Goal: Task Accomplishment & Management: Manage account settings

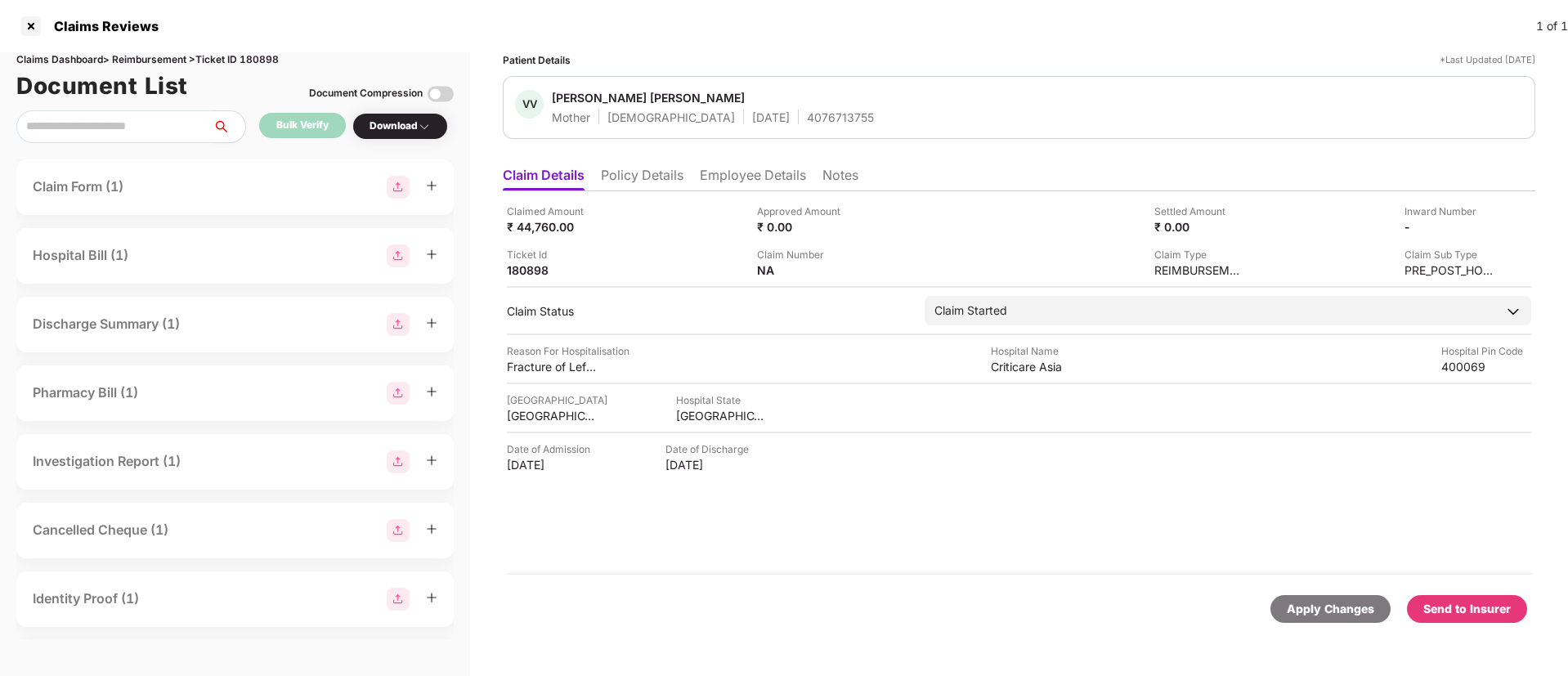
click at [1422, 216] on div "Inward Number" at bounding box center [1449, 210] width 90 height 16
copy div "Inward Number"
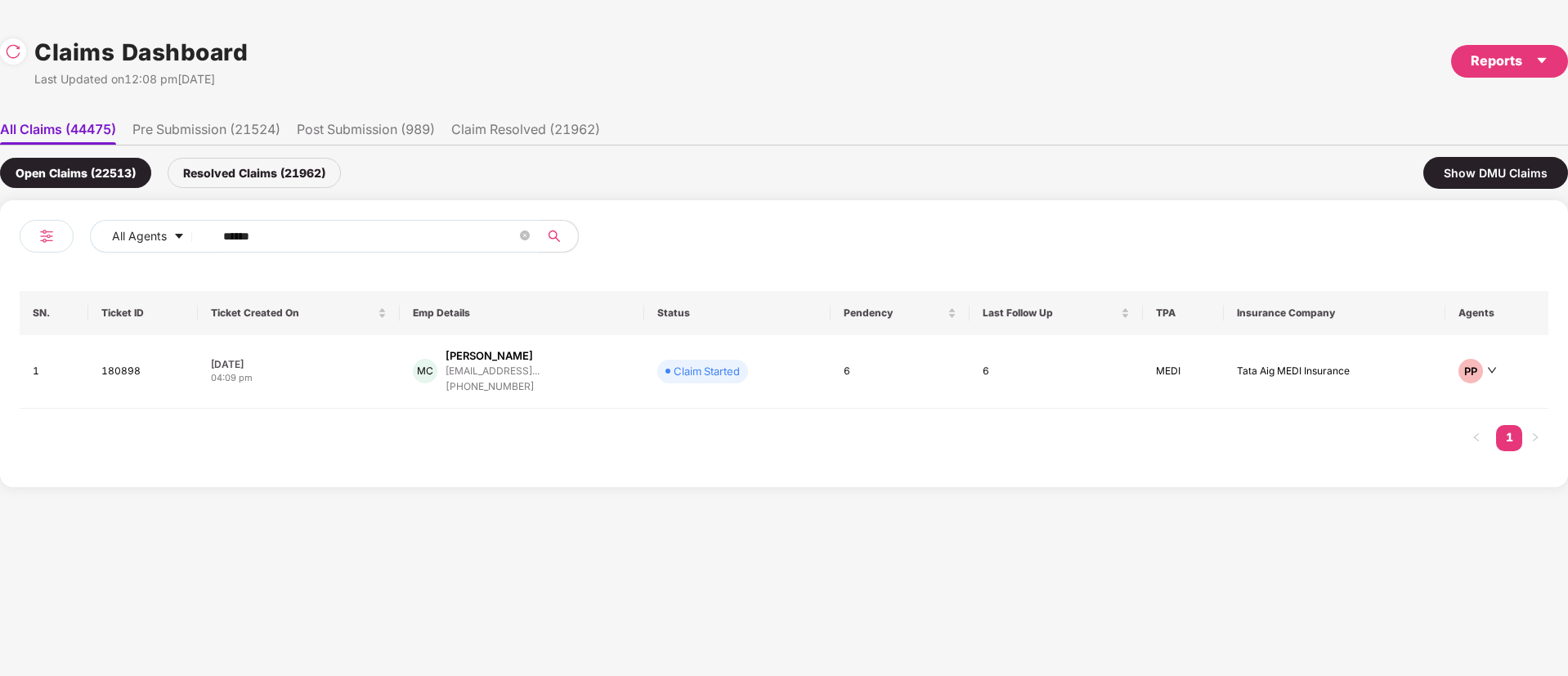
drag, startPoint x: 305, startPoint y: 245, endPoint x: 39, endPoint y: 251, distance: 266.1
click at [39, 251] on div "All Agents ******" at bounding box center [402, 242] width 765 height 45
paste input "text"
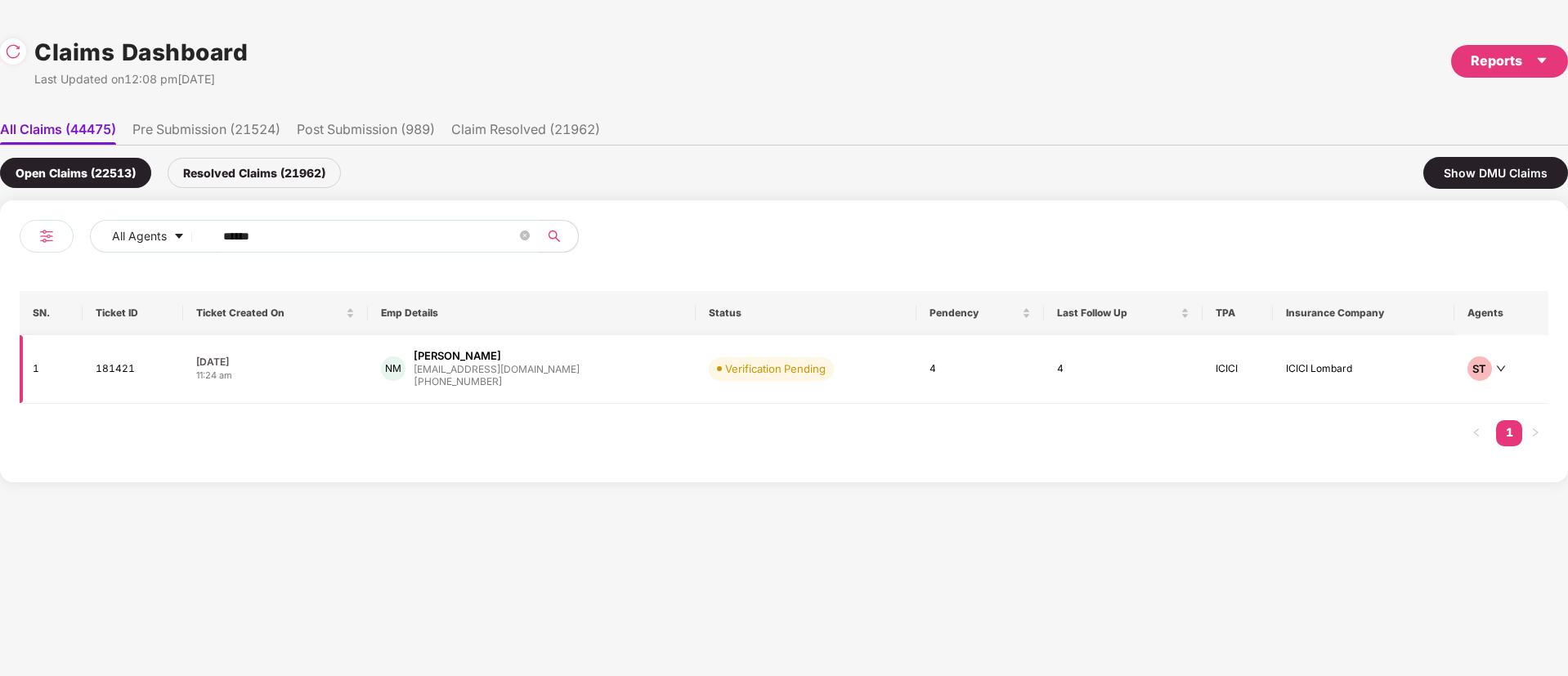
type input "******"
click at [596, 377] on div "NM [PERSON_NAME] [PERSON_NAME][EMAIL_ADDRESS][DOMAIN_NAME] [PHONE_NUMBER]" at bounding box center [532, 368] width 302 height 42
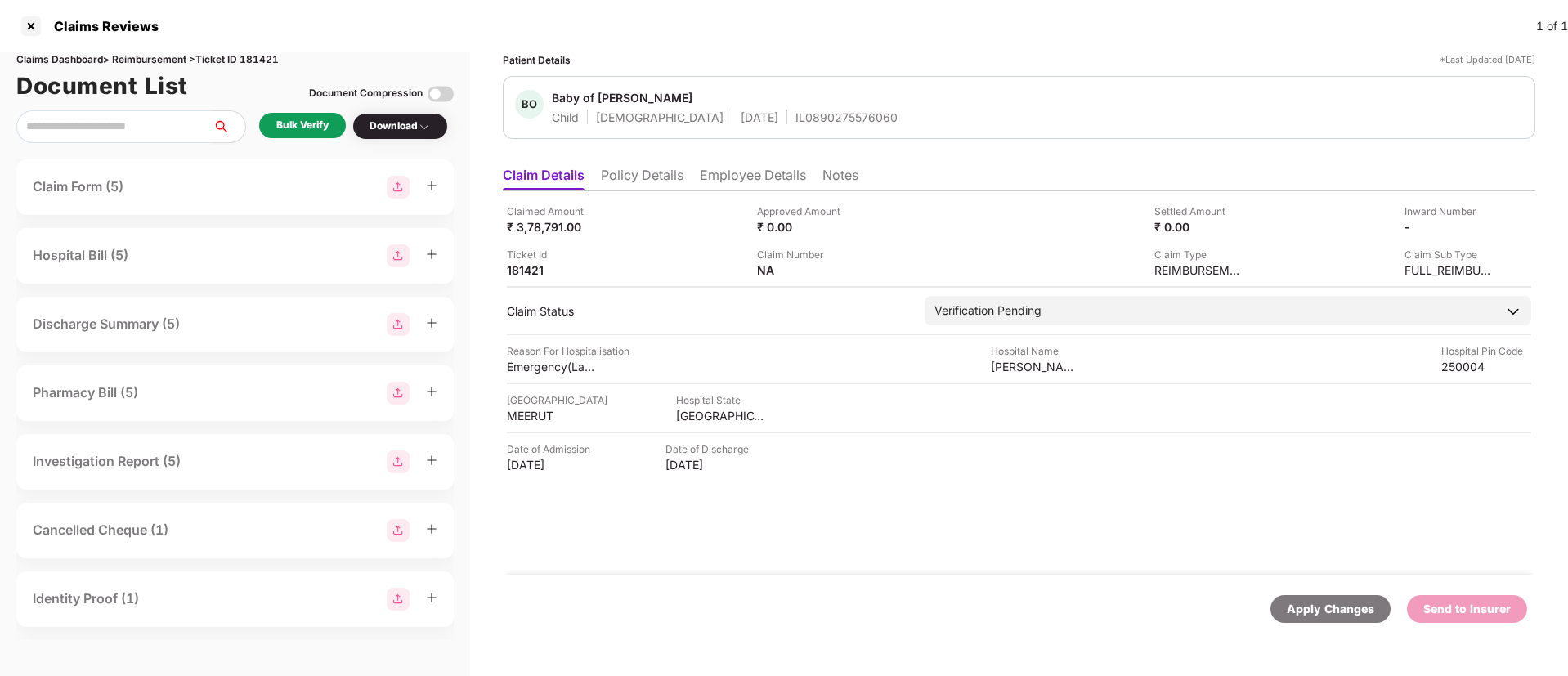
click at [309, 128] on div "Bulk Verify" at bounding box center [302, 125] width 52 height 16
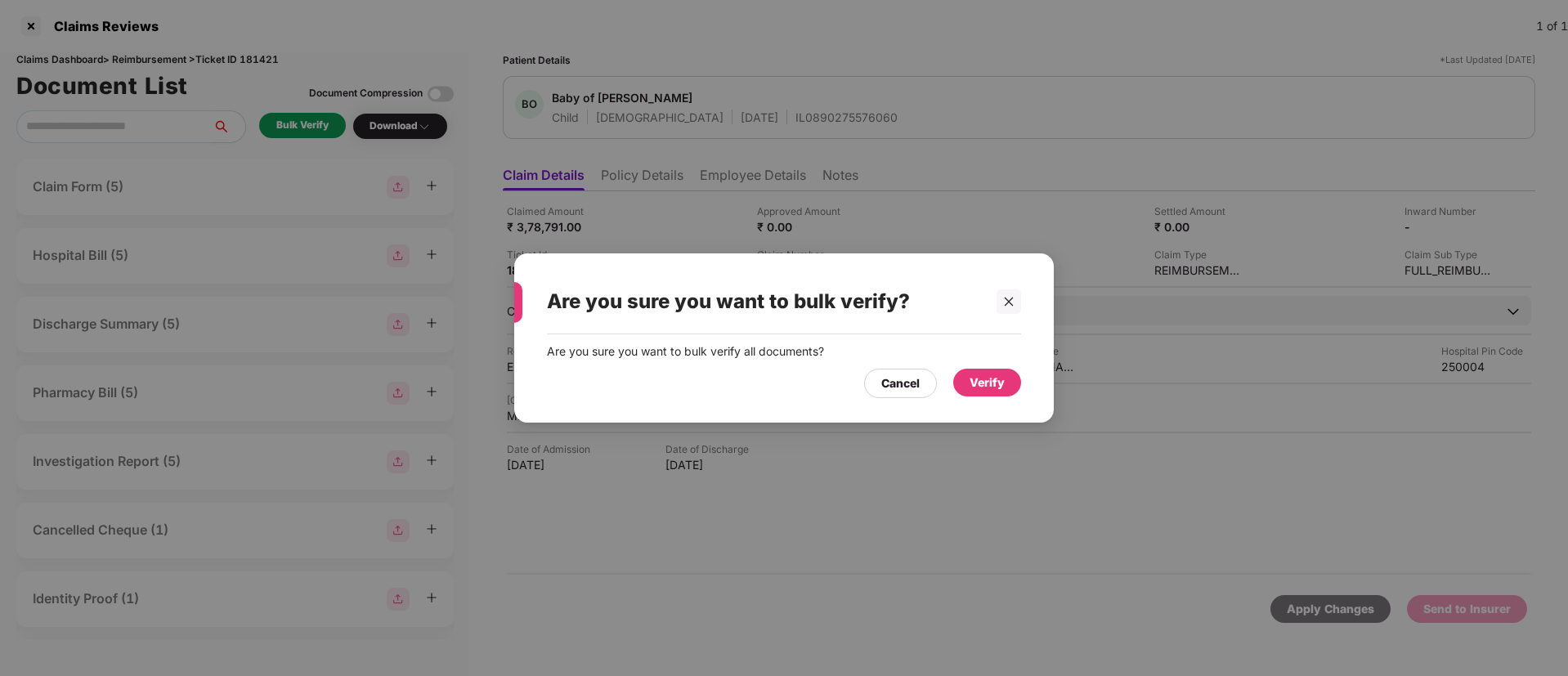
click at [1012, 371] on div "Verify" at bounding box center [987, 382] width 68 height 28
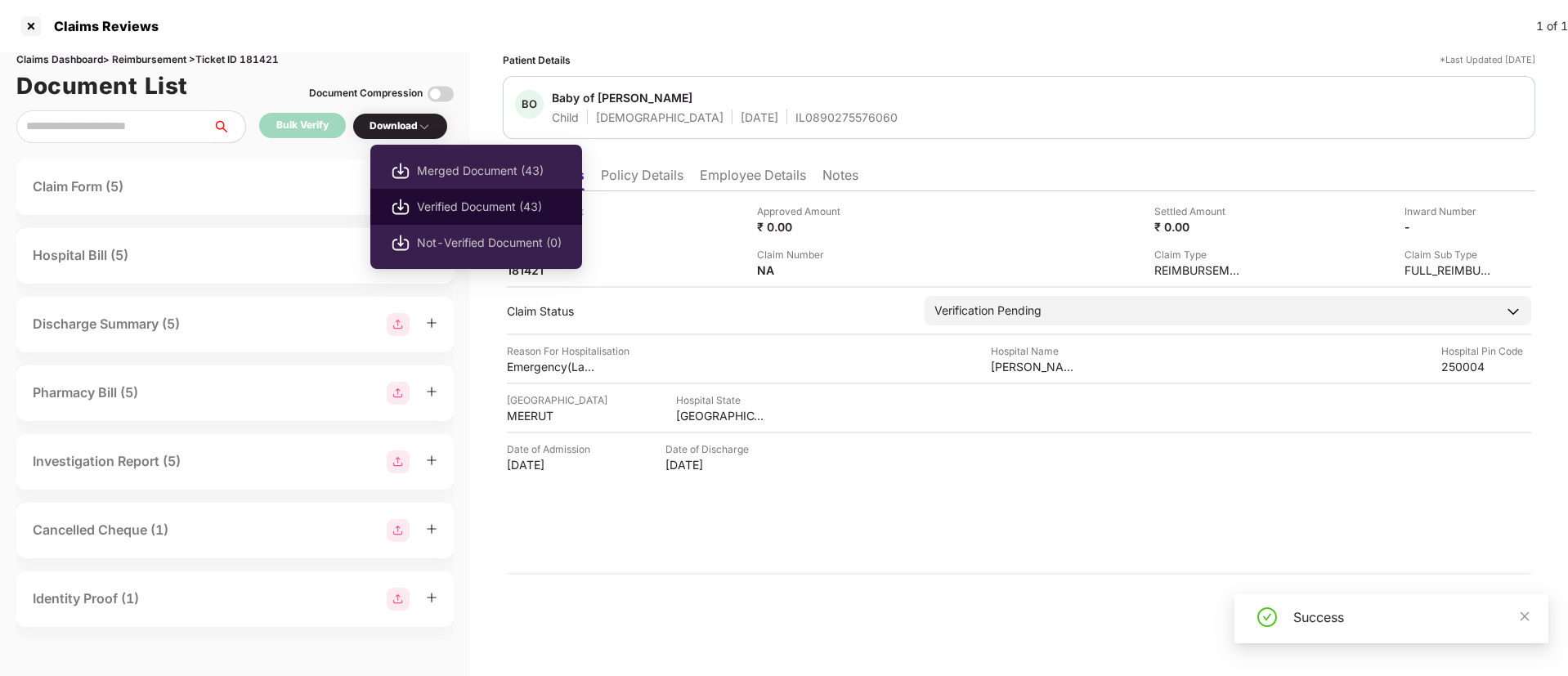
click at [465, 210] on span "Verified Document (43)" at bounding box center [489, 206] width 145 height 18
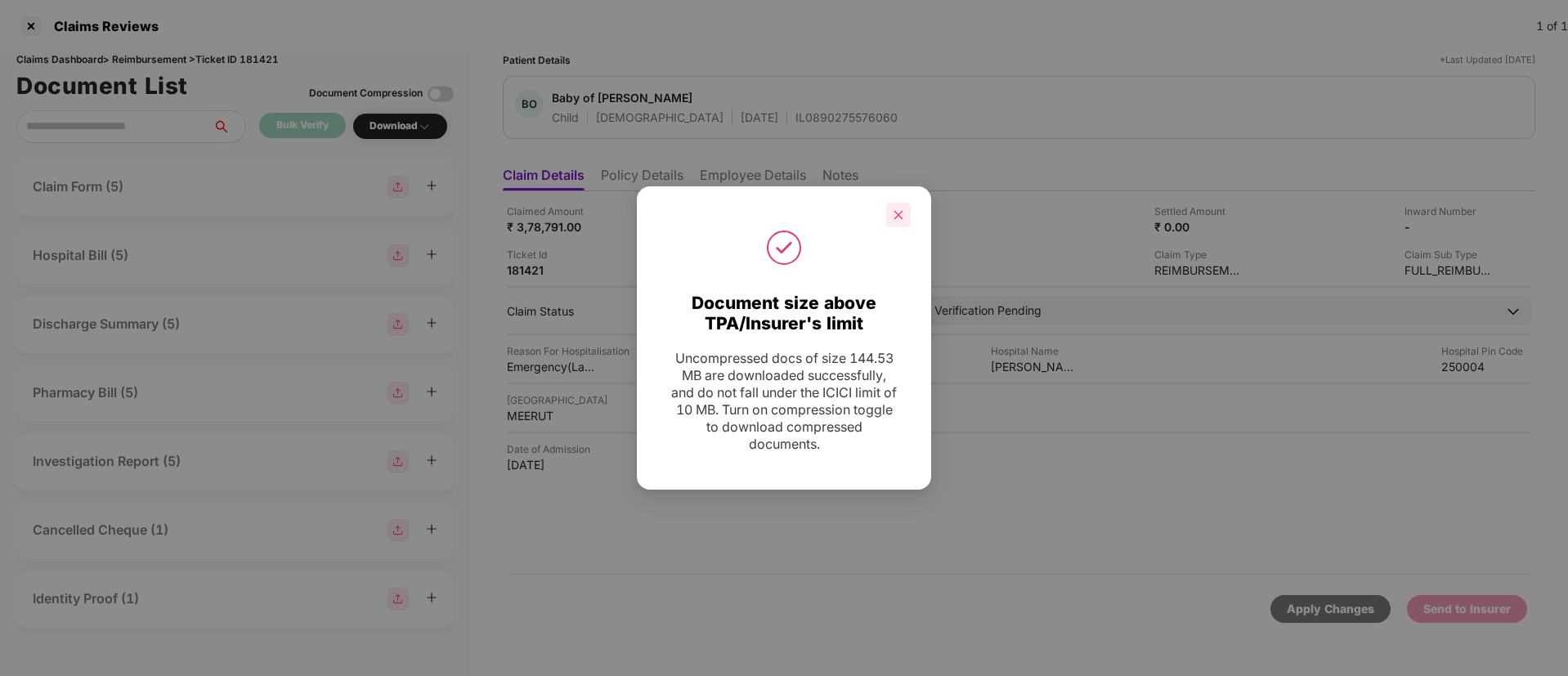
click at [896, 216] on icon "close" at bounding box center [898, 215] width 11 height 11
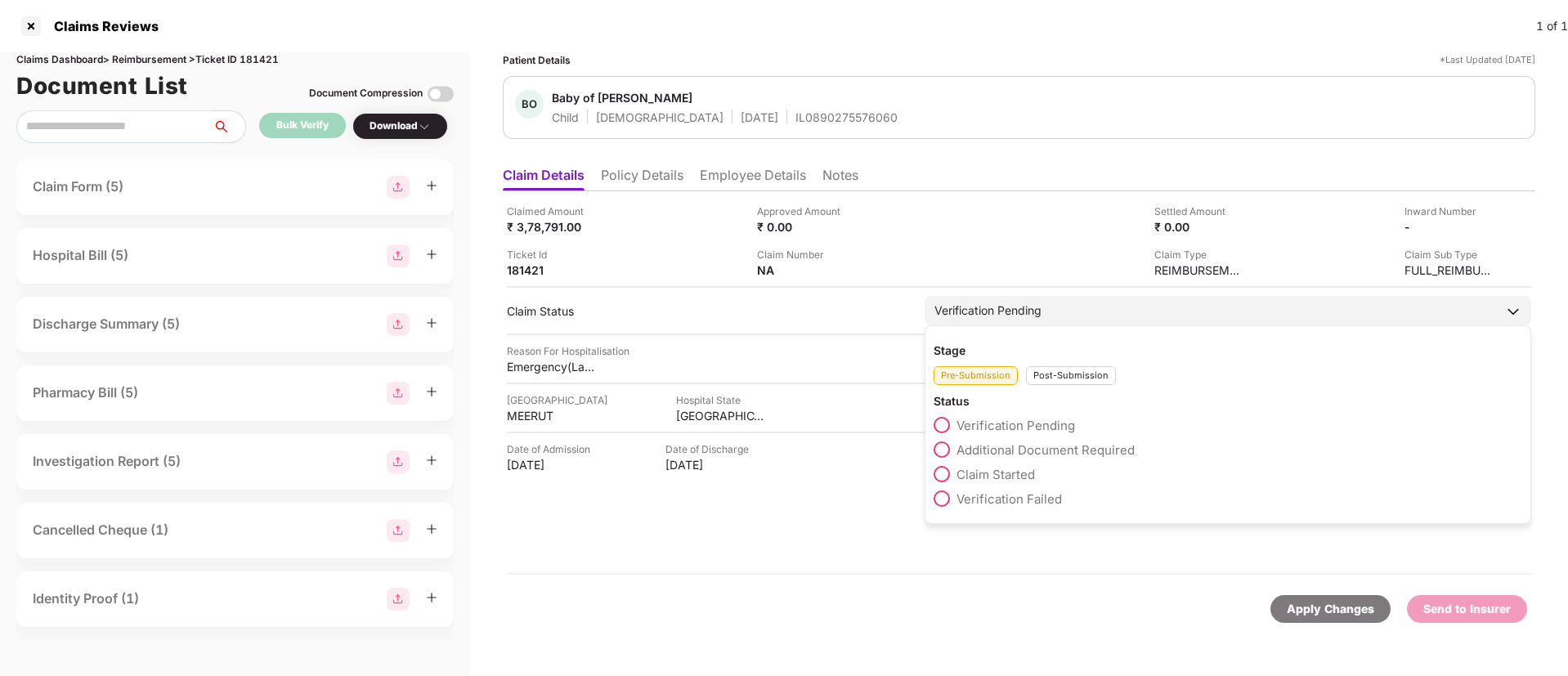
click at [1014, 477] on span "Claim Started" at bounding box center [996, 474] width 79 height 16
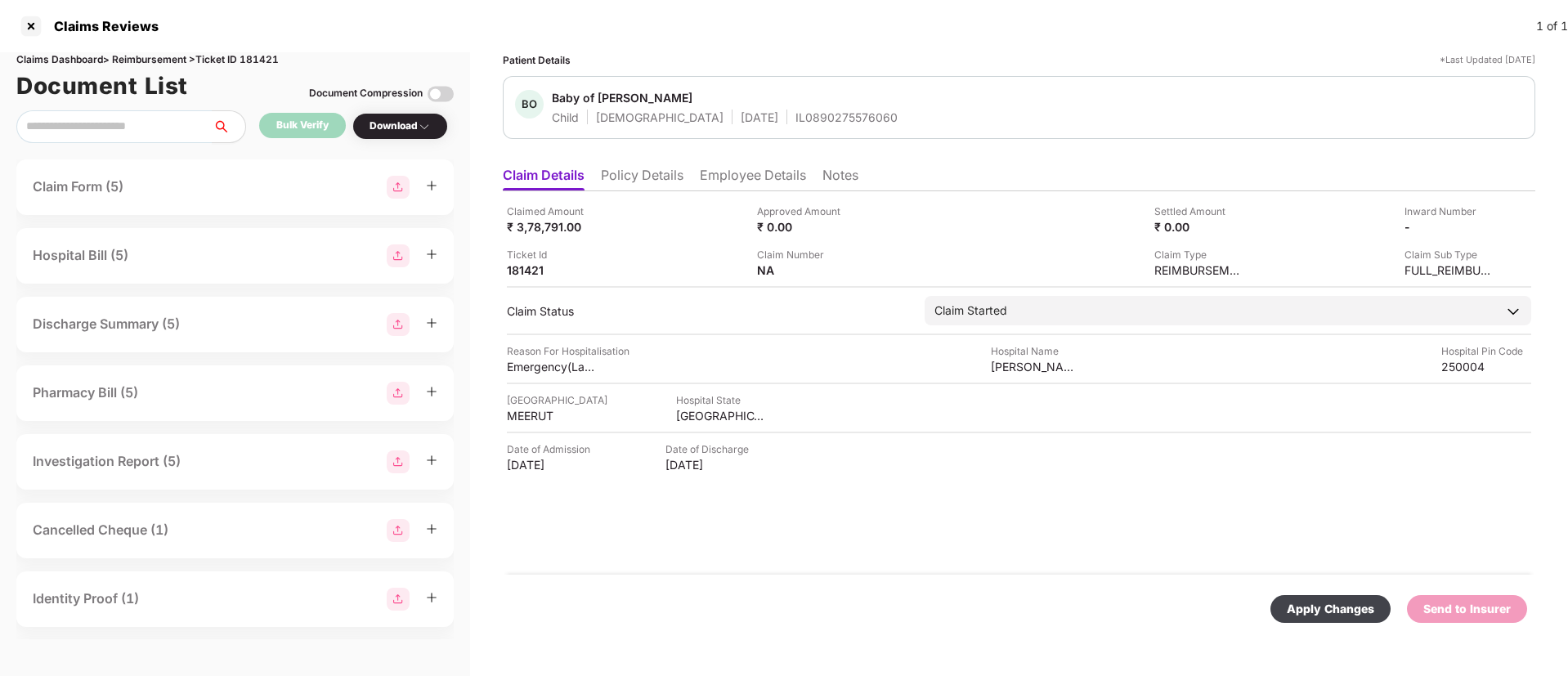
click at [1354, 616] on div "Apply Changes" at bounding box center [1330, 608] width 87 height 18
click at [1524, 604] on link at bounding box center [1524, 596] width 11 height 18
click at [1505, 607] on div "Send to Insurer" at bounding box center [1467, 608] width 87 height 18
click at [1133, 525] on div "Claimed Amount ₹ 3,78,791.00 Approved Amount ₹ 0.00 Settled Amount ₹ 0.00 Inwar…" at bounding box center [1019, 382] width 1033 height 383
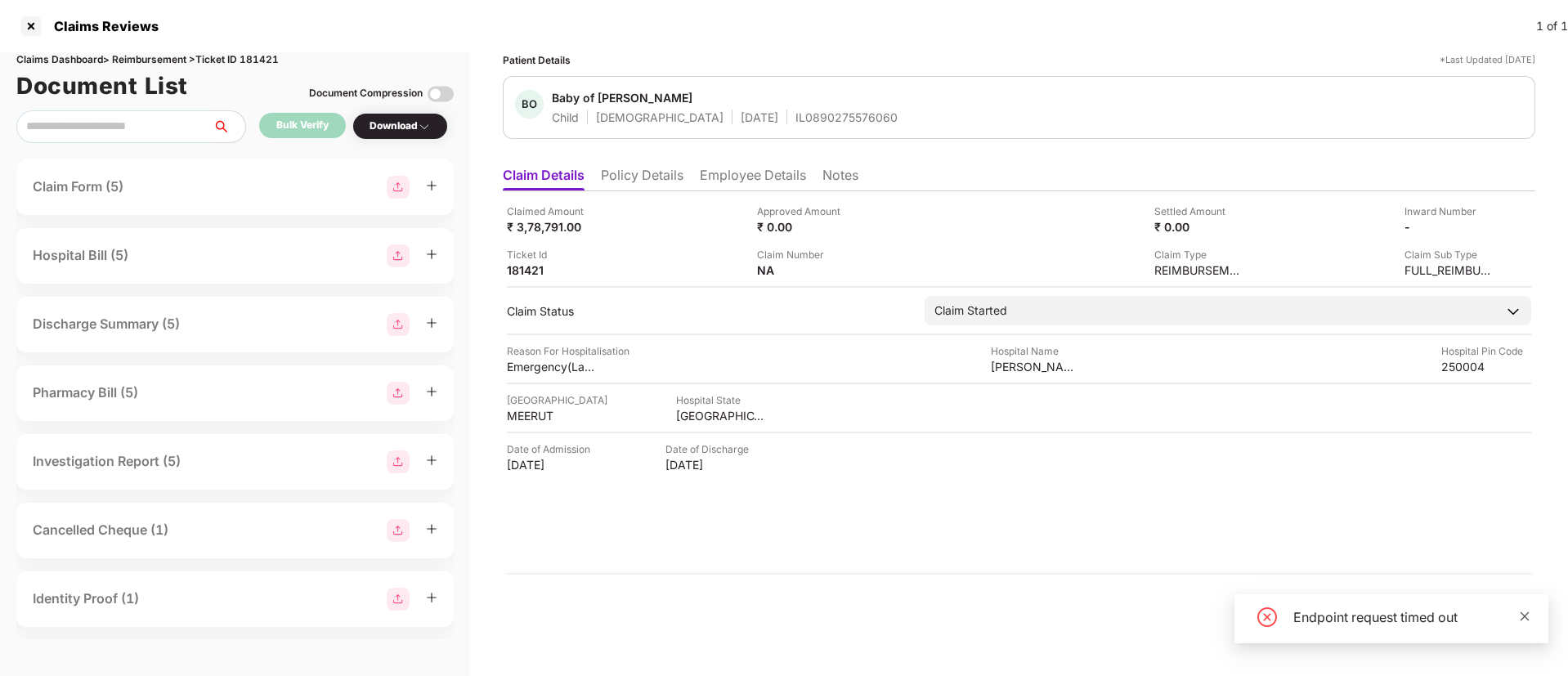
click at [1524, 617] on icon "close" at bounding box center [1525, 616] width 9 height 9
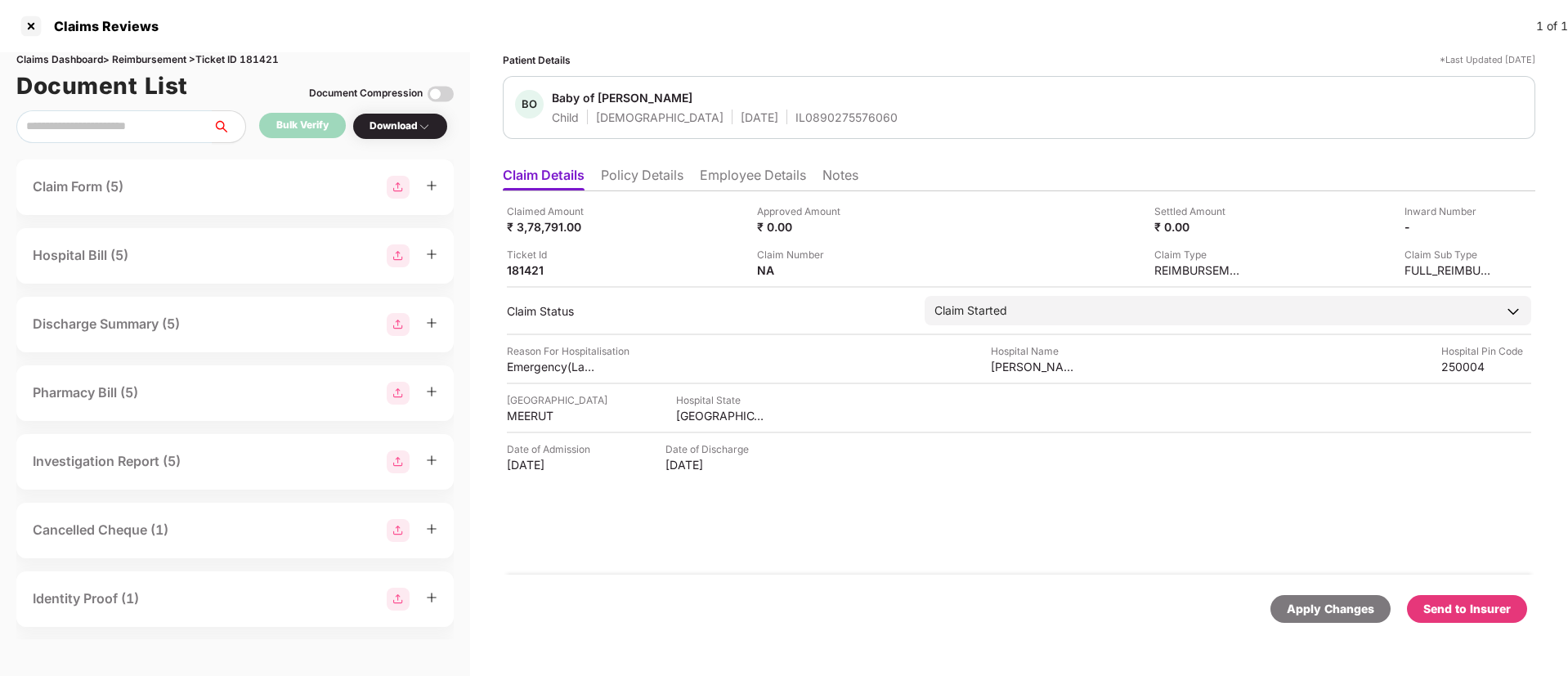
click at [1447, 615] on div "Send to Insurer" at bounding box center [1467, 608] width 87 height 18
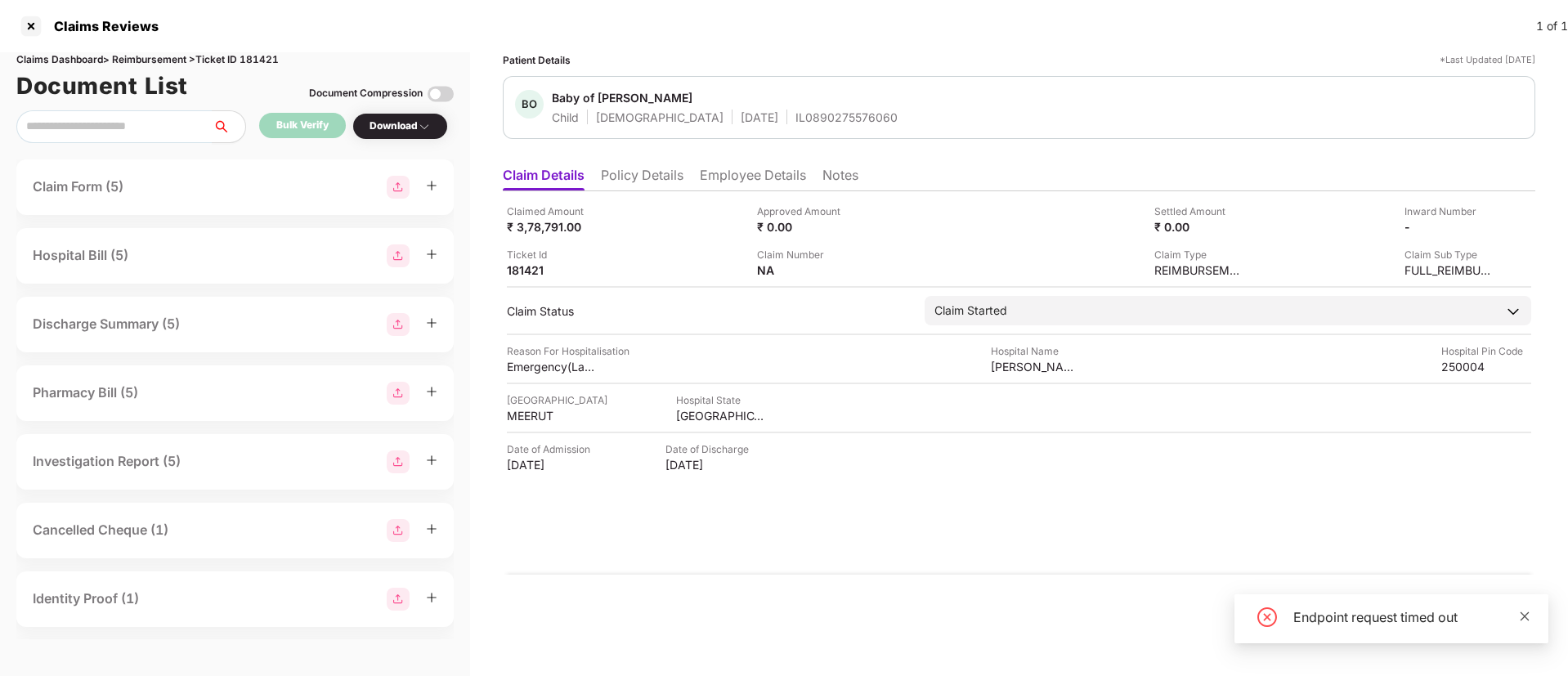
click at [1530, 622] on span at bounding box center [1524, 616] width 11 height 14
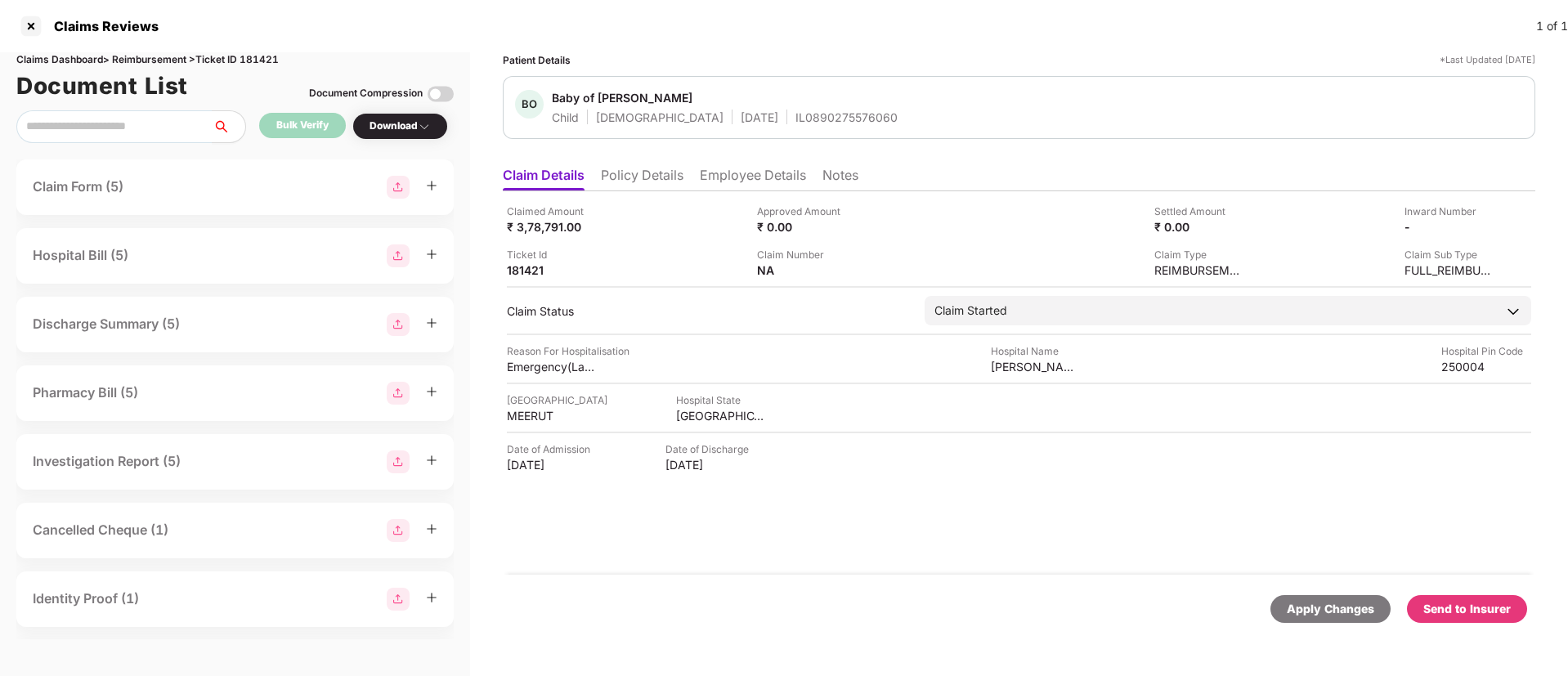
click at [1471, 617] on div "Send to Insurer" at bounding box center [1467, 608] width 87 height 18
click at [1030, 517] on div "Claimed Amount ₹ 3,78,791.00 Approved Amount ₹ 0.00 Settled Amount ₹ 0.00 Inwar…" at bounding box center [1019, 382] width 1033 height 383
click at [1025, 525] on div "Claimed Amount ₹ 3,78,791.00 Approved Amount ₹ 0.00 Settled Amount ₹ 0.00 Inwar…" at bounding box center [1019, 382] width 1033 height 383
click at [1064, 511] on div "Claimed Amount ₹ 3,78,791.00 Approved Amount ₹ 0.00 Settled Amount ₹ 0.00 Inwar…" at bounding box center [1019, 382] width 1033 height 383
click at [803, 45] on div "Claims Reviews 1 of 1" at bounding box center [784, 26] width 1568 height 52
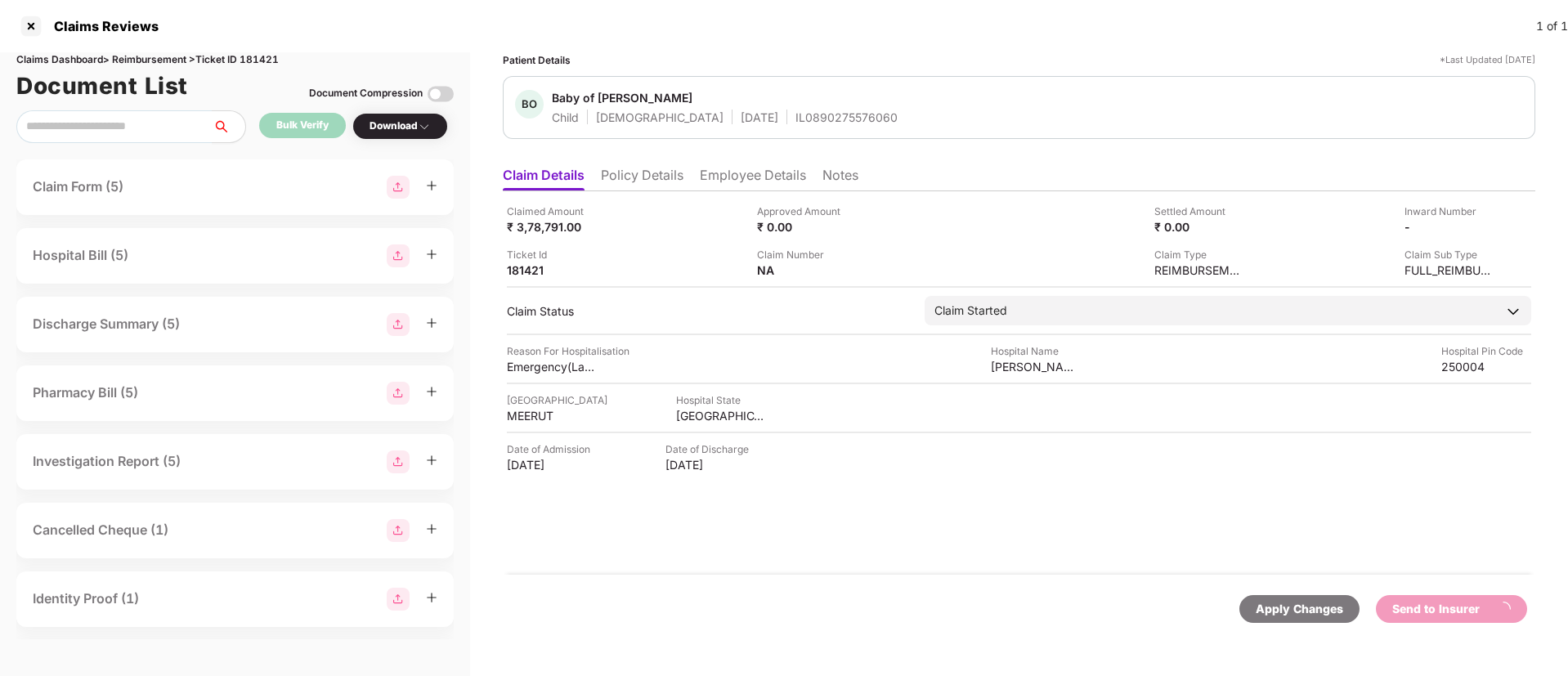
click at [902, 536] on div "Claimed Amount ₹ 3,78,791.00 Approved Amount ₹ 0.00 Settled Amount ₹ 0.00 Inwar…" at bounding box center [1019, 382] width 1033 height 383
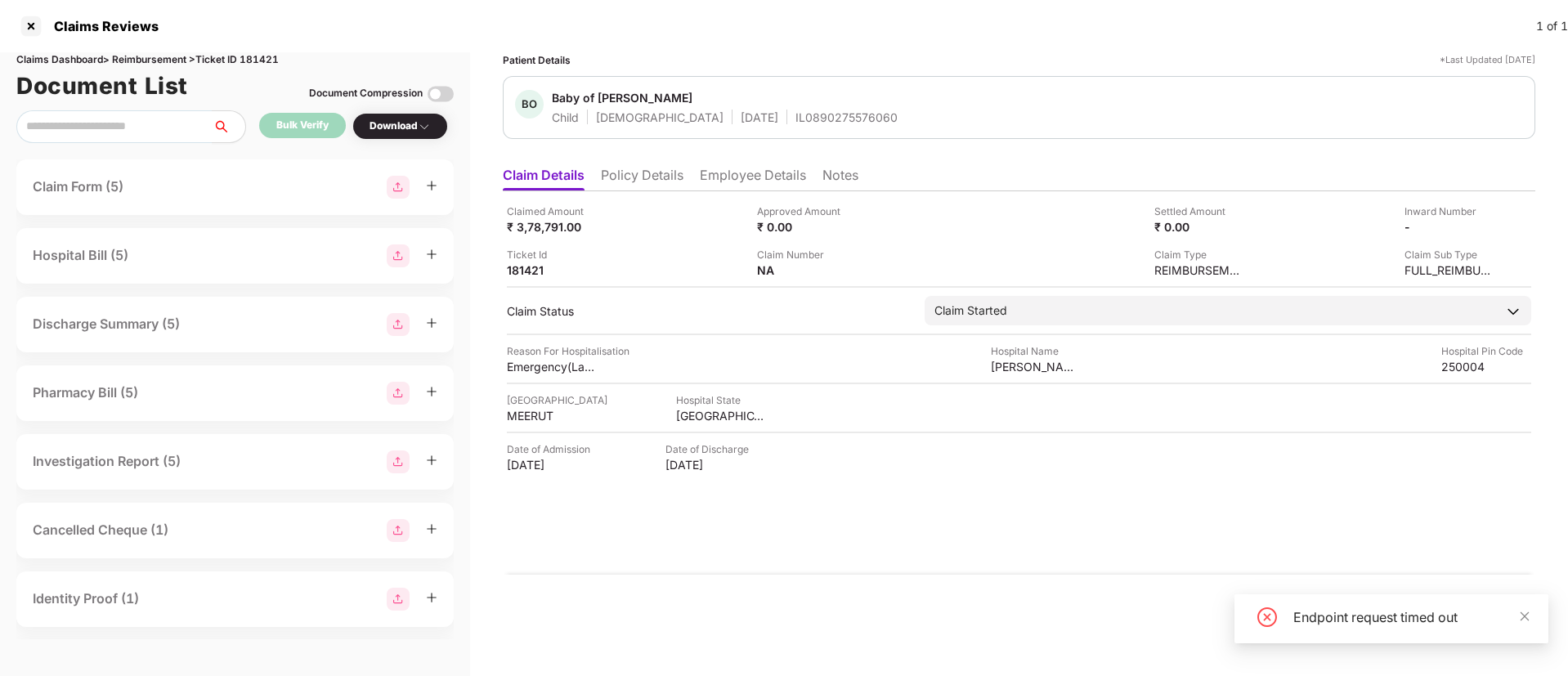
click at [1533, 603] on div "Endpoint request timed out" at bounding box center [1392, 619] width 314 height 49
click at [1525, 617] on icon "close" at bounding box center [1525, 616] width 9 height 9
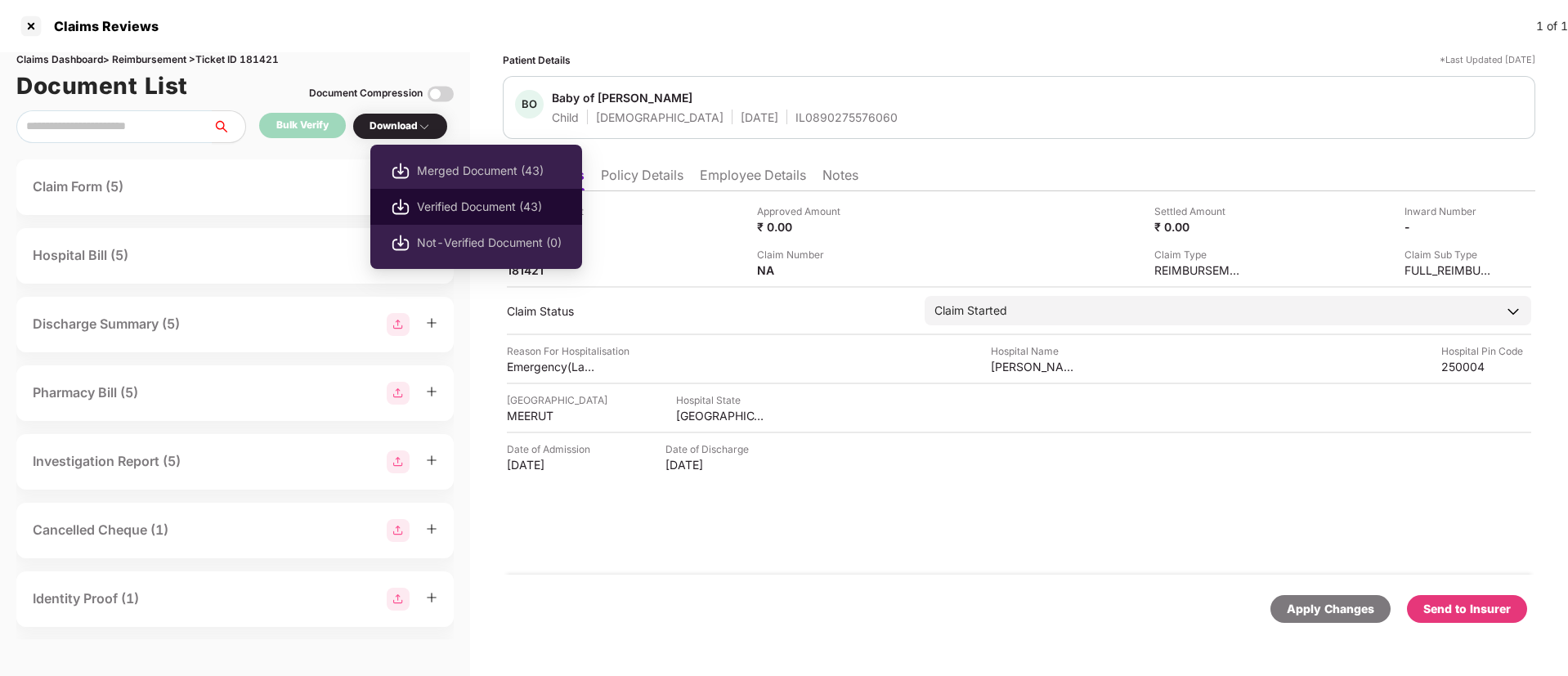
click at [505, 202] on span "Verified Document (43)" at bounding box center [489, 206] width 145 height 18
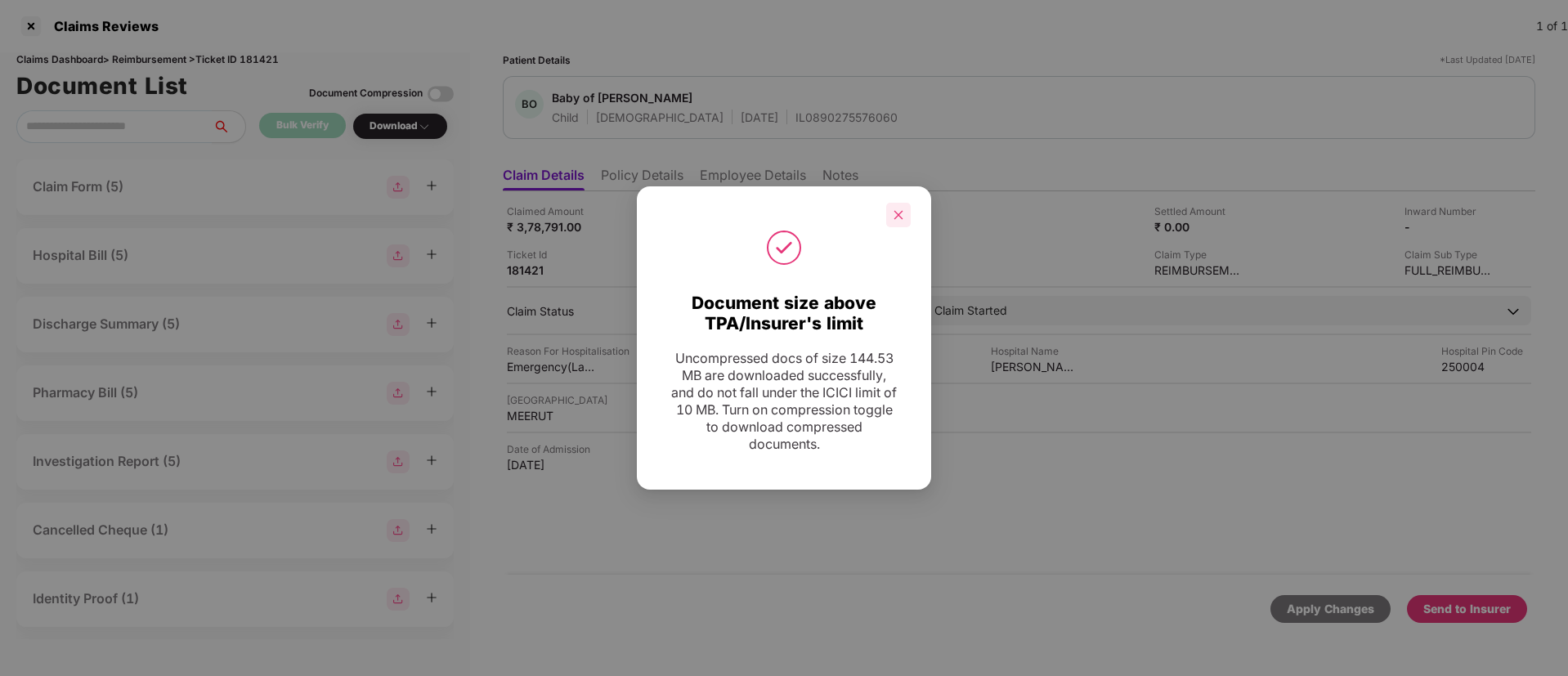
click at [899, 217] on icon "close" at bounding box center [898, 215] width 11 height 11
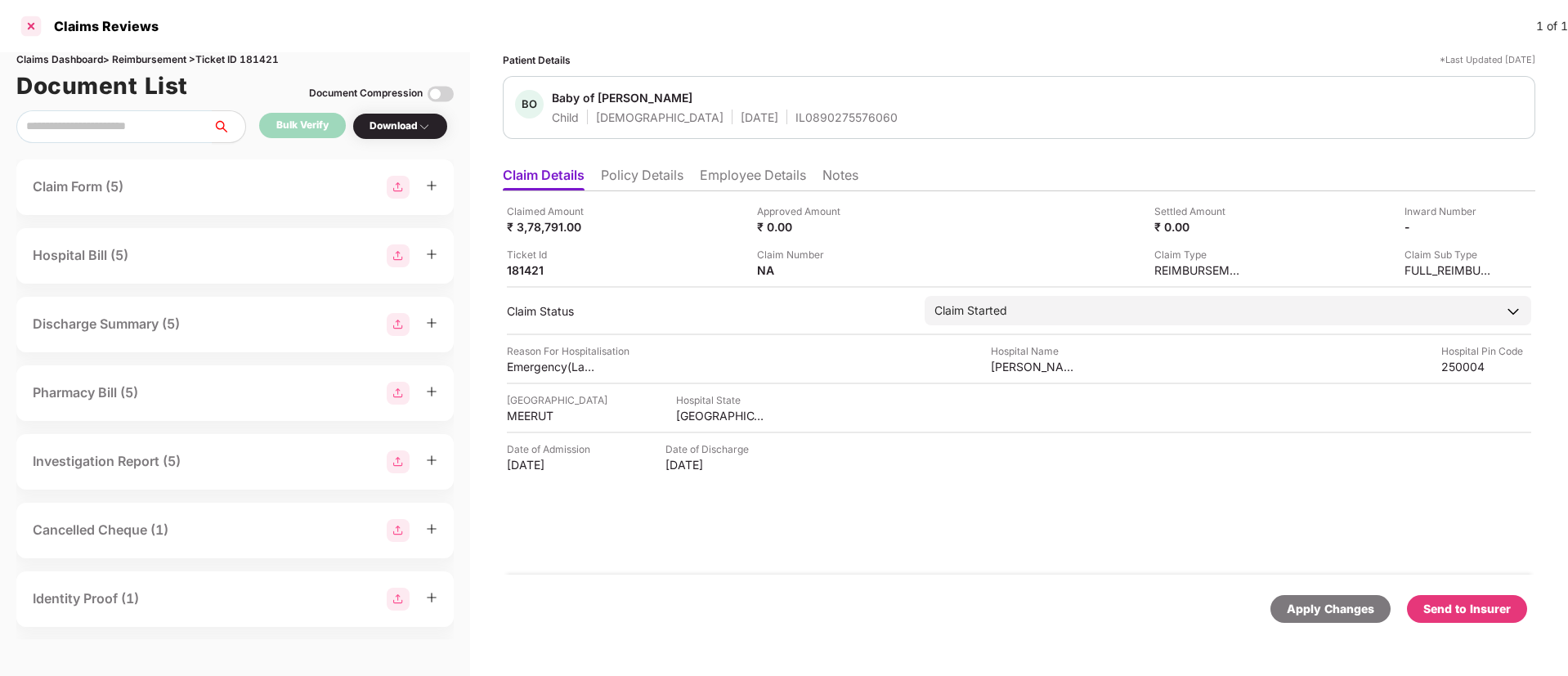
click at [38, 28] on div at bounding box center [31, 26] width 26 height 26
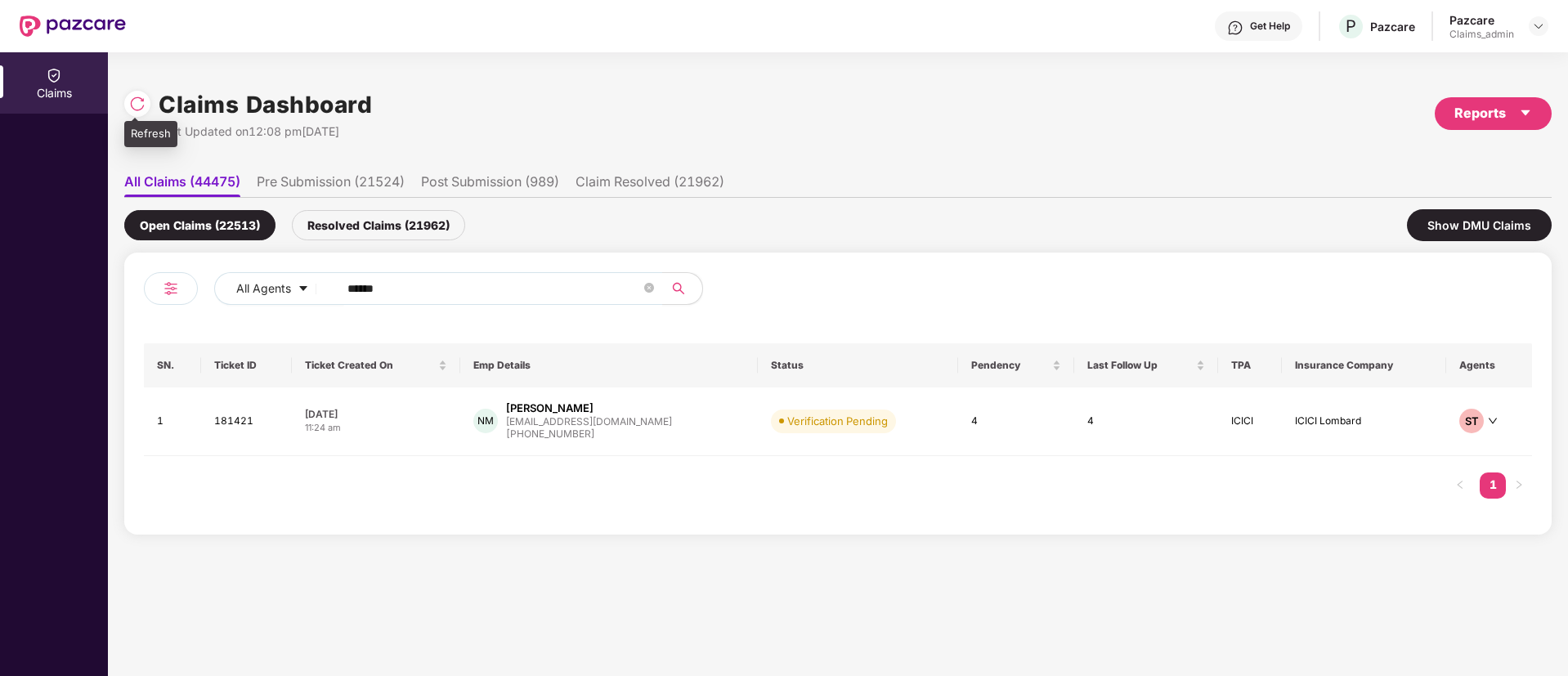
click at [136, 100] on img at bounding box center [137, 104] width 17 height 17
drag, startPoint x: 419, startPoint y: 279, endPoint x: 85, endPoint y: 286, distance: 334.1
click at [85, 286] on div "Claims Claims Dashboard Last Updated on 01:25 pm, 10 Oct 2025 Reports All Claim…" at bounding box center [784, 364] width 1568 height 623
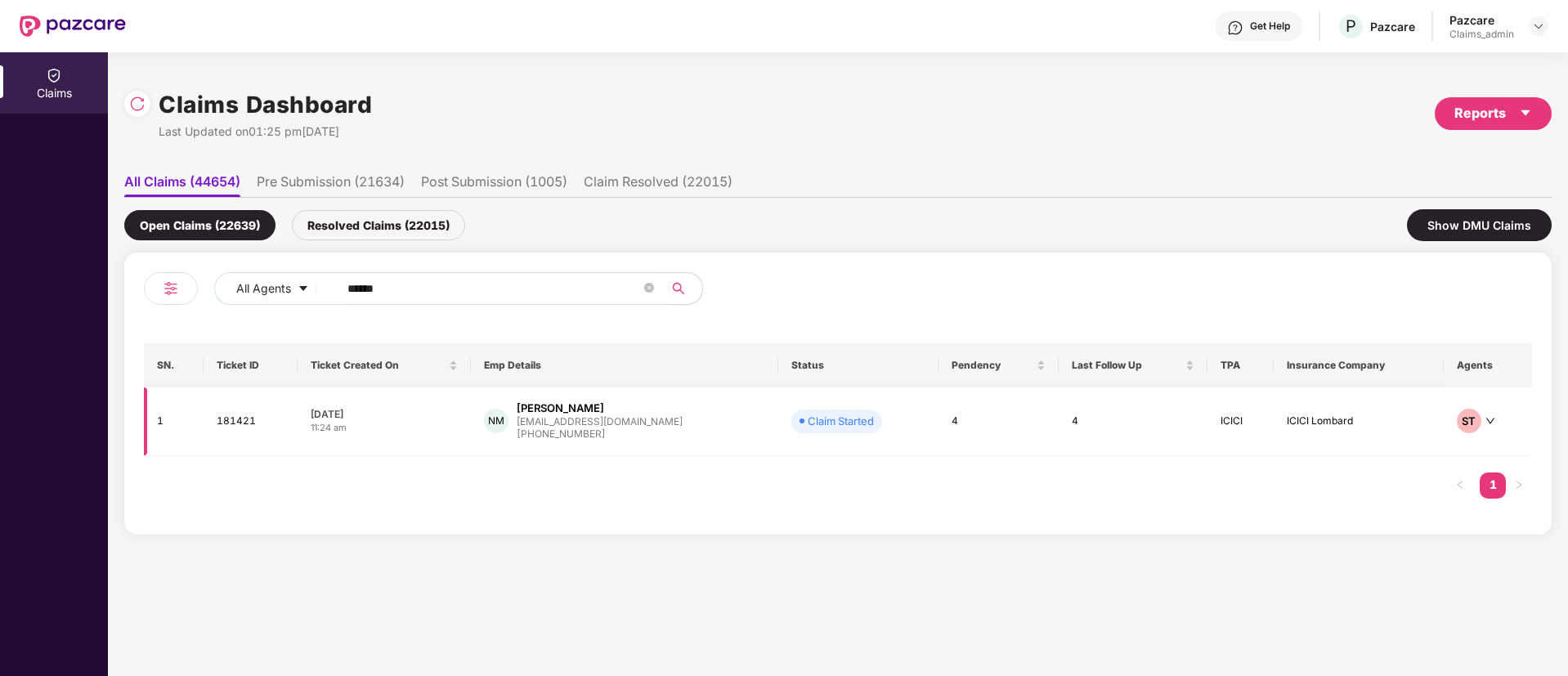
click at [651, 432] on div "NM [PERSON_NAME] [PERSON_NAME][EMAIL_ADDRESS][DOMAIN_NAME] [PHONE_NUMBER]" at bounding box center [625, 421] width 282 height 42
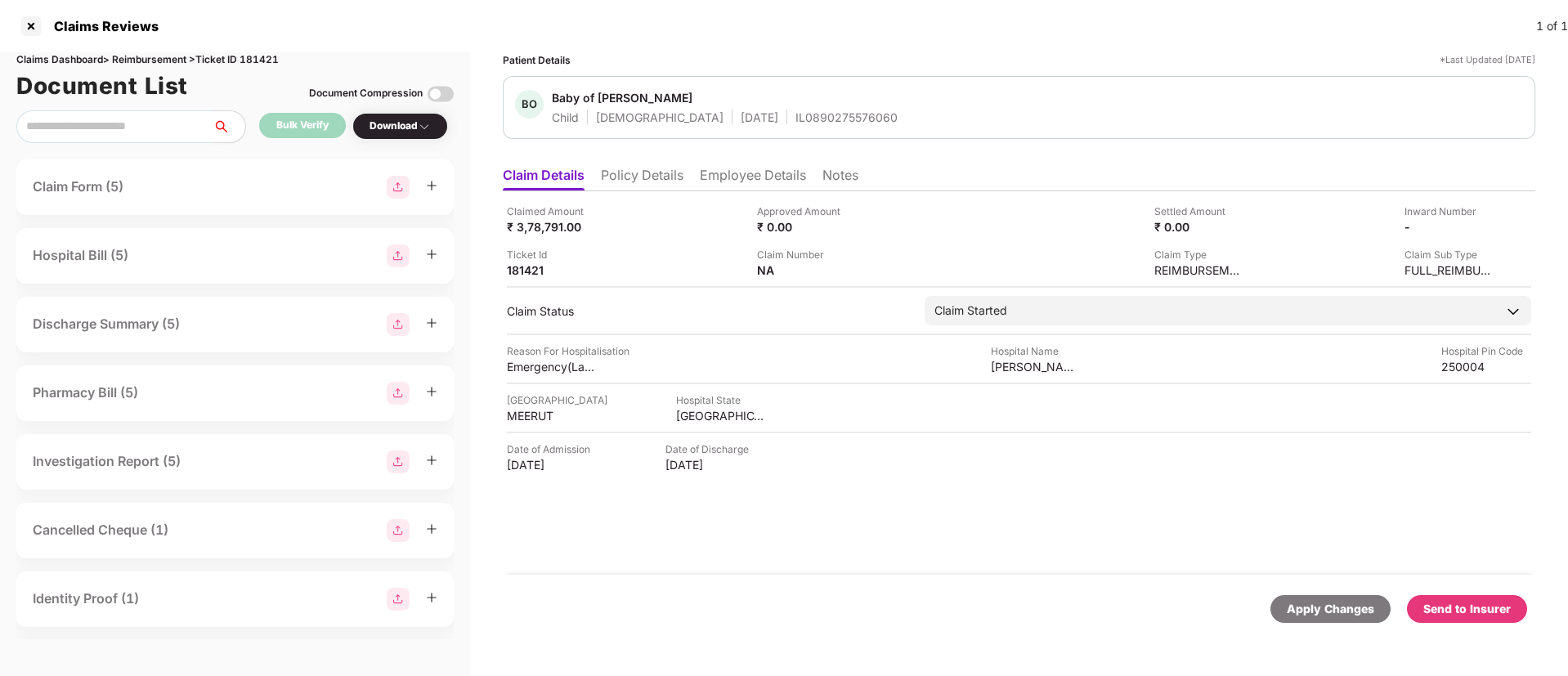
click at [920, 570] on div "Claimed Amount ₹ 3,78,791.00 Approved Amount ₹ 0.00 Settled Amount ₹ 0.00 Inwar…" at bounding box center [1019, 382] width 1033 height 383
click at [857, 513] on div "Claimed Amount ₹ 3,78,791.00 Approved Amount ₹ 0.00 Settled Amount ₹ 0.00 Inwar…" at bounding box center [1019, 382] width 1033 height 383
drag, startPoint x: 1505, startPoint y: 594, endPoint x: 1504, endPoint y: 603, distance: 9.1
click at [1504, 603] on div "Send to Insurer" at bounding box center [1468, 609] width 121 height 28
click at [948, 564] on div "Claimed Amount ₹ 3,78,791.00 Approved Amount ₹ 0.00 Settled Amount ₹ 0.00 Inwar…" at bounding box center [1019, 382] width 1033 height 383
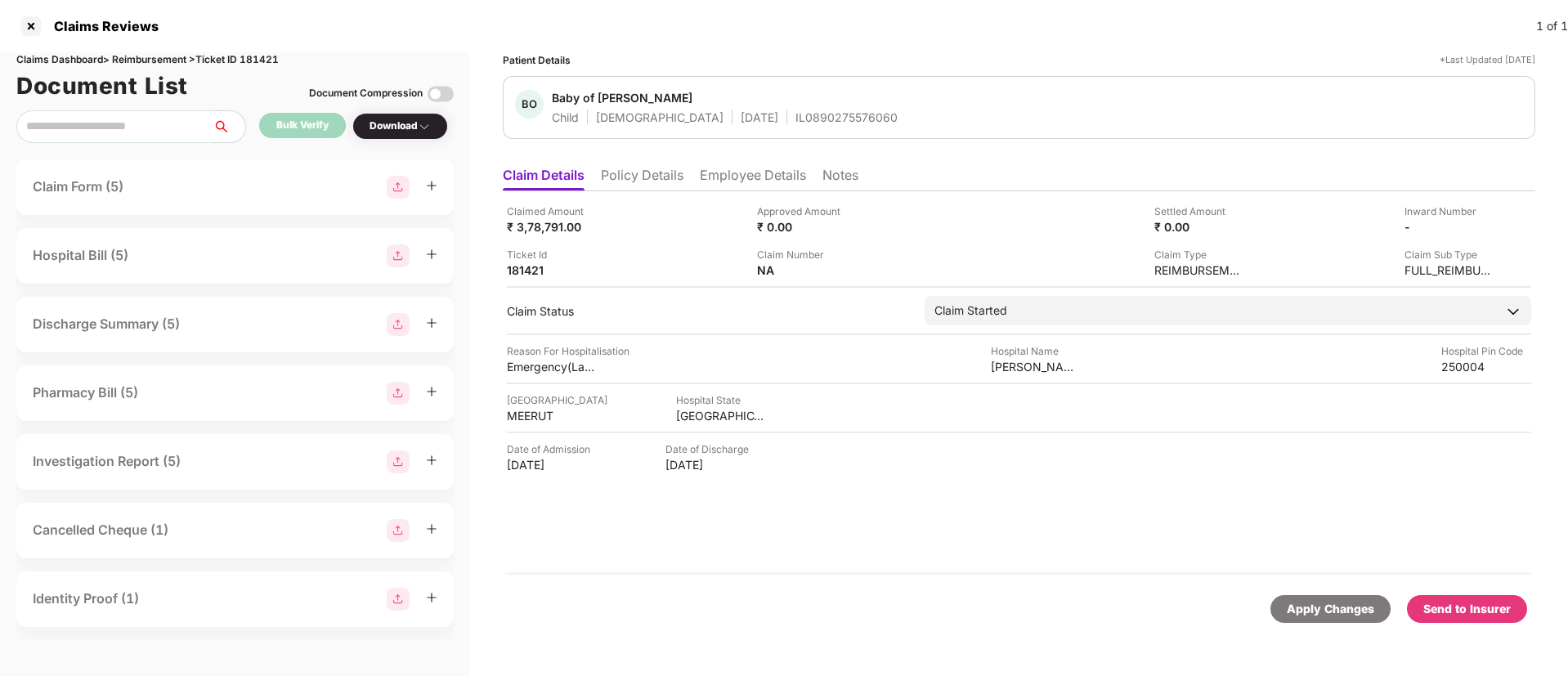
click at [1460, 616] on div "Send to Insurer" at bounding box center [1467, 608] width 87 height 18
click at [525, 266] on div "181421" at bounding box center [551, 270] width 90 height 16
copy div "181421"
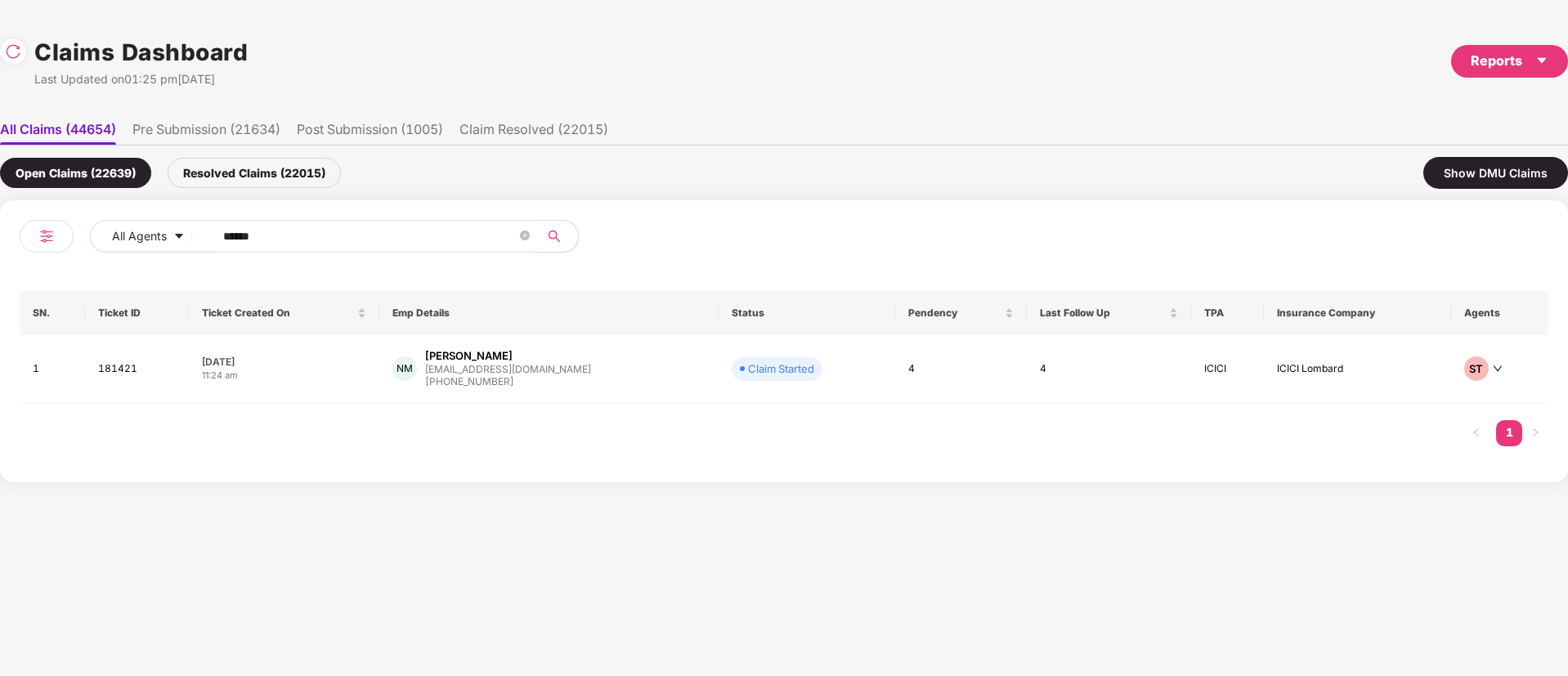
drag, startPoint x: 310, startPoint y: 236, endPoint x: 374, endPoint y: 205, distance: 71.1
click at [0, 246] on div "All Agents ****** SN. Ticket ID Ticket Created On Emp Details Status Pendency L…" at bounding box center [784, 341] width 1568 height 282
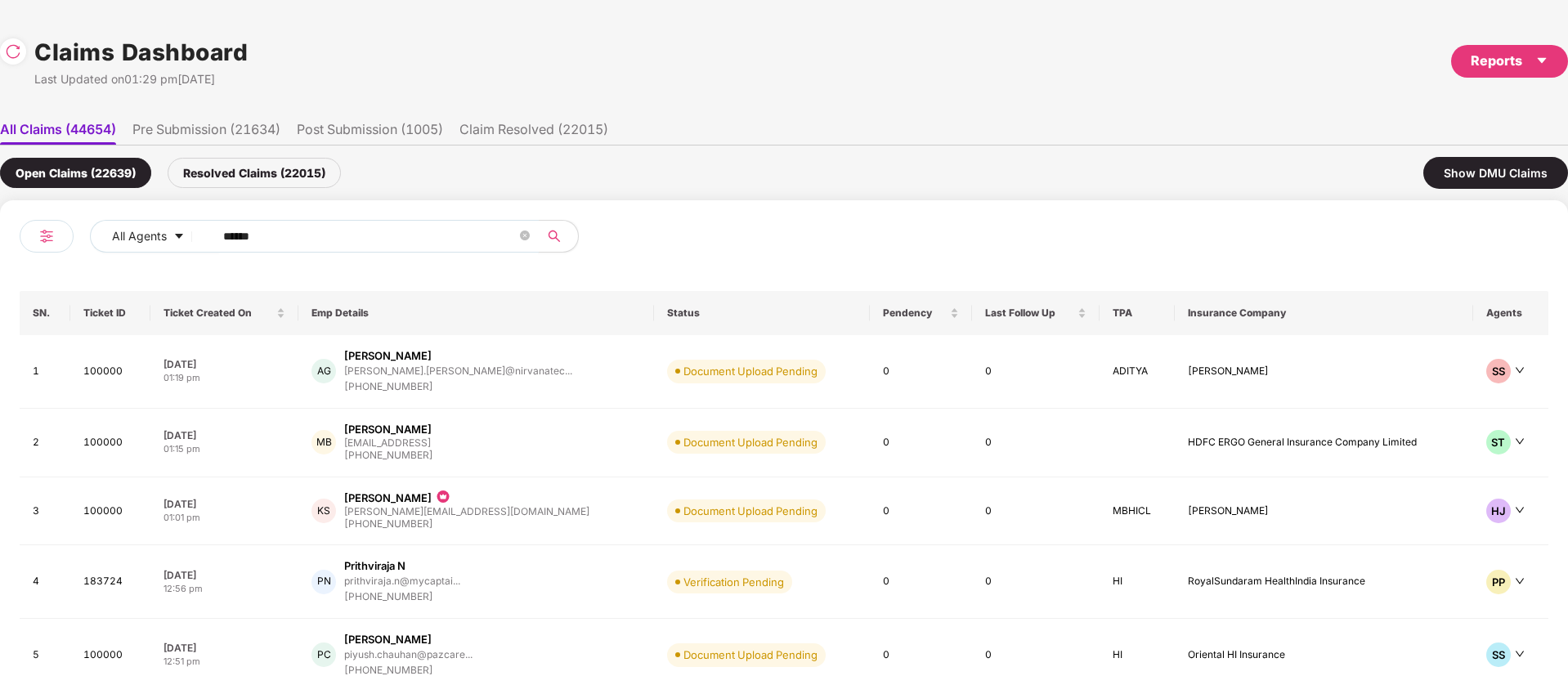
paste input "text"
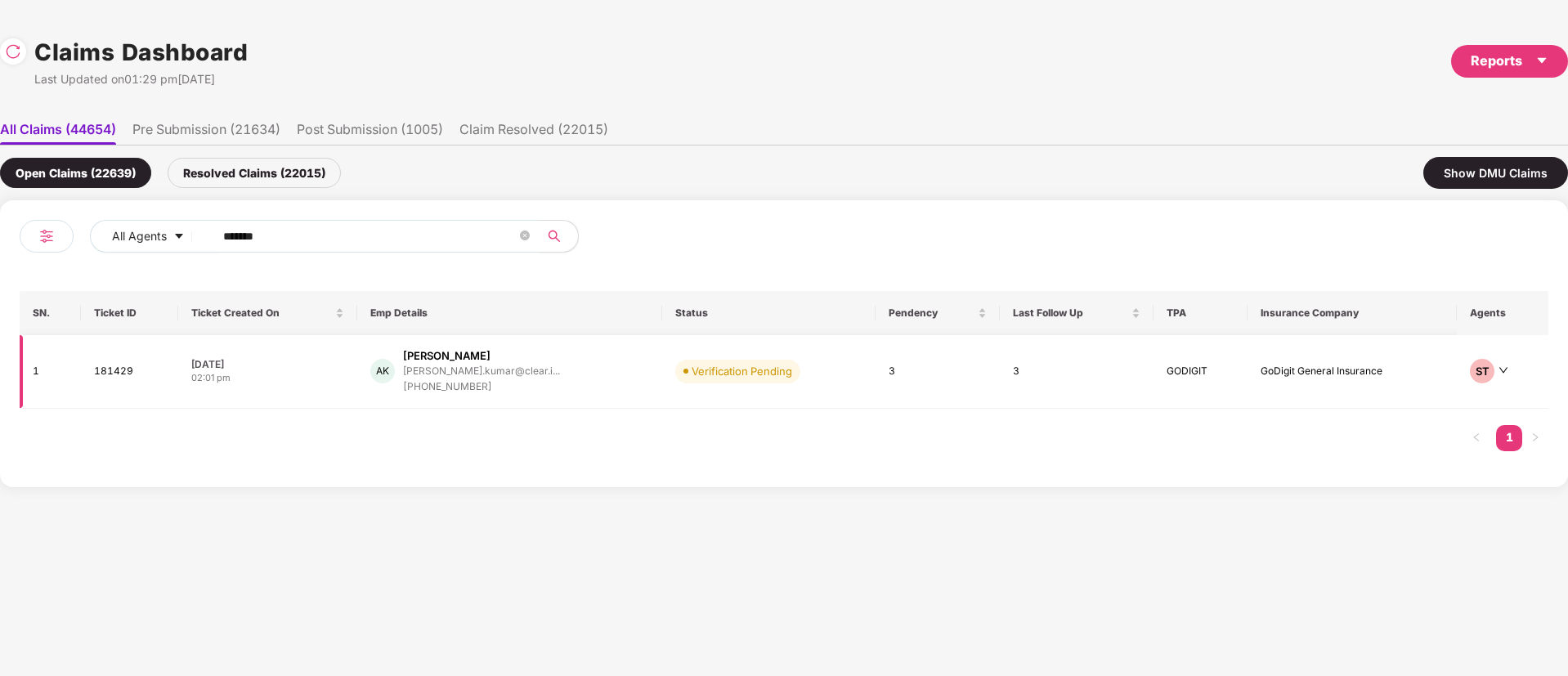
type input "******"
click at [580, 389] on div "AK [PERSON_NAME] [PERSON_NAME].kumar@clear.i... [PHONE_NUMBER]" at bounding box center [509, 371] width 279 height 46
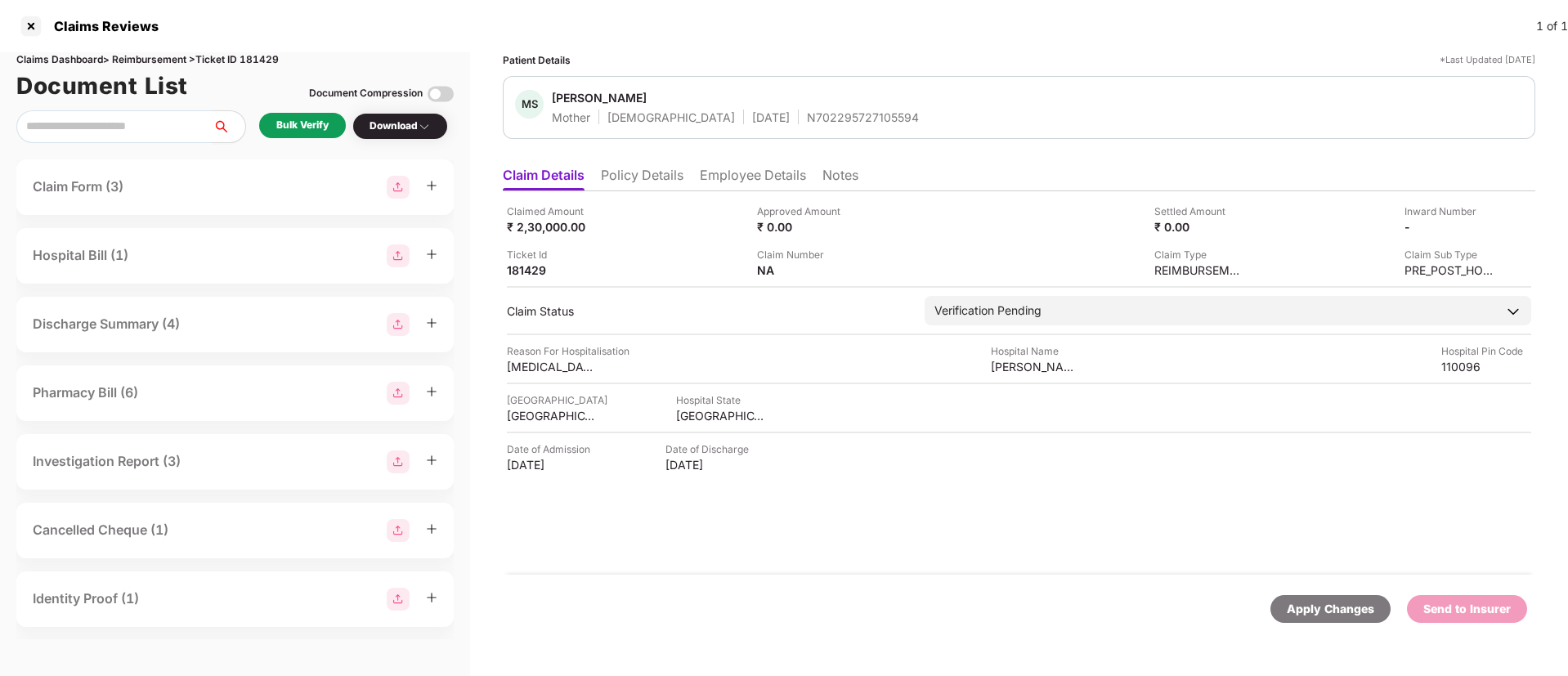
click at [822, 591] on div "Apply Changes Send to Insurer" at bounding box center [1019, 609] width 1033 height 69
click at [306, 121] on div "Bulk Verify" at bounding box center [302, 125] width 52 height 16
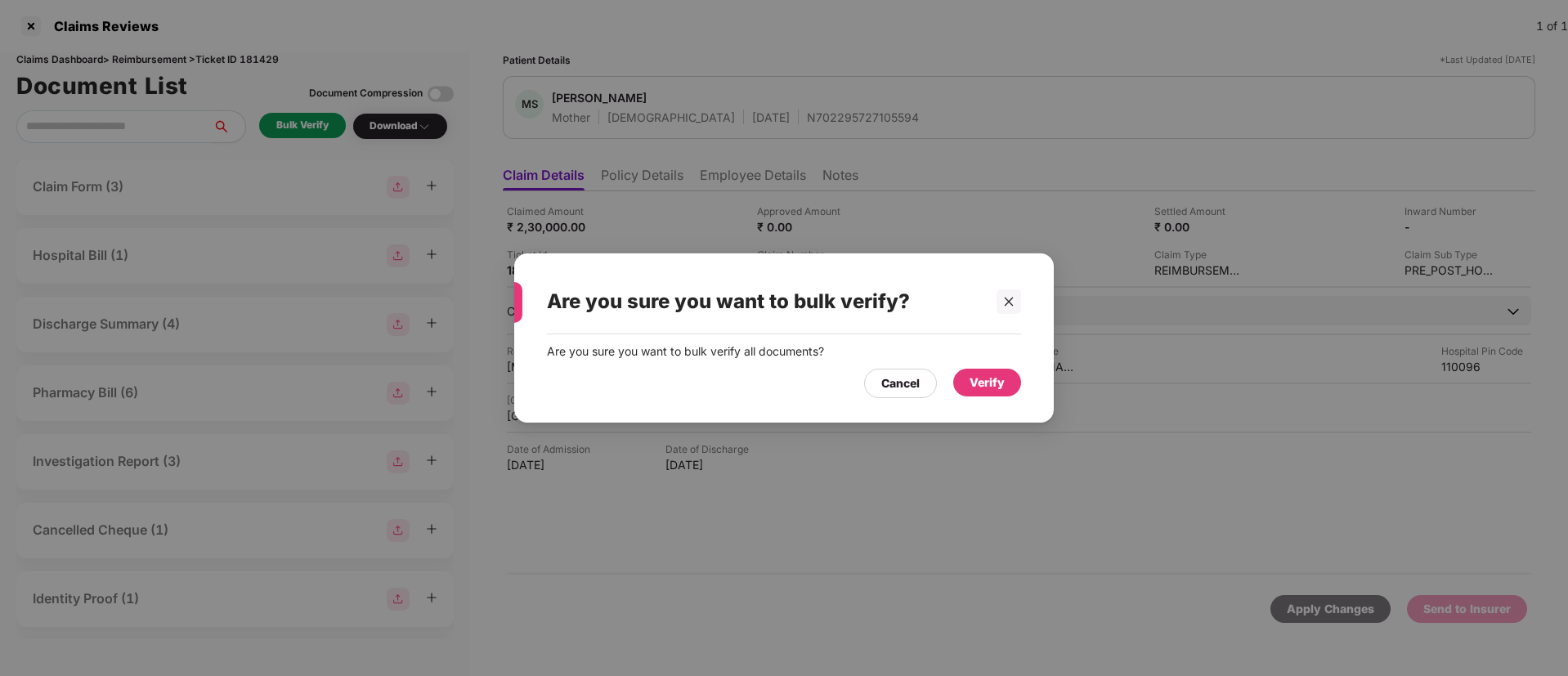
click at [989, 384] on div "Verify" at bounding box center [987, 382] width 35 height 18
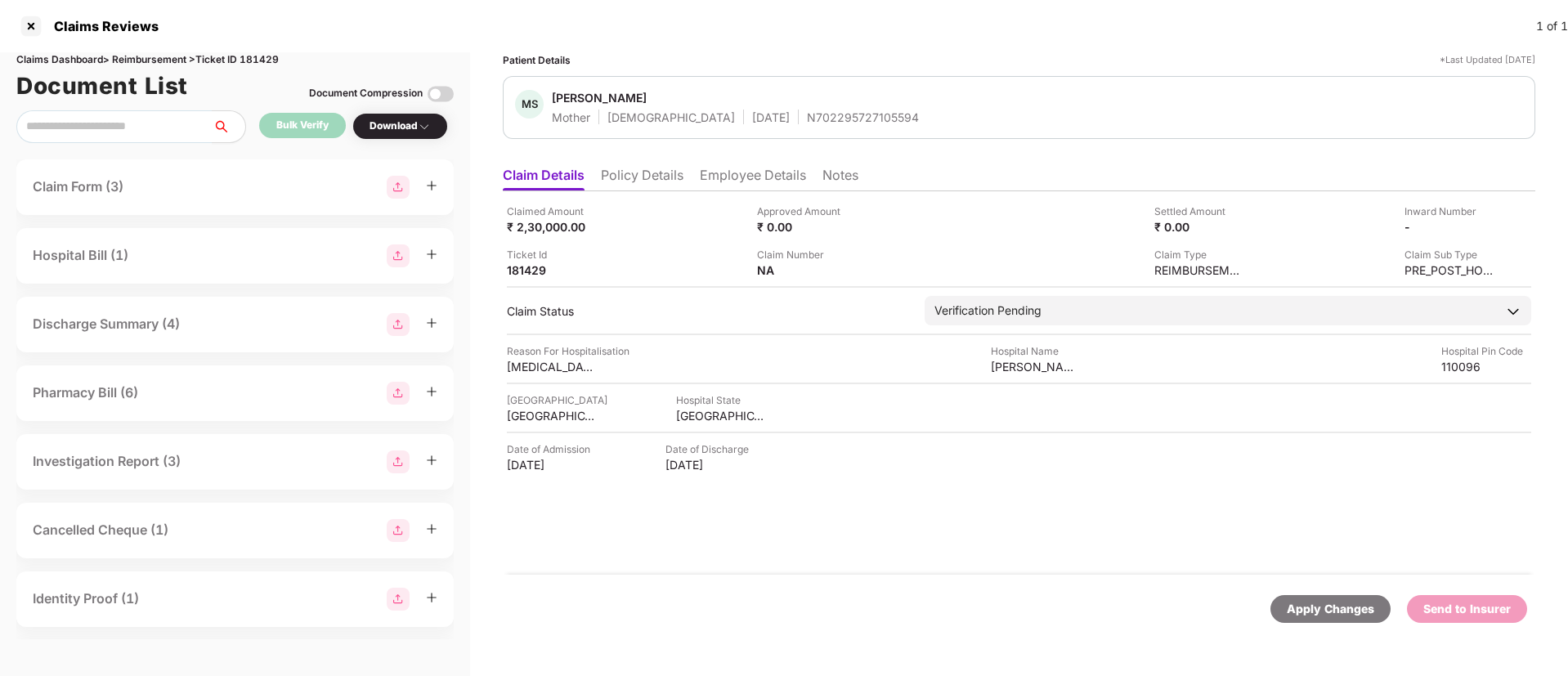
click at [673, 183] on li "Policy Details" at bounding box center [642, 179] width 83 height 24
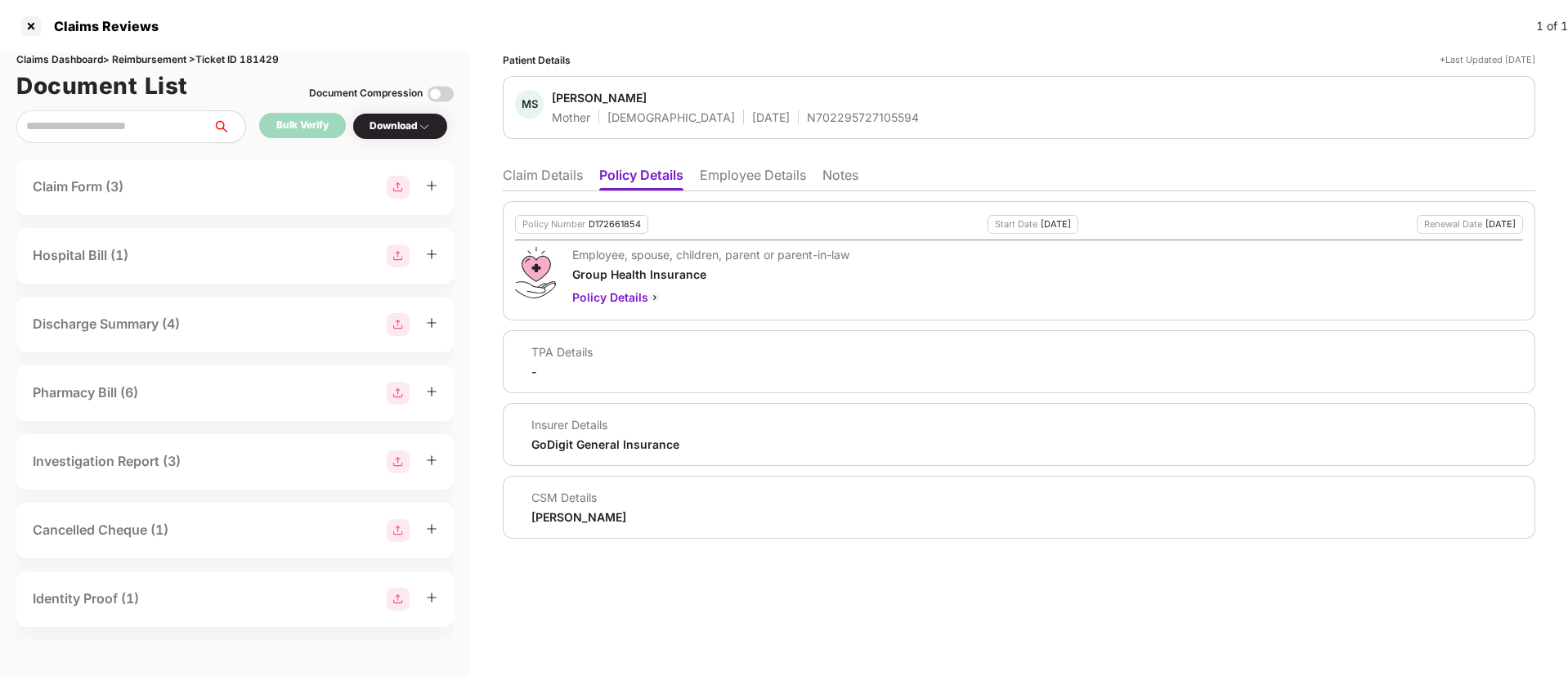
click at [612, 228] on div "D172661854" at bounding box center [615, 223] width 52 height 10
copy div "D172661854"
click at [807, 114] on div "N702295727105594" at bounding box center [863, 117] width 112 height 16
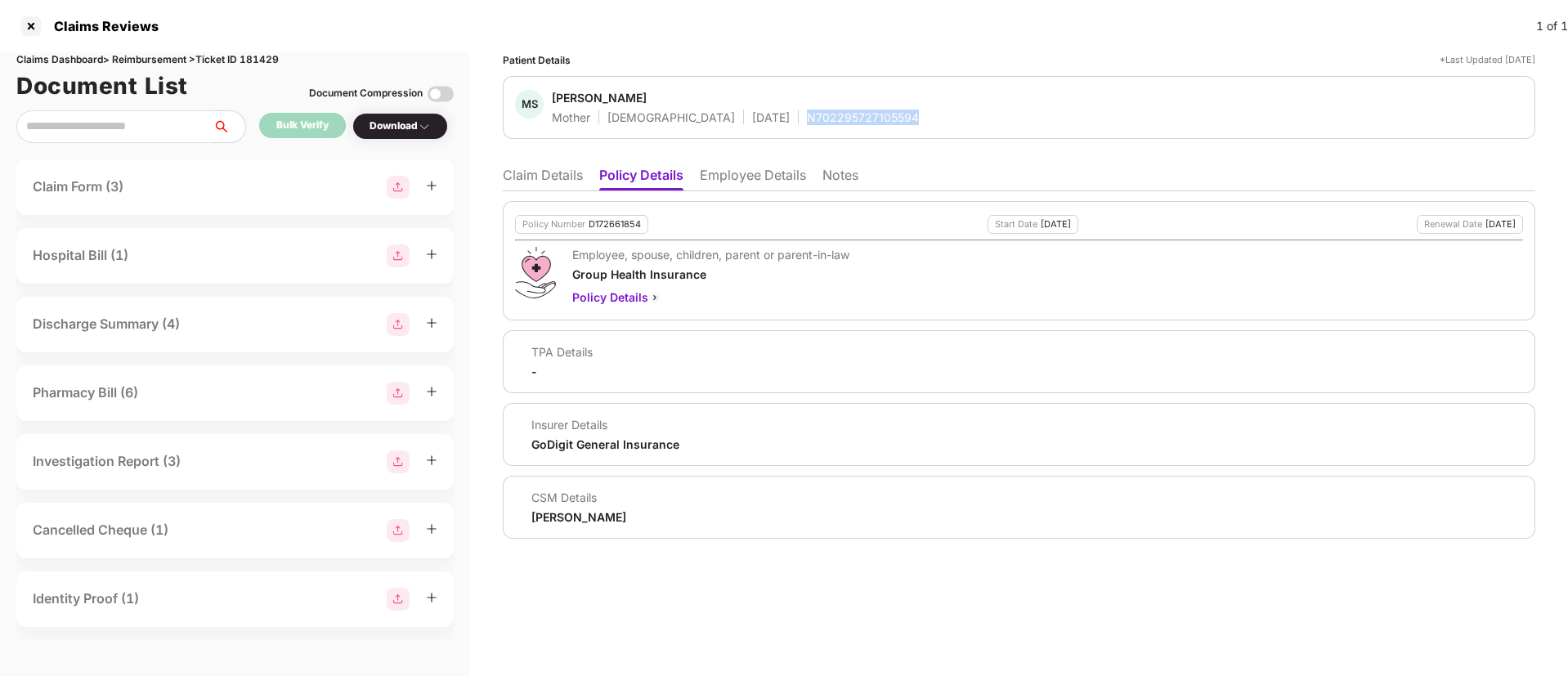
click at [807, 114] on div "N702295727105594" at bounding box center [863, 117] width 112 height 16
copy div "N702295727105594"
click at [555, 174] on li "Claim Details" at bounding box center [543, 179] width 80 height 24
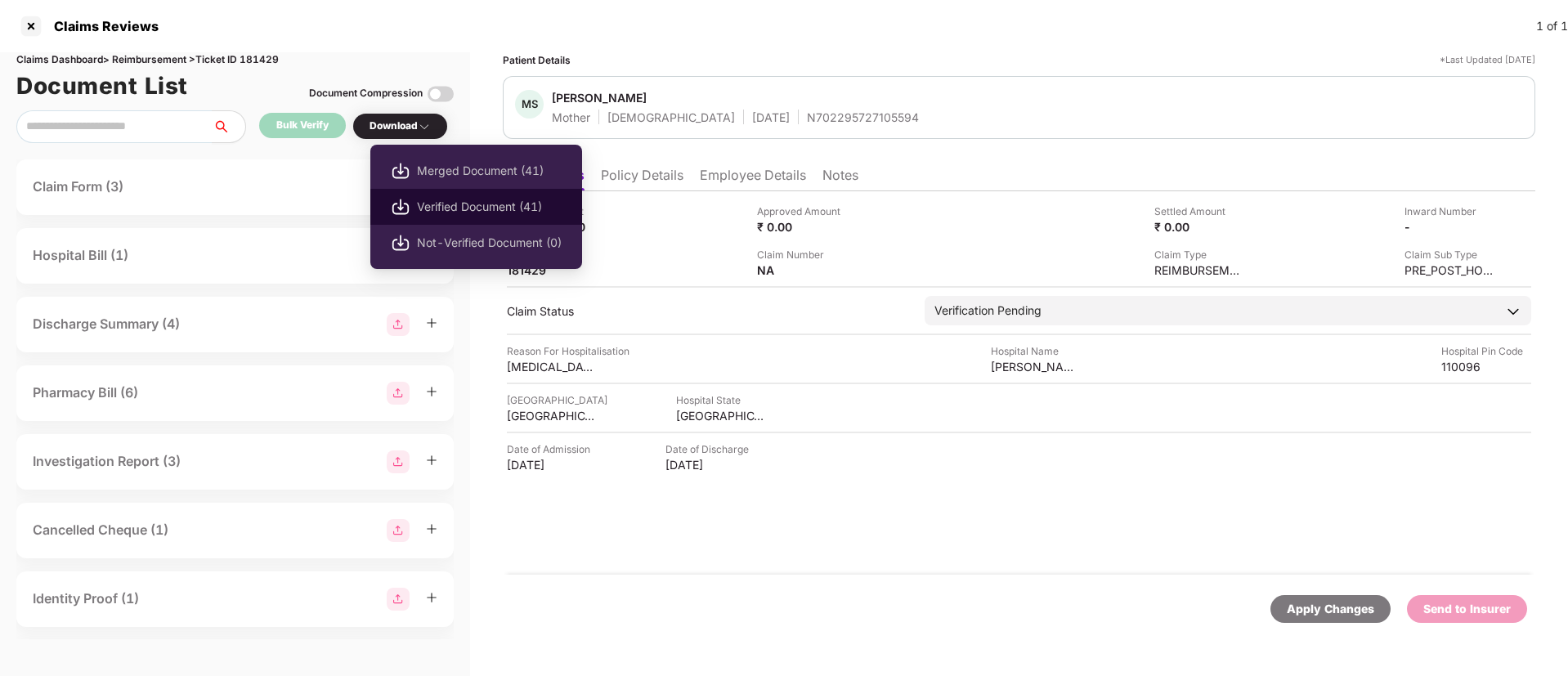
click at [459, 205] on span "Verified Document (41)" at bounding box center [489, 206] width 145 height 18
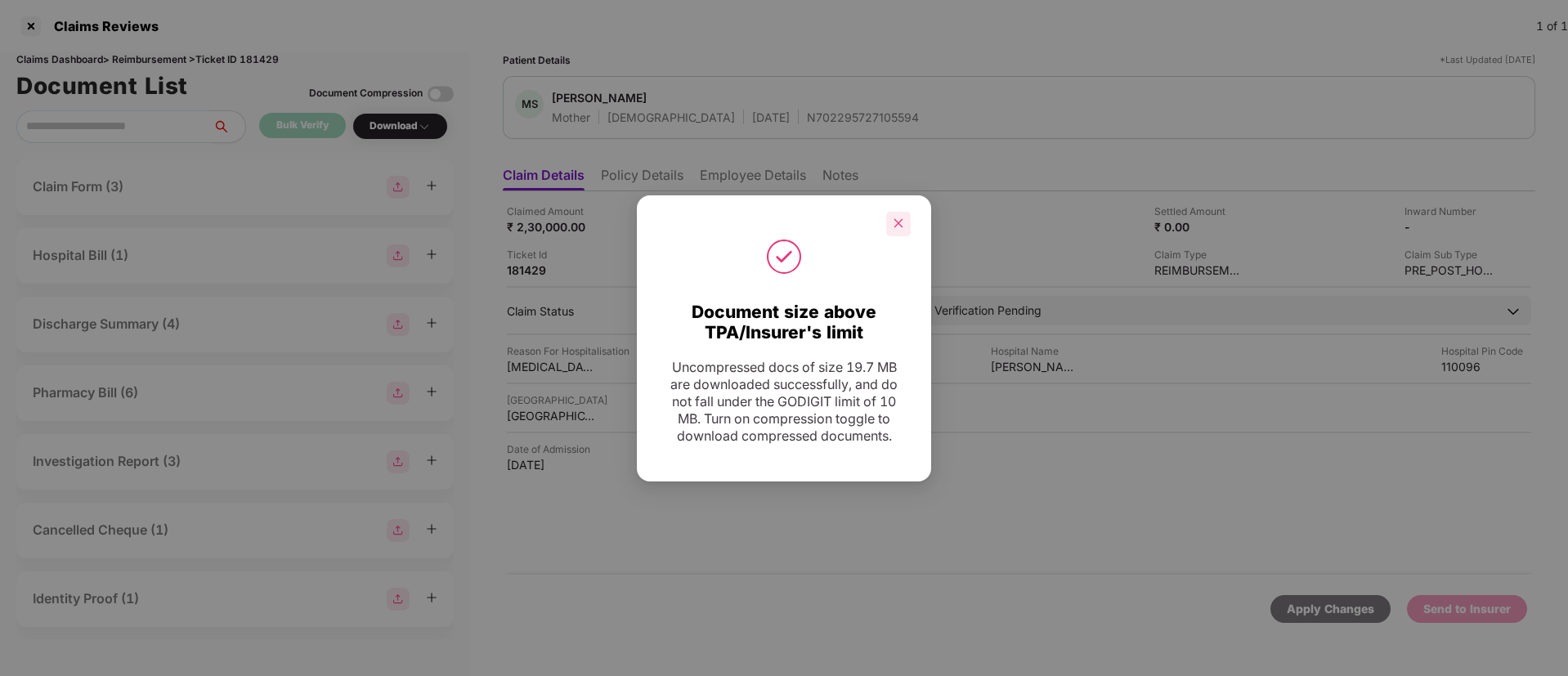
click at [893, 217] on icon "close" at bounding box center [898, 223] width 11 height 11
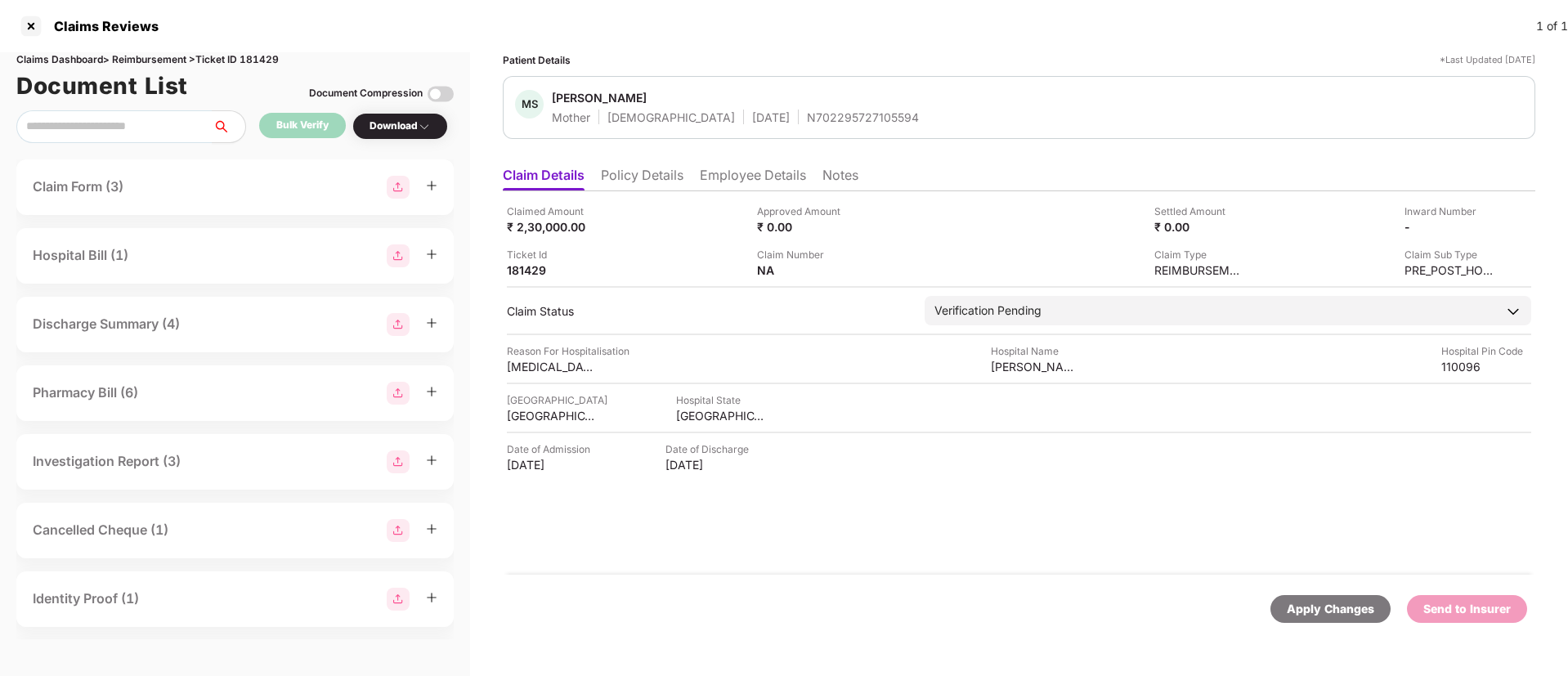
click at [757, 176] on li "Employee Details" at bounding box center [752, 179] width 107 height 24
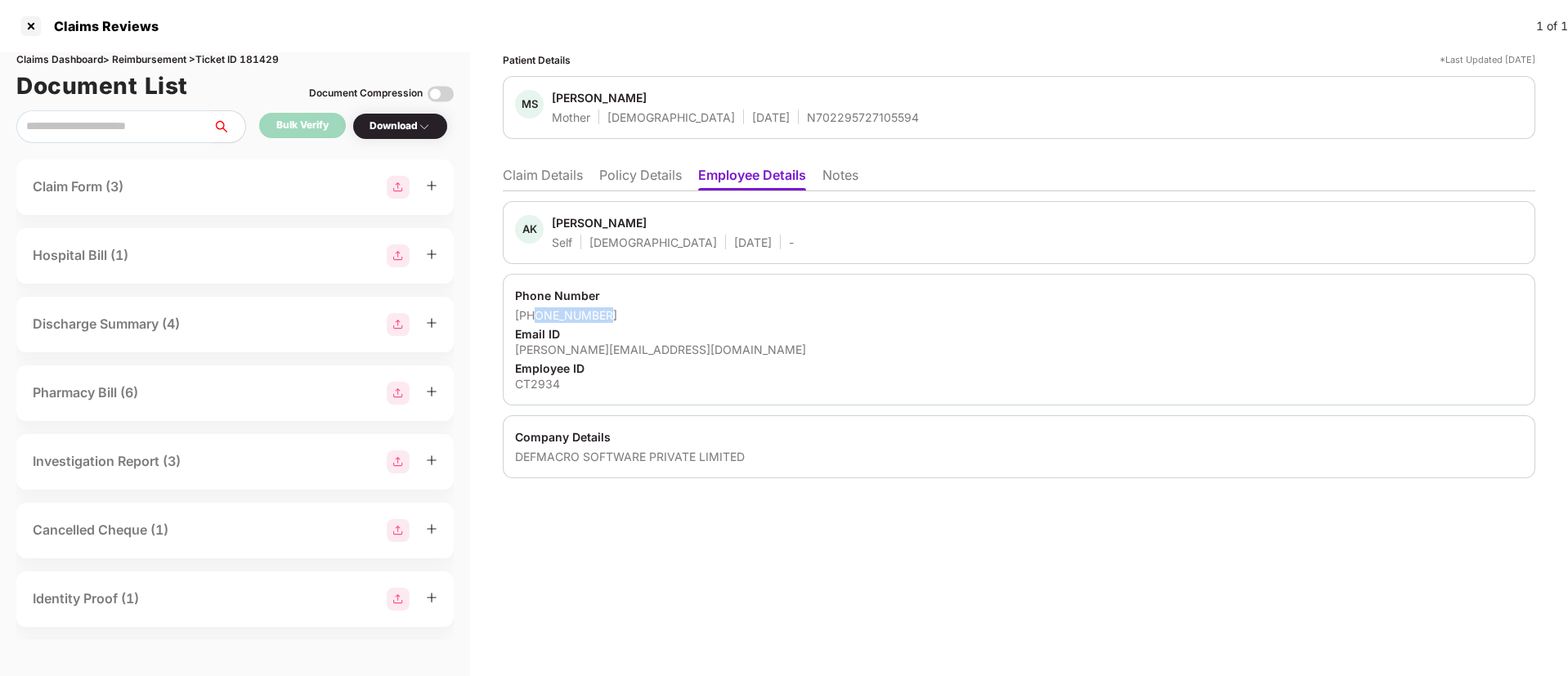
drag, startPoint x: 621, startPoint y: 319, endPoint x: 535, endPoint y: 318, distance: 86.0
click at [535, 318] on div "[PHONE_NUMBER]" at bounding box center [1019, 314] width 1009 height 16
copy div "8373966696"
click at [610, 354] on div "[PERSON_NAME][EMAIL_ADDRESS][DOMAIN_NAME]" at bounding box center [1019, 349] width 1009 height 16
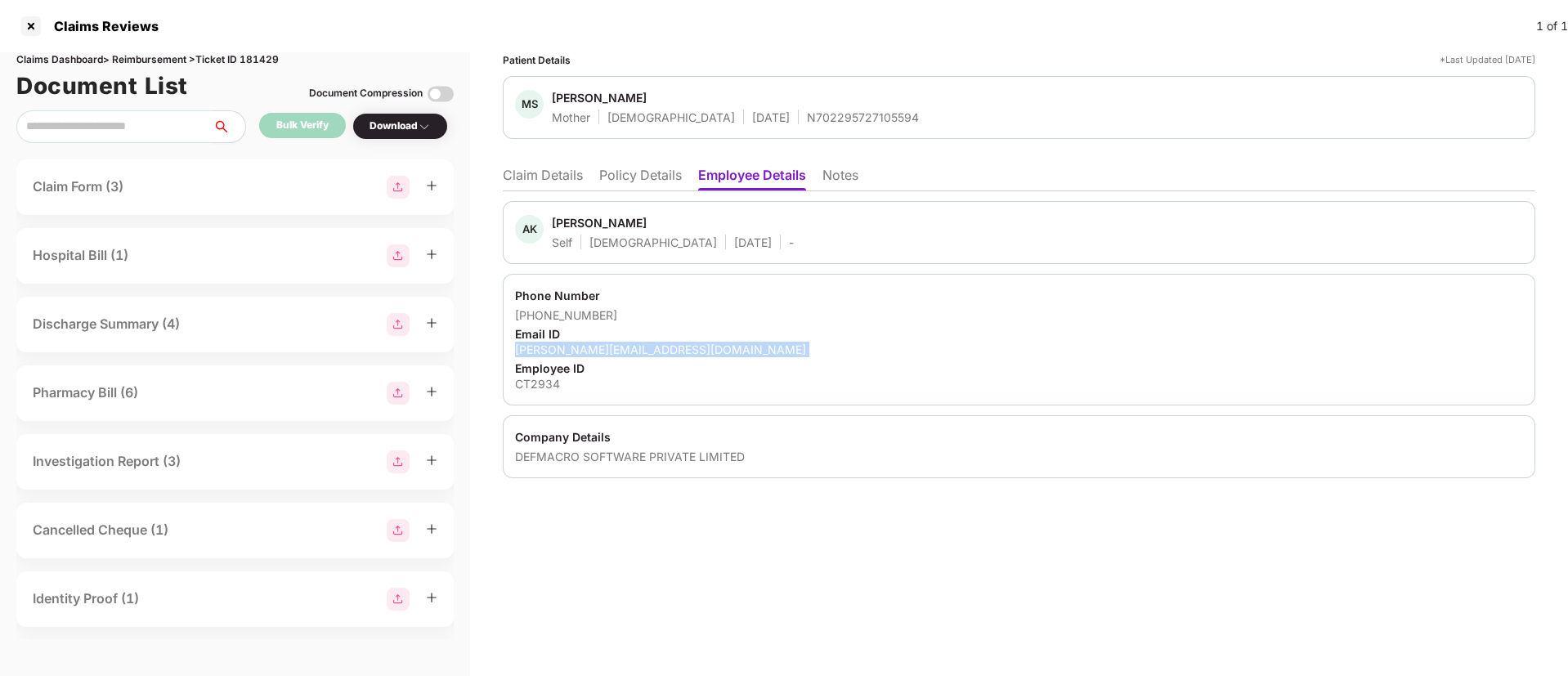
click at [610, 354] on div "[PERSON_NAME][EMAIL_ADDRESS][DOMAIN_NAME]" at bounding box center [1019, 349] width 1009 height 16
copy div "[PERSON_NAME][EMAIL_ADDRESS][DOMAIN_NAME]"
click at [545, 174] on li "Claim Details" at bounding box center [543, 179] width 80 height 24
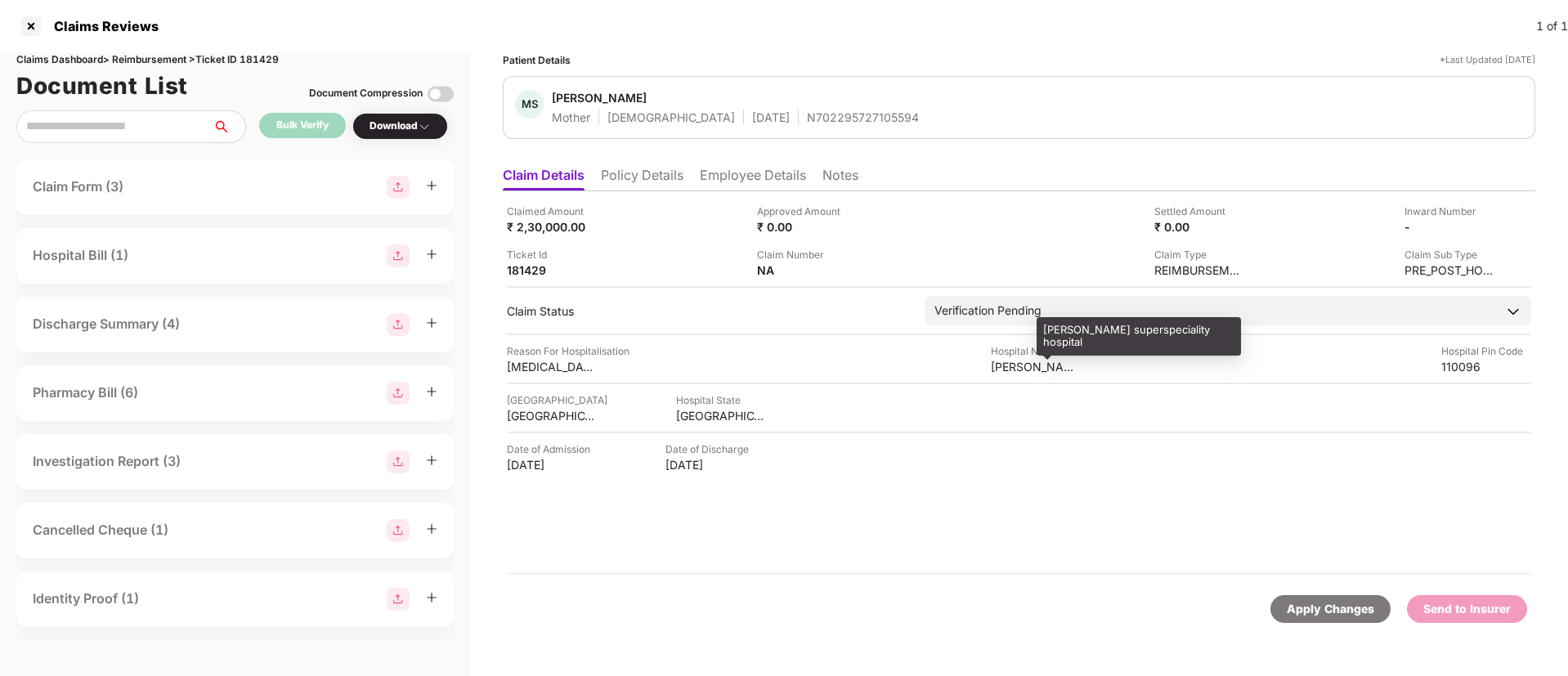
click at [1014, 359] on div "[PERSON_NAME] superspeciality hospital" at bounding box center [1035, 366] width 90 height 16
copy div "[PERSON_NAME] superspeciality hospital"
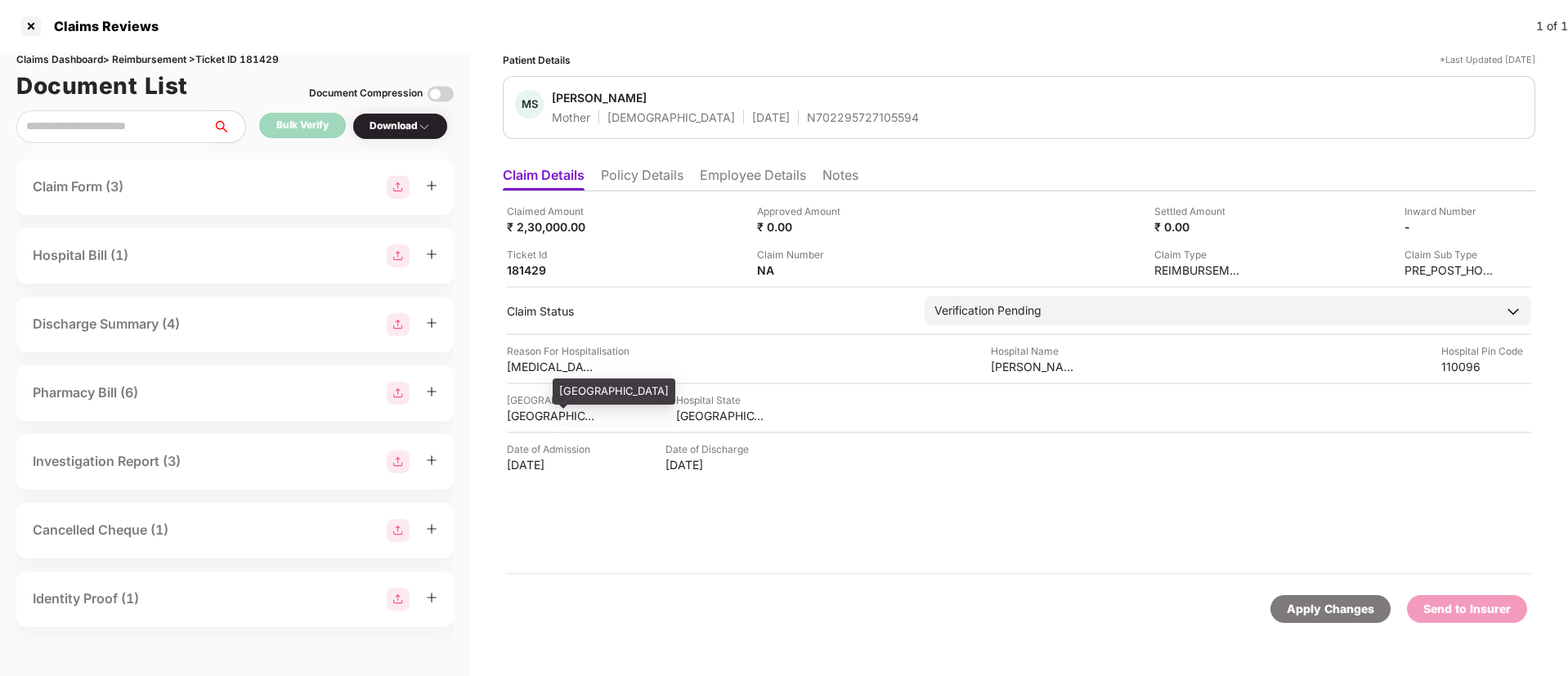
click at [522, 416] on div "[GEOGRAPHIC_DATA]" at bounding box center [551, 415] width 90 height 16
click at [521, 416] on div "[GEOGRAPHIC_DATA]" at bounding box center [551, 415] width 90 height 16
copy div "[GEOGRAPHIC_DATA]"
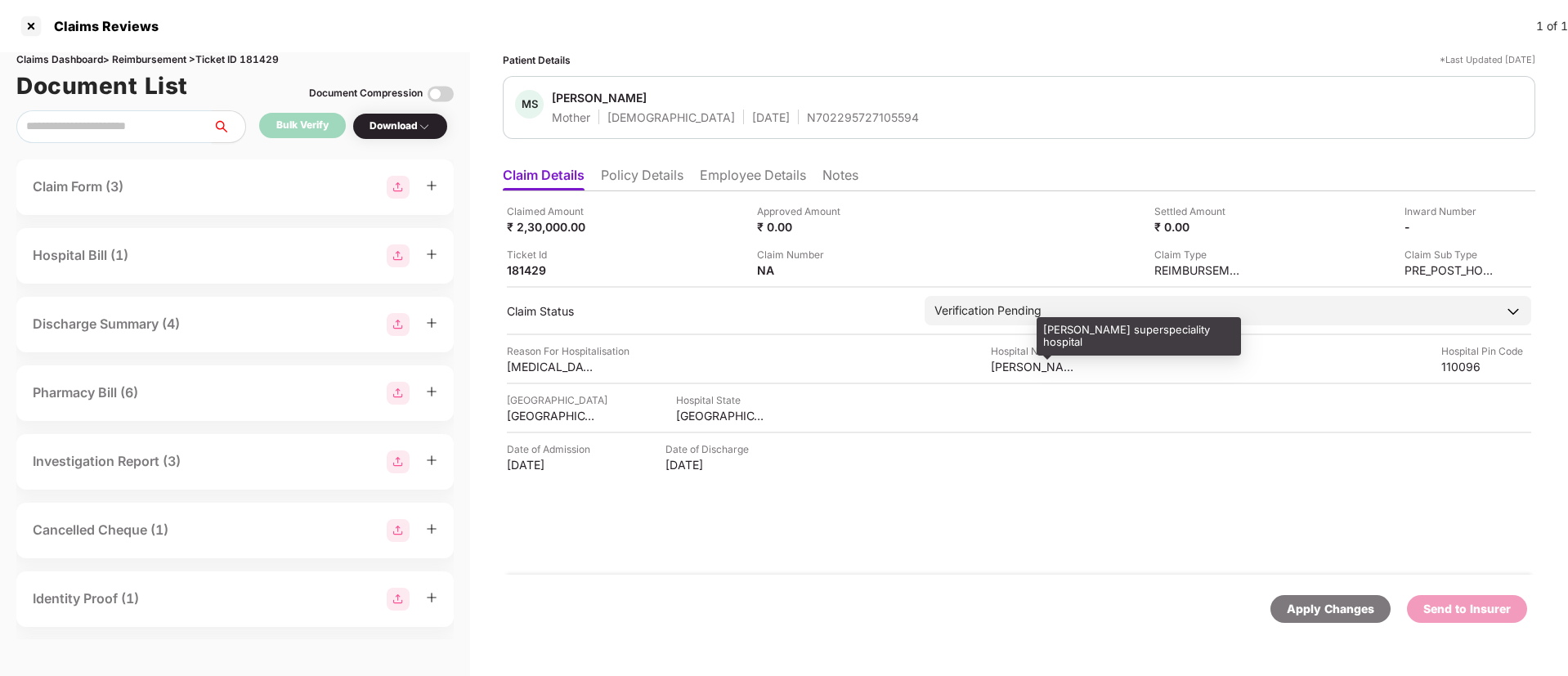
click at [1023, 368] on div "[PERSON_NAME] superspeciality hospital" at bounding box center [1035, 366] width 90 height 16
copy div "[PERSON_NAME] superspeciality hospital"
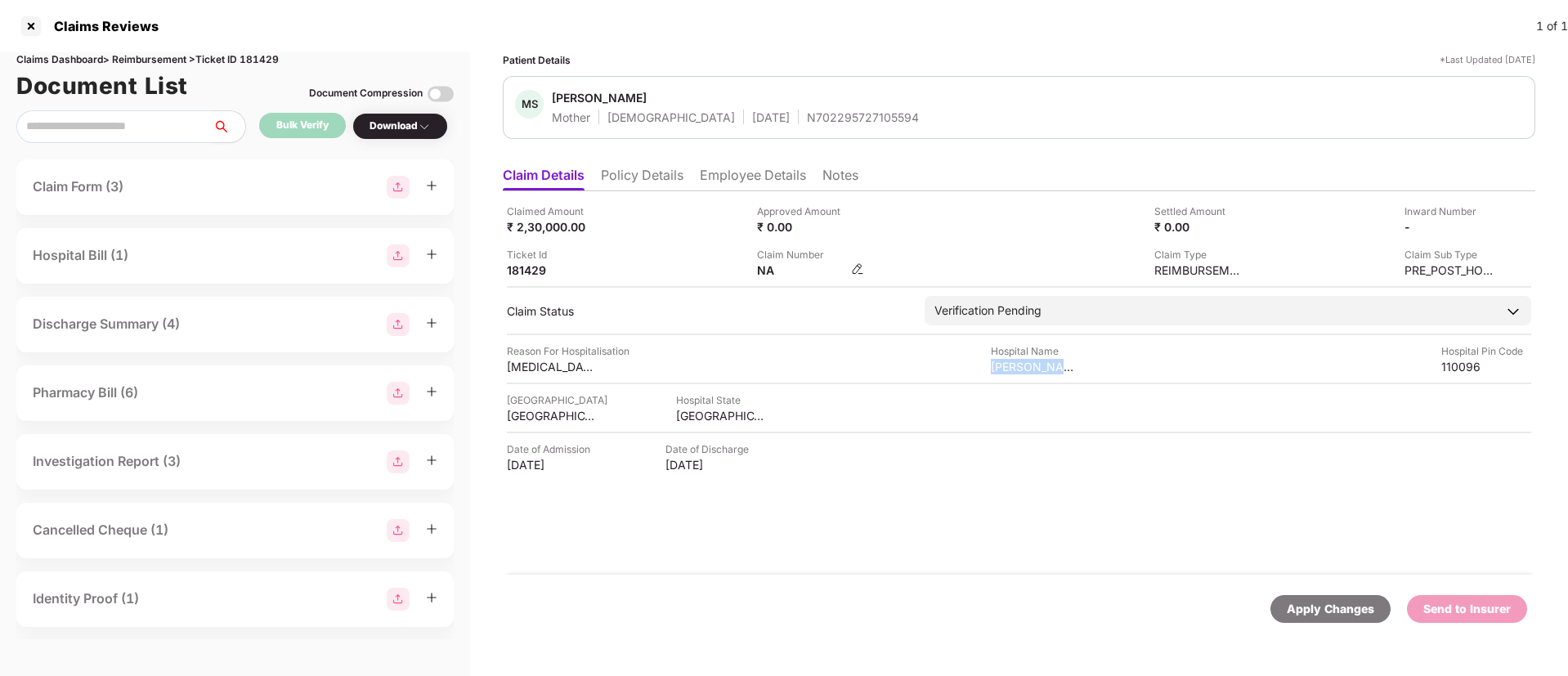
click at [855, 267] on img at bounding box center [857, 269] width 13 height 13
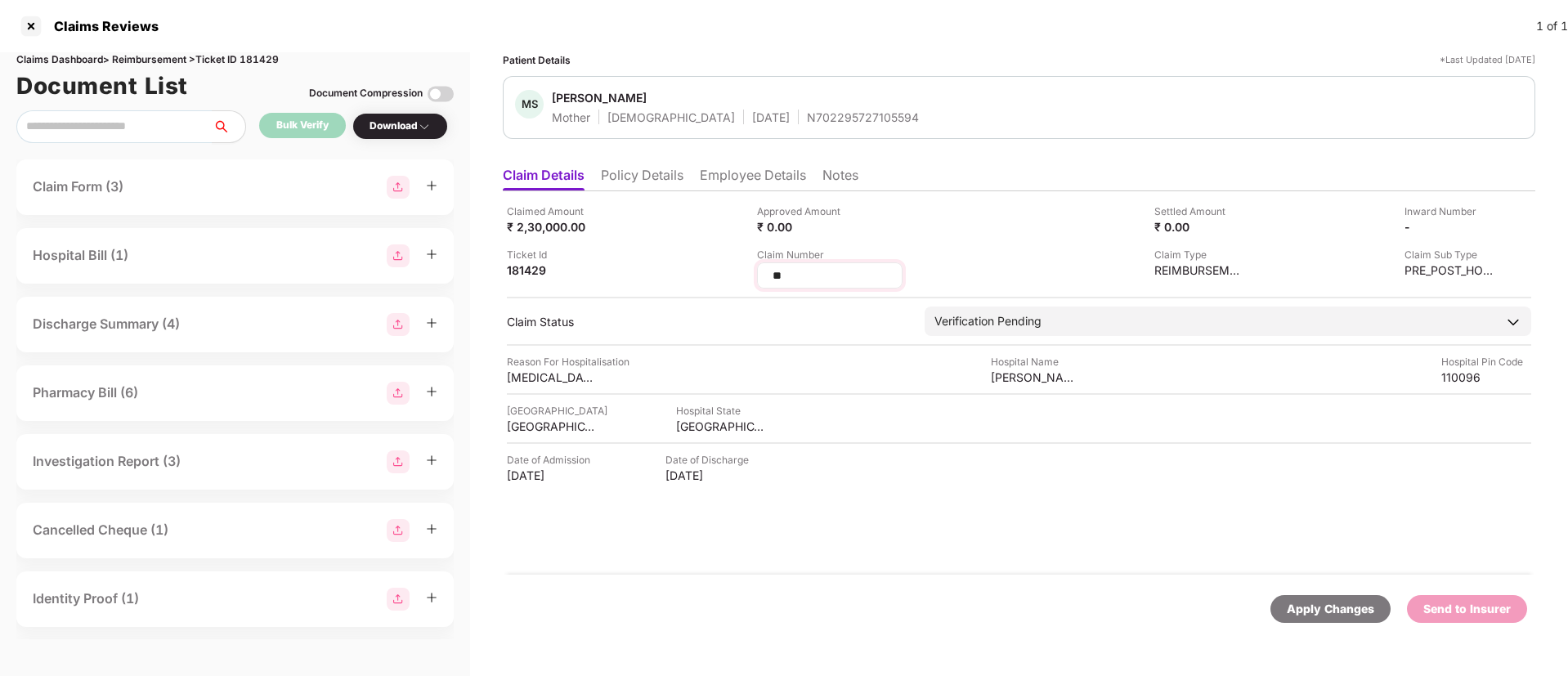
type input "*"
type input "**********"
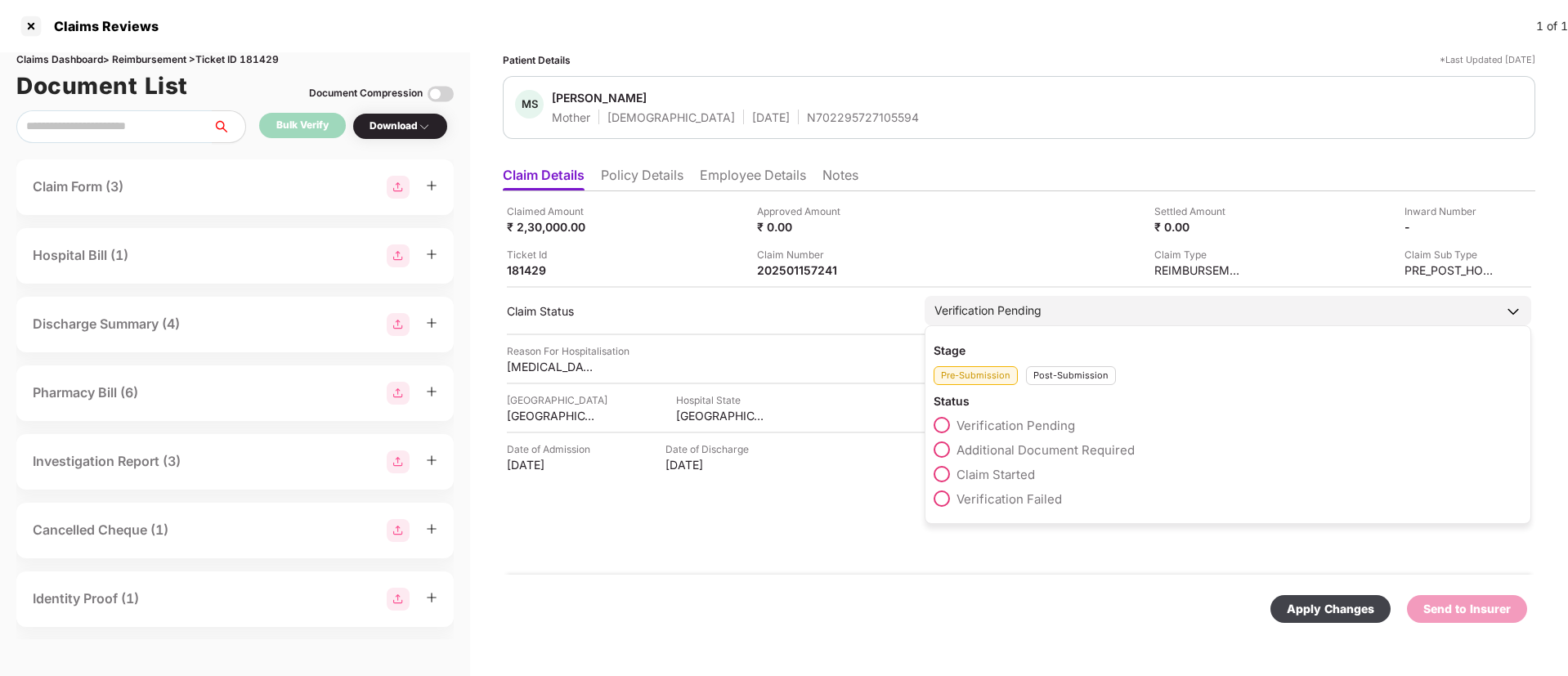
click at [1060, 376] on div "Post-Submission" at bounding box center [1071, 376] width 90 height 19
click at [1032, 449] on span "Claim Under Process" at bounding box center [1018, 450] width 123 height 16
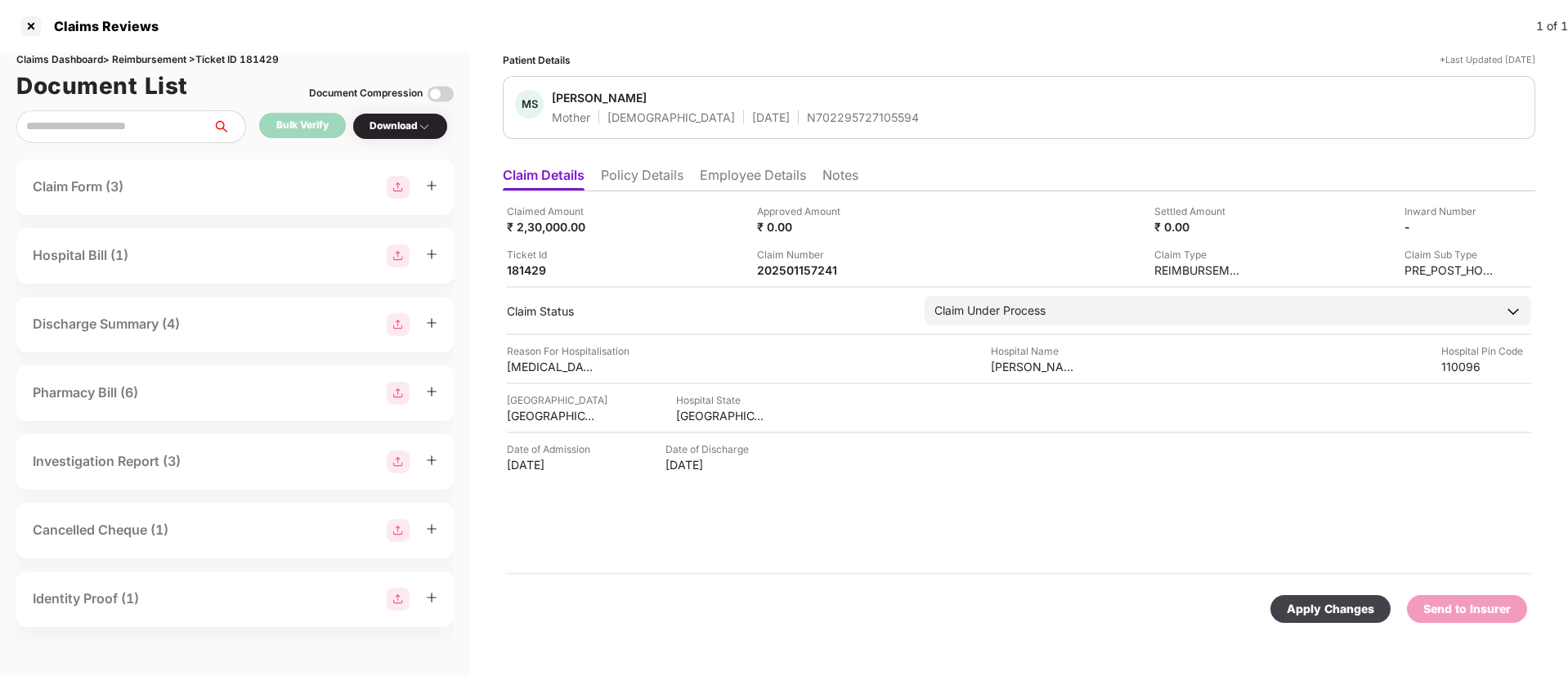
click at [1324, 614] on div "Apply Changes" at bounding box center [1330, 608] width 87 height 18
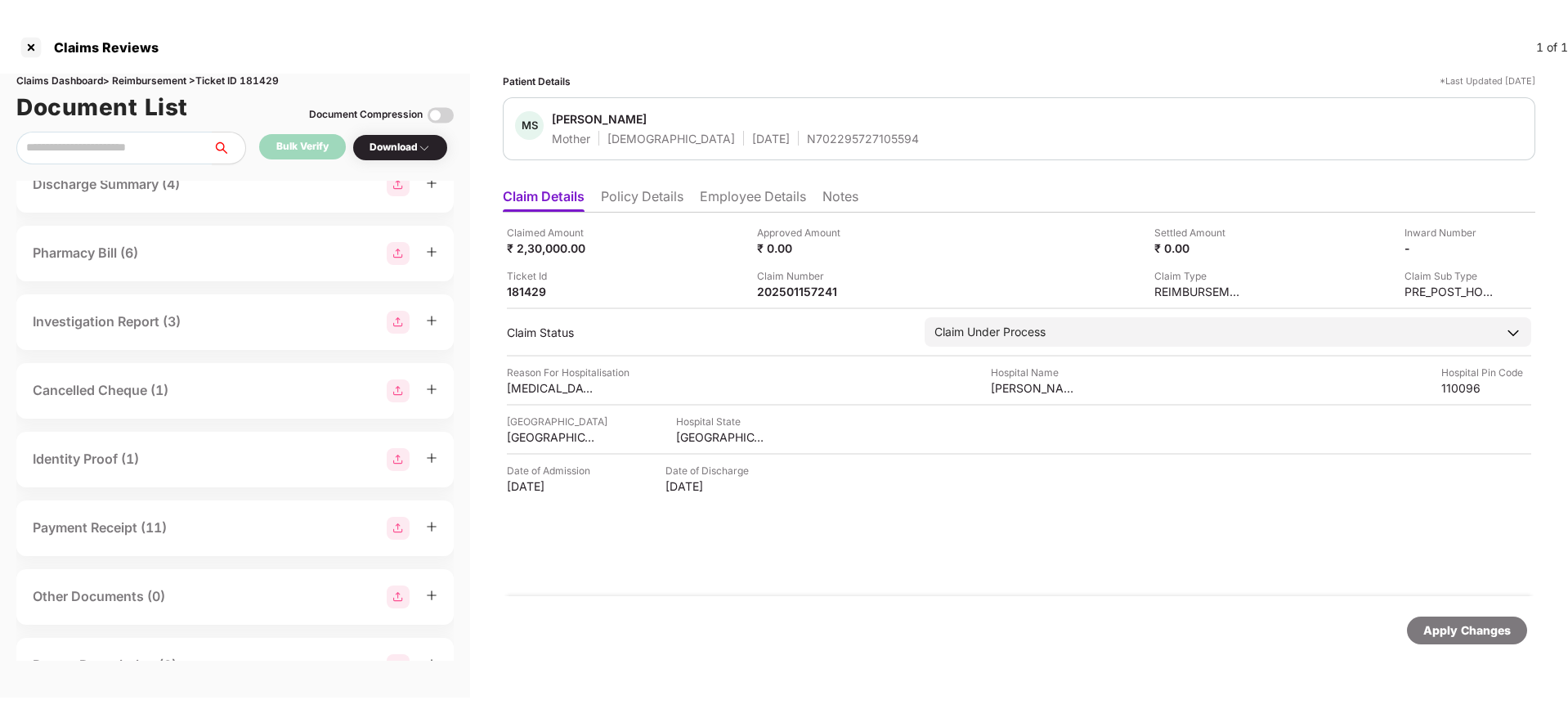
scroll to position [245, 0]
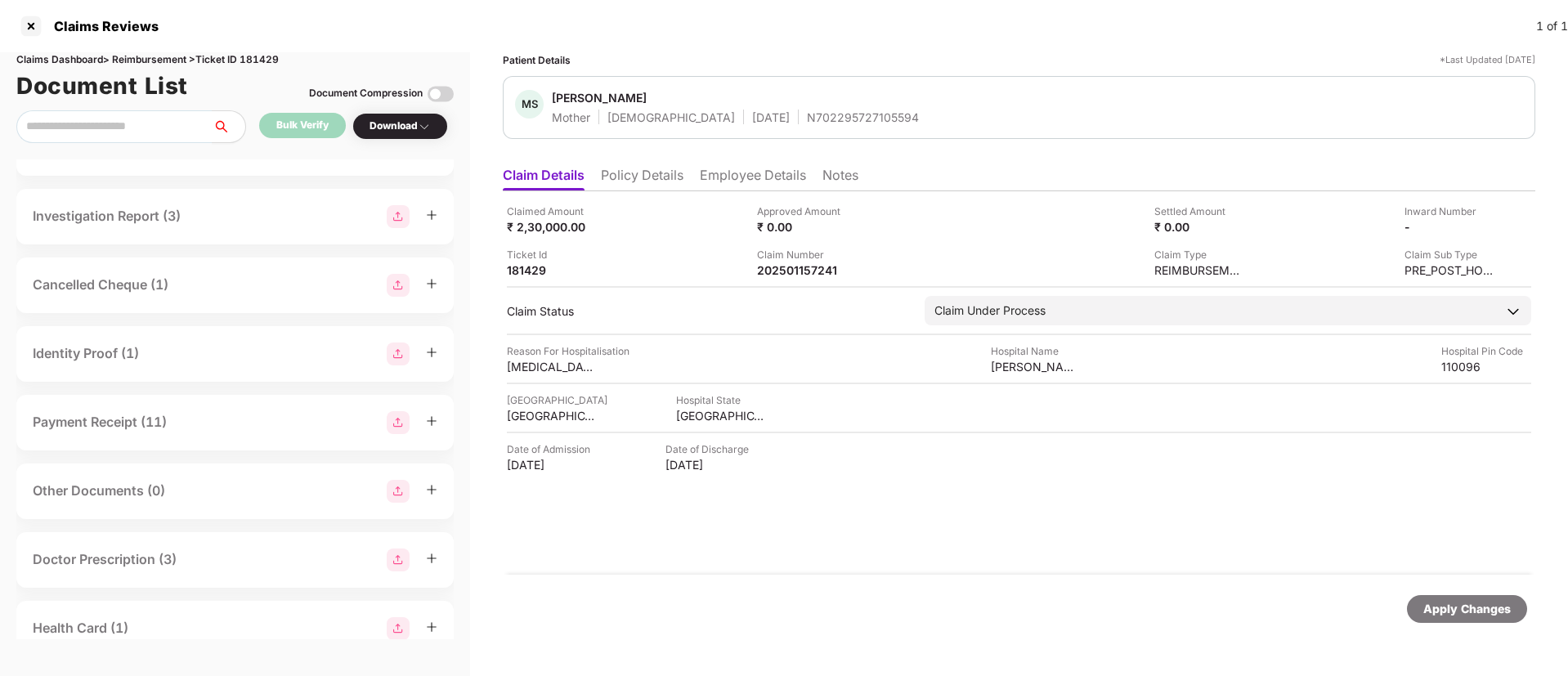
click at [721, 177] on li "Employee Details" at bounding box center [752, 179] width 107 height 24
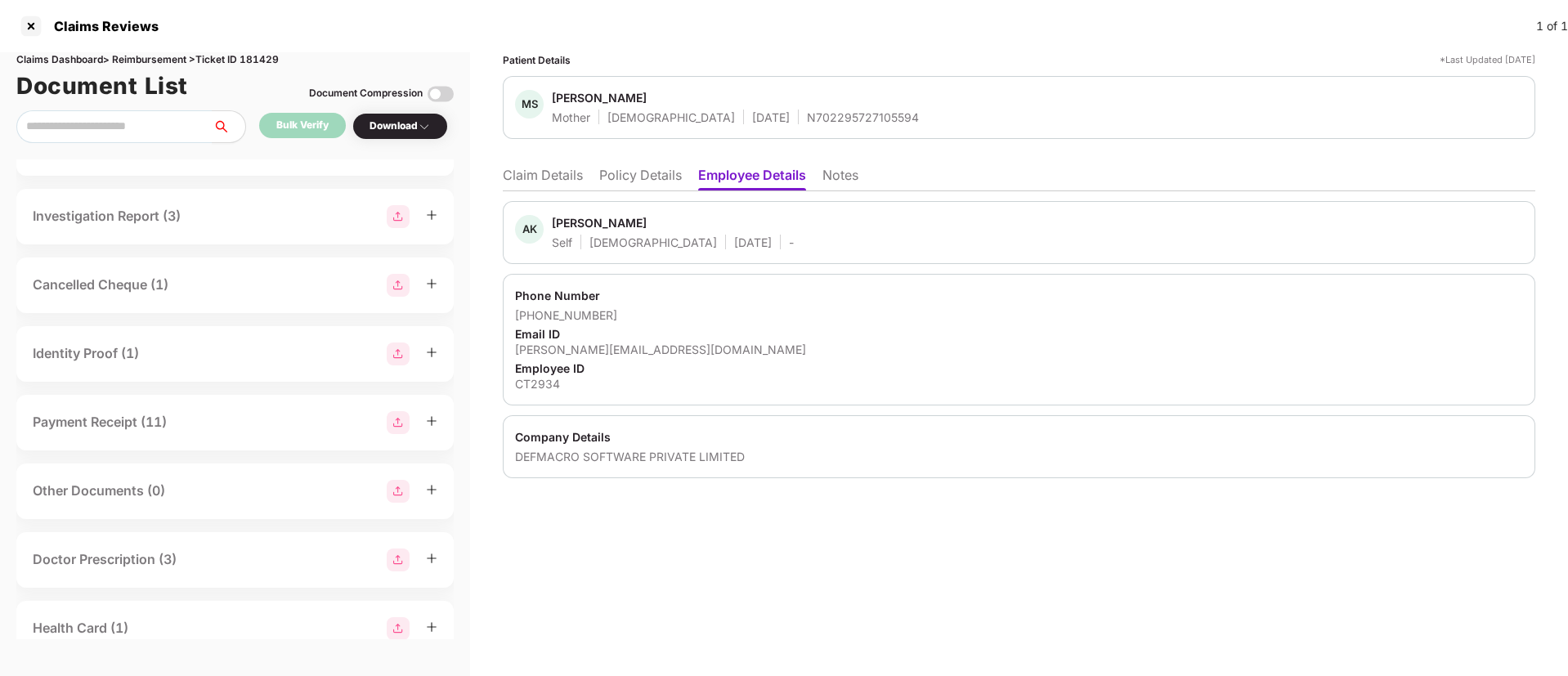
click at [581, 228] on div "[PERSON_NAME]" at bounding box center [599, 223] width 95 height 16
click at [578, 228] on div "[PERSON_NAME]" at bounding box center [599, 223] width 95 height 16
copy span "[PERSON_NAME]"
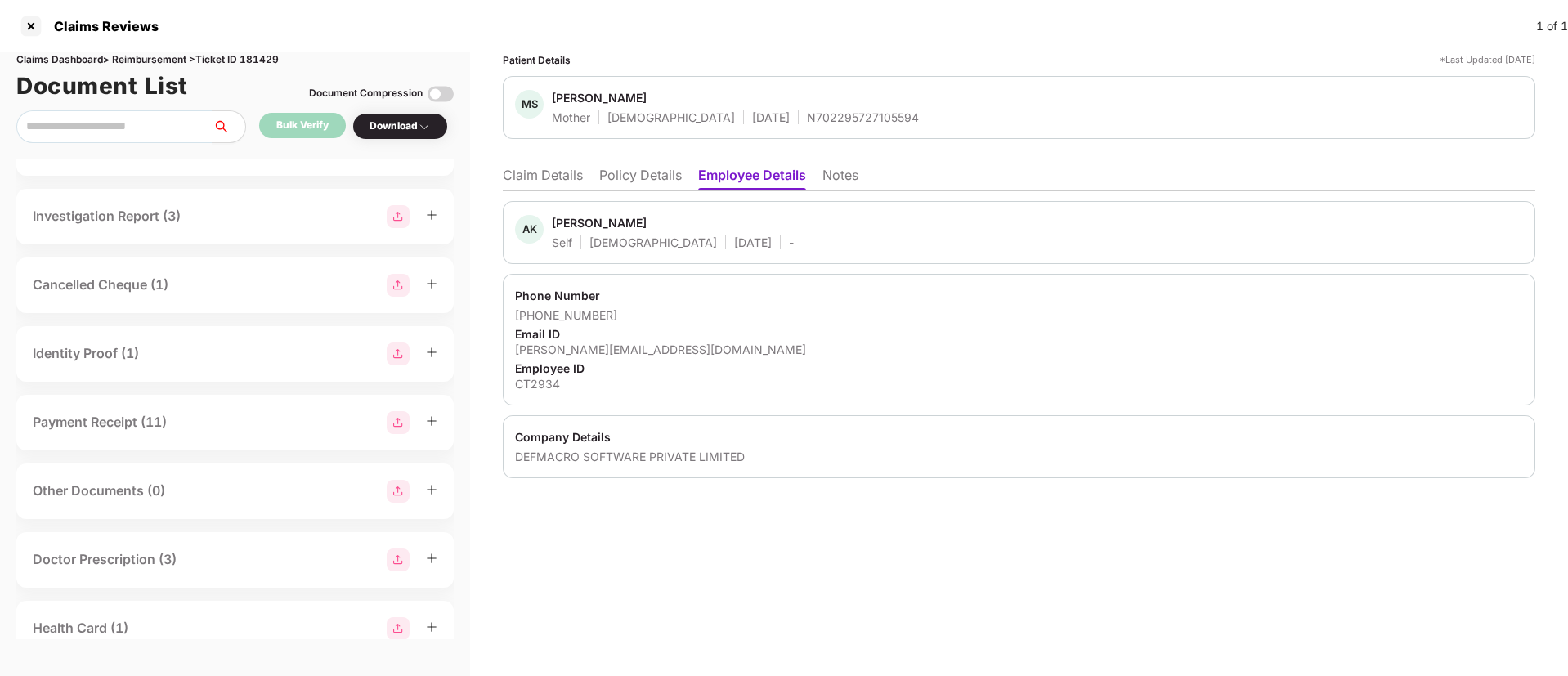
click at [557, 167] on li "Claim Details" at bounding box center [543, 179] width 80 height 24
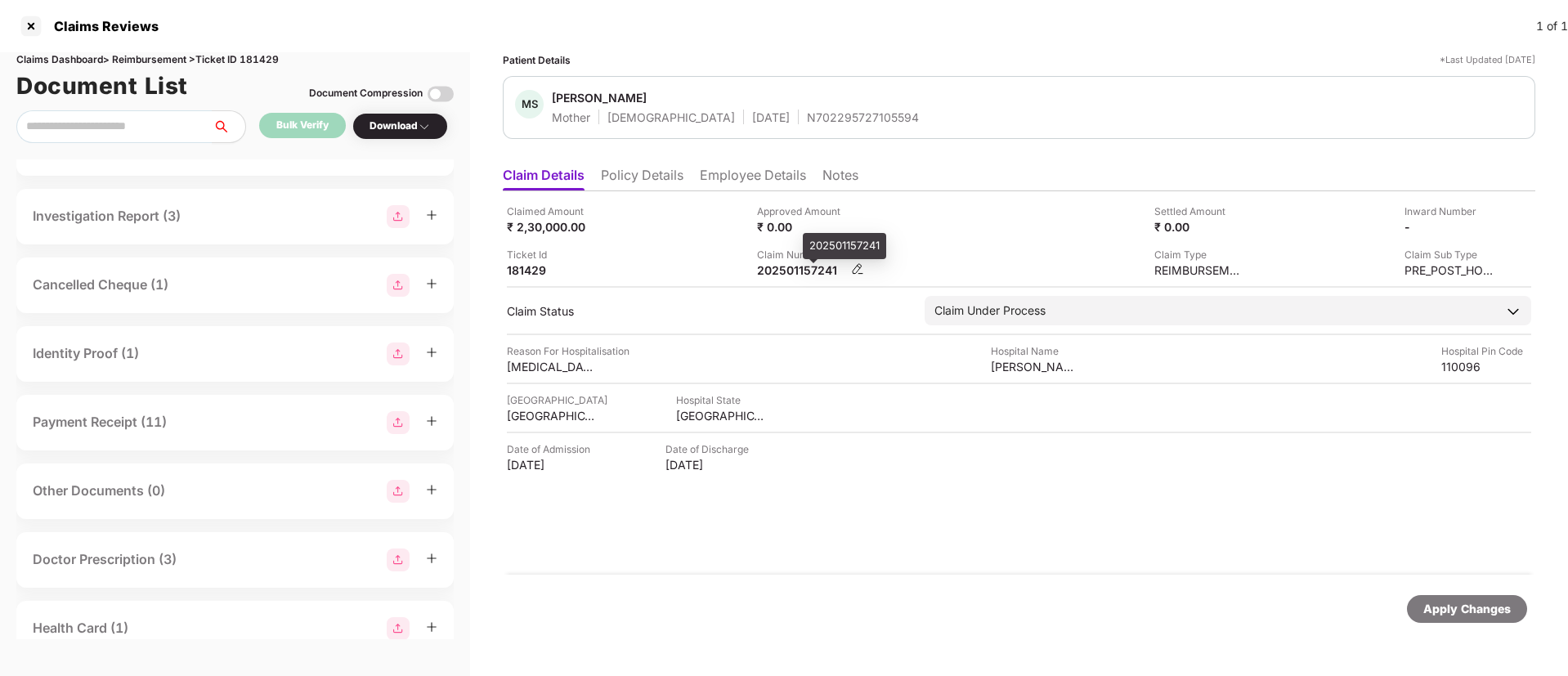
click at [791, 271] on div "202501157241" at bounding box center [802, 270] width 90 height 16
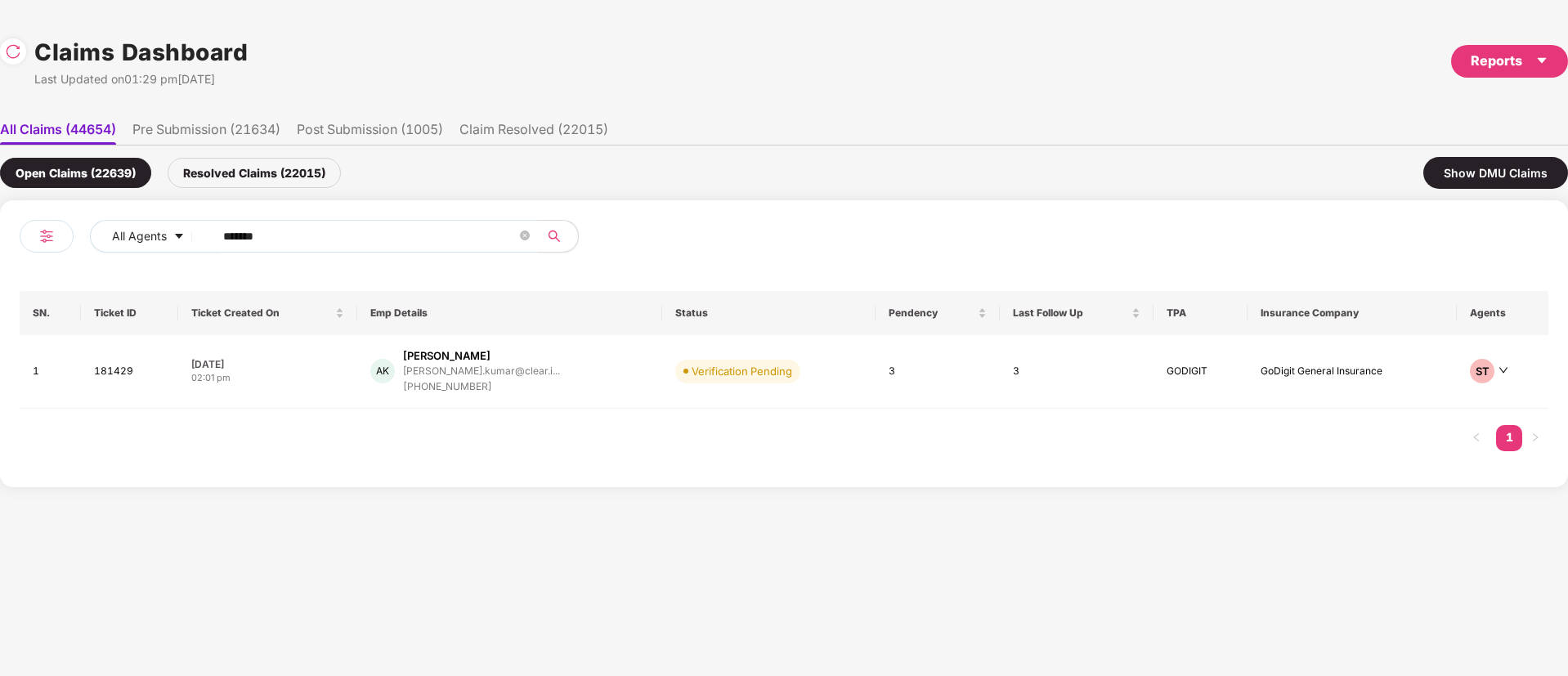
click at [86, 262] on div "All Agents ******" at bounding box center [402, 242] width 765 height 45
paste input "text"
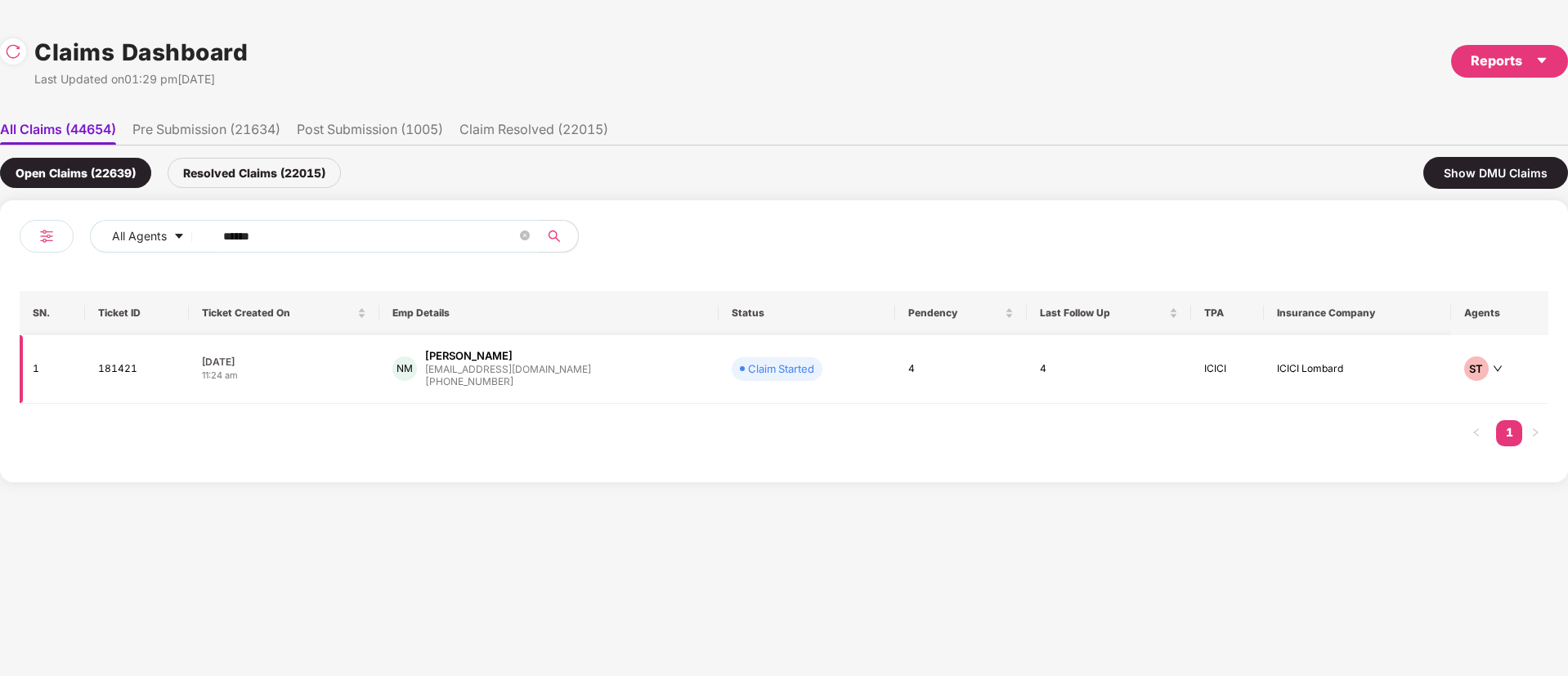
type input "******"
click at [595, 375] on div "NM [PERSON_NAME] [PERSON_NAME][EMAIL_ADDRESS][DOMAIN_NAME] [PHONE_NUMBER]" at bounding box center [549, 368] width 314 height 42
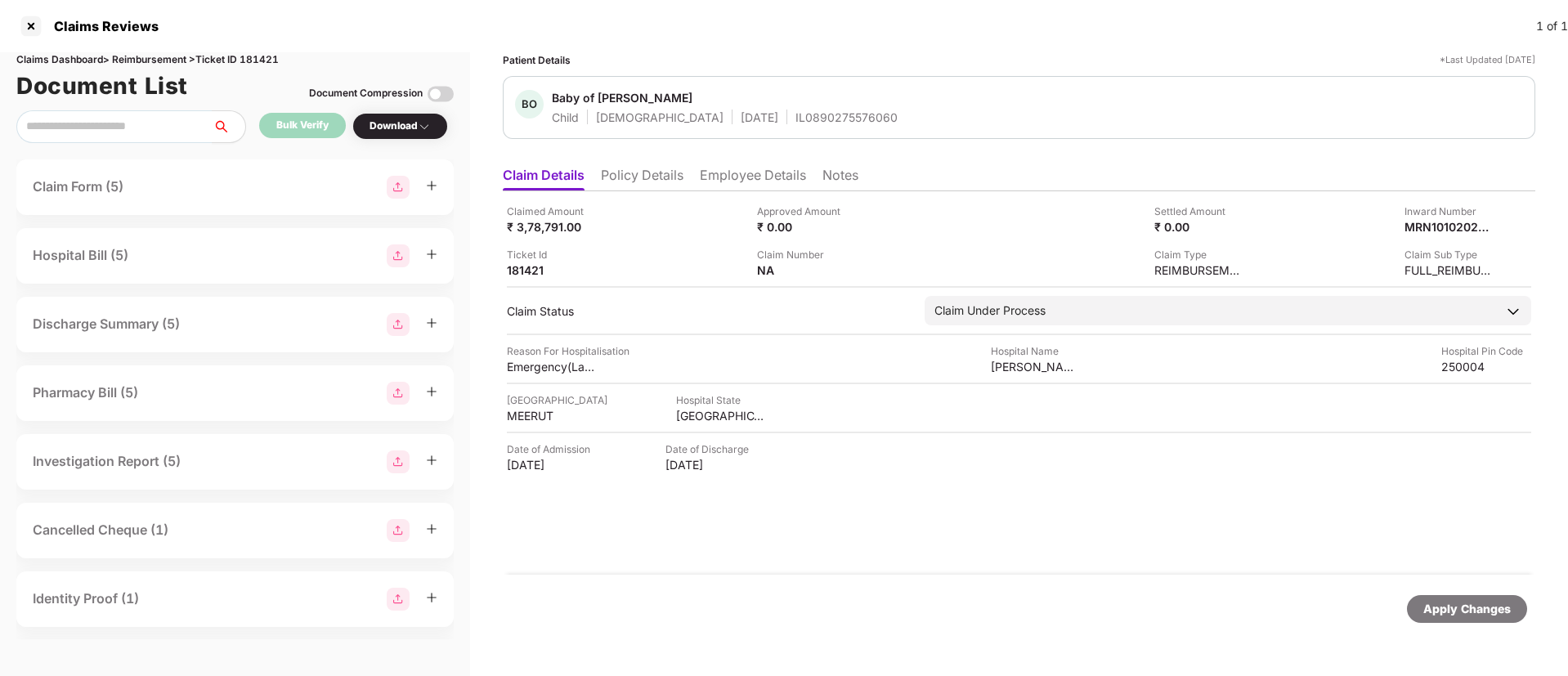
click at [1057, 575] on div "Apply Changes" at bounding box center [1019, 609] width 1033 height 69
click at [850, 514] on div "Claimed Amount ₹ 3,78,791.00 Approved Amount ₹ 0.00 Settled Amount ₹ 0.00 Inwar…" at bounding box center [1019, 382] width 1033 height 383
click at [803, 529] on div "Claimed Amount ₹ 3,78,791.00 Approved Amount ₹ 0.00 Settled Amount ₹ 0.00 Inwar…" at bounding box center [1019, 382] width 1033 height 383
click at [664, 178] on li "Policy Details" at bounding box center [642, 179] width 83 height 24
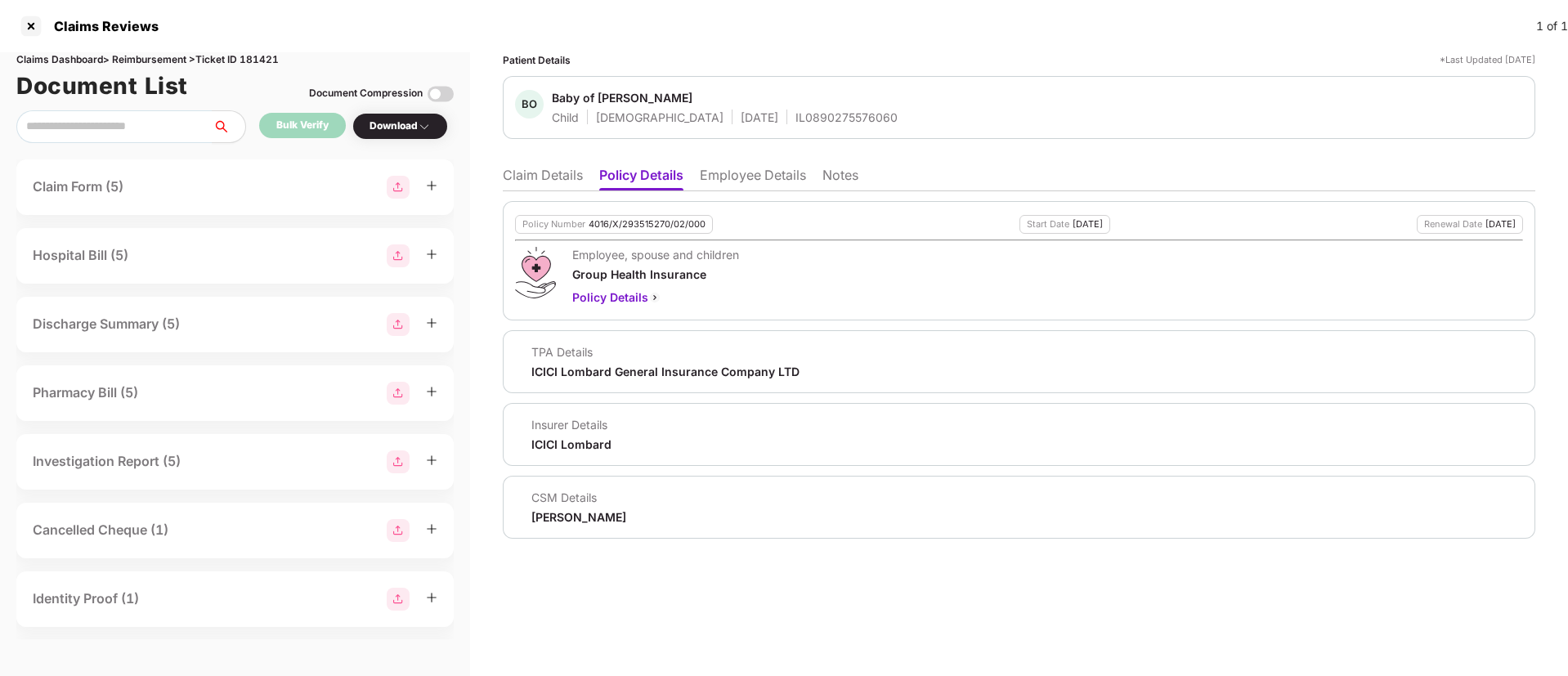
click at [731, 185] on li "Employee Details" at bounding box center [752, 179] width 107 height 24
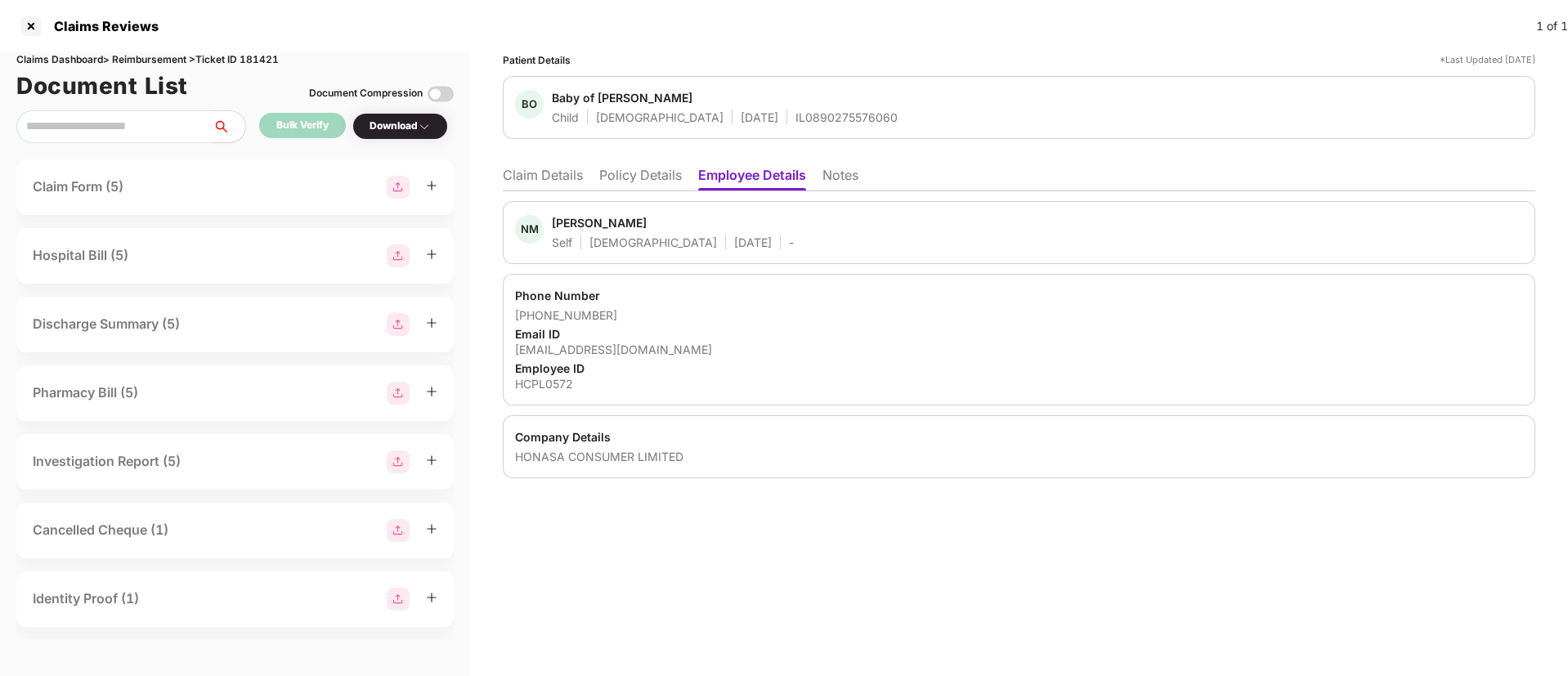
click at [561, 219] on div "[PERSON_NAME]" at bounding box center [599, 223] width 95 height 16
click at [559, 174] on li "Claim Details" at bounding box center [543, 179] width 80 height 24
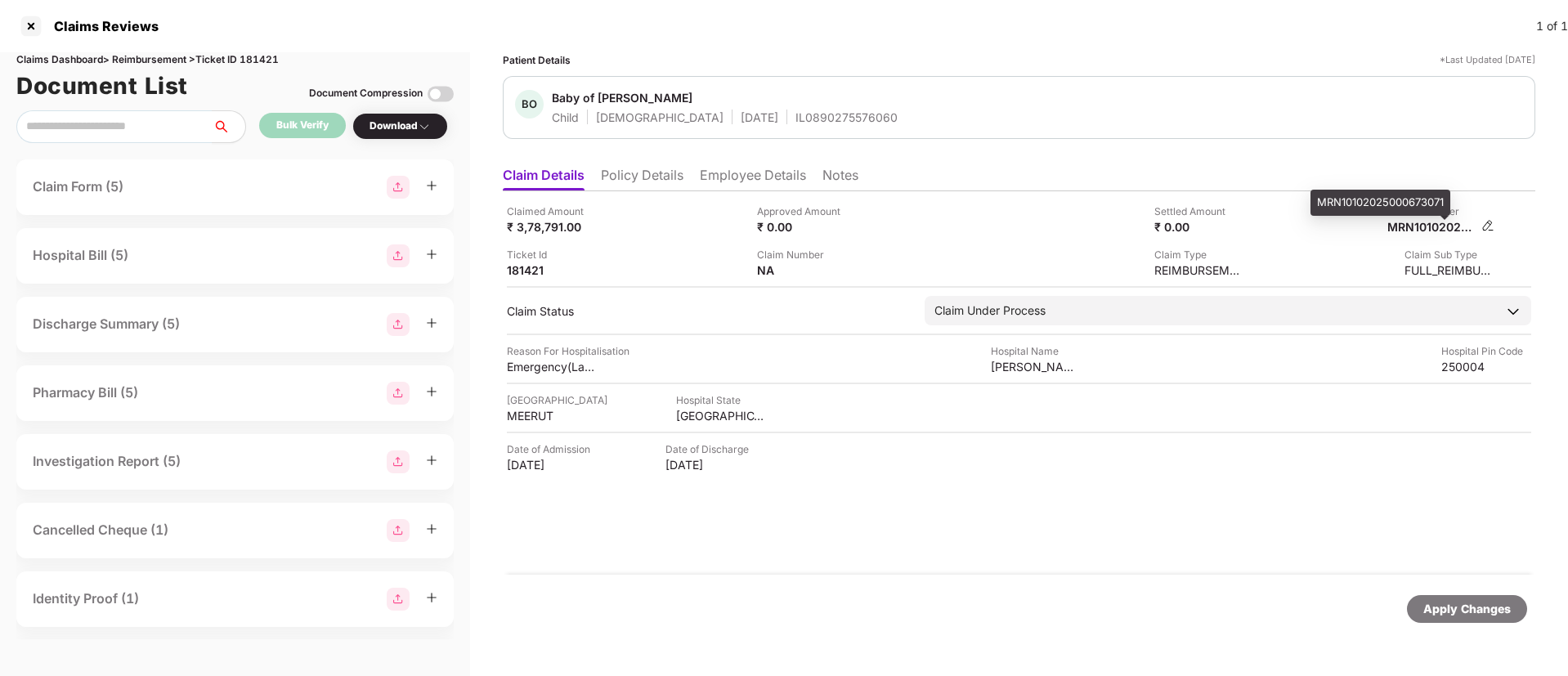
click at [1411, 226] on div "MRN10102025000673071" at bounding box center [1433, 226] width 90 height 16
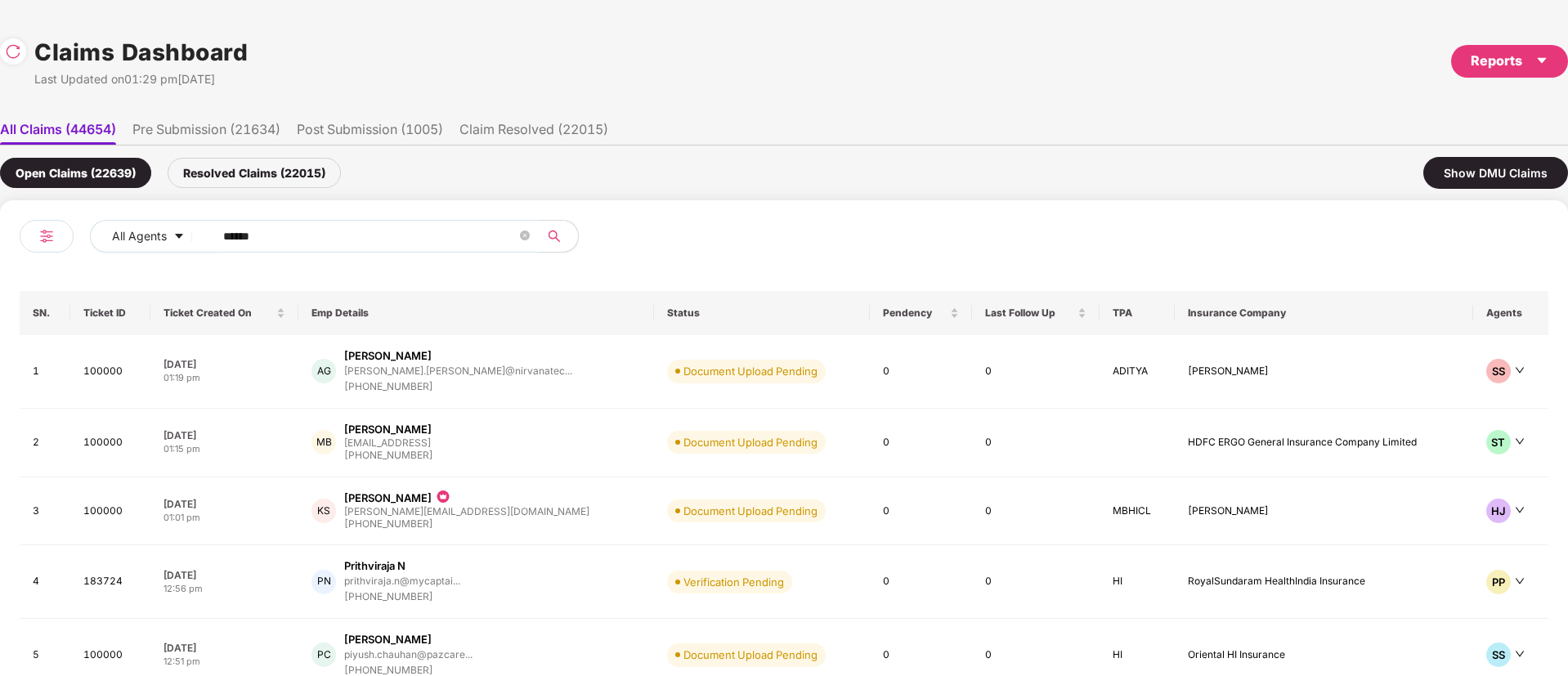
click at [0, 257] on div "All Agents ****** SN. Ticket ID Ticket Created On Emp Details Status Pendency L…" at bounding box center [784, 485] width 1568 height 570
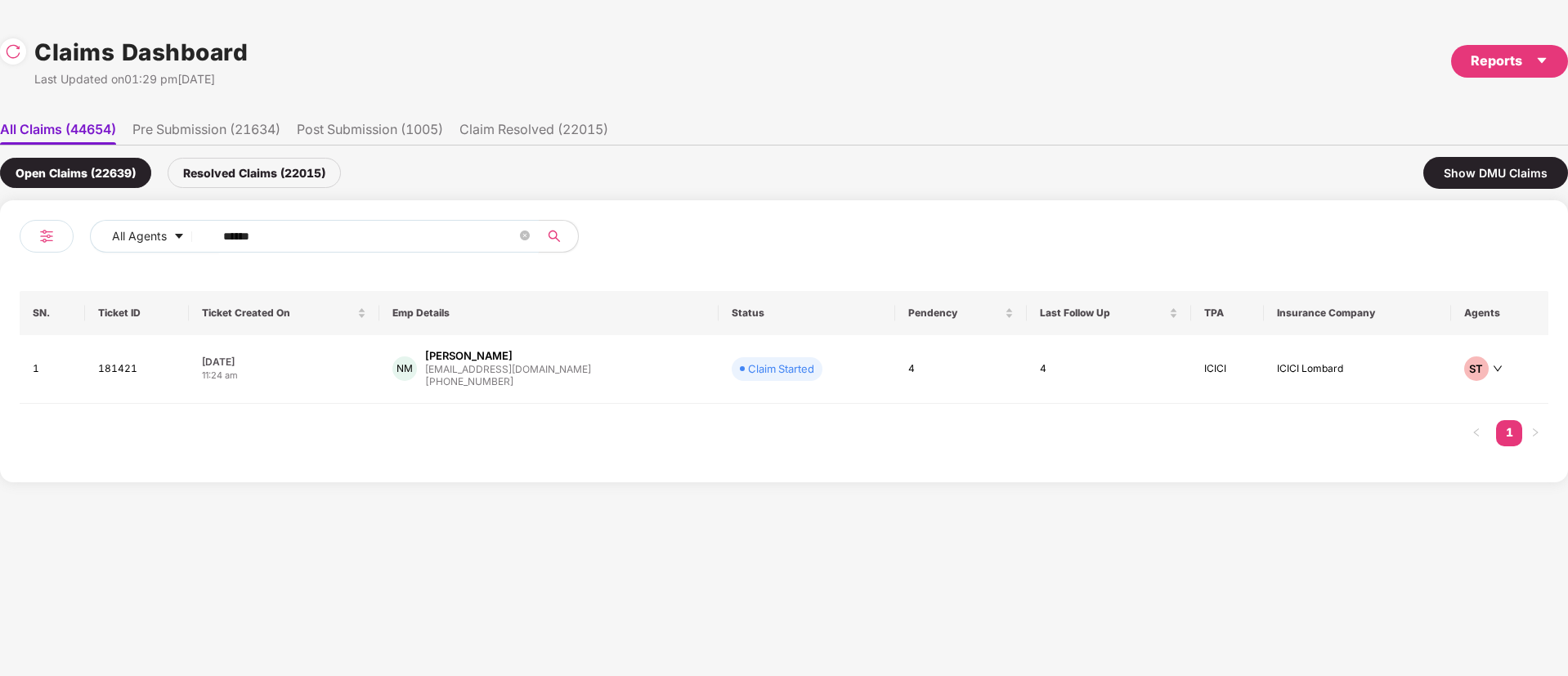
paste input "text"
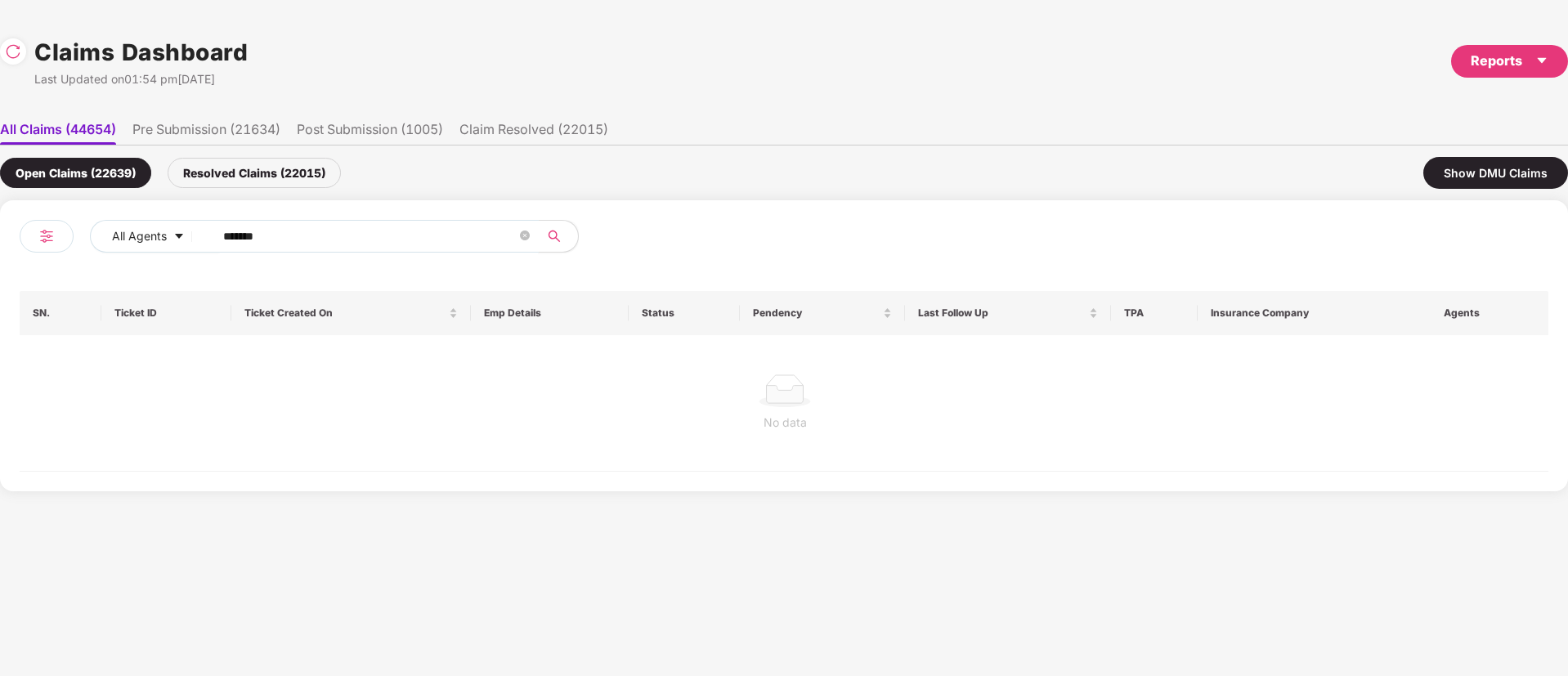
type input "******"
click at [303, 181] on div "Resolved Claims (22015)" at bounding box center [254, 172] width 174 height 31
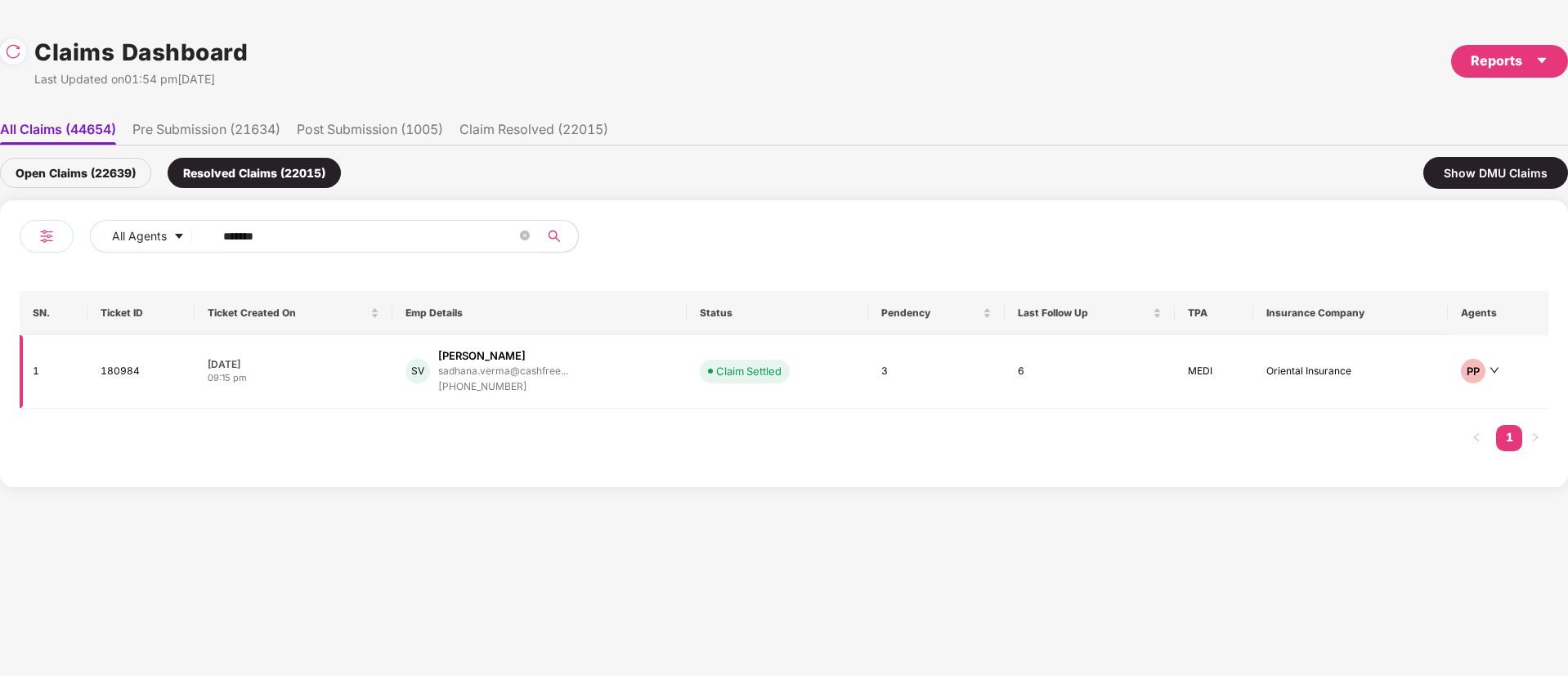
click at [603, 389] on div "SV [PERSON_NAME]... [PHONE_NUMBER]" at bounding box center [540, 371] width 269 height 46
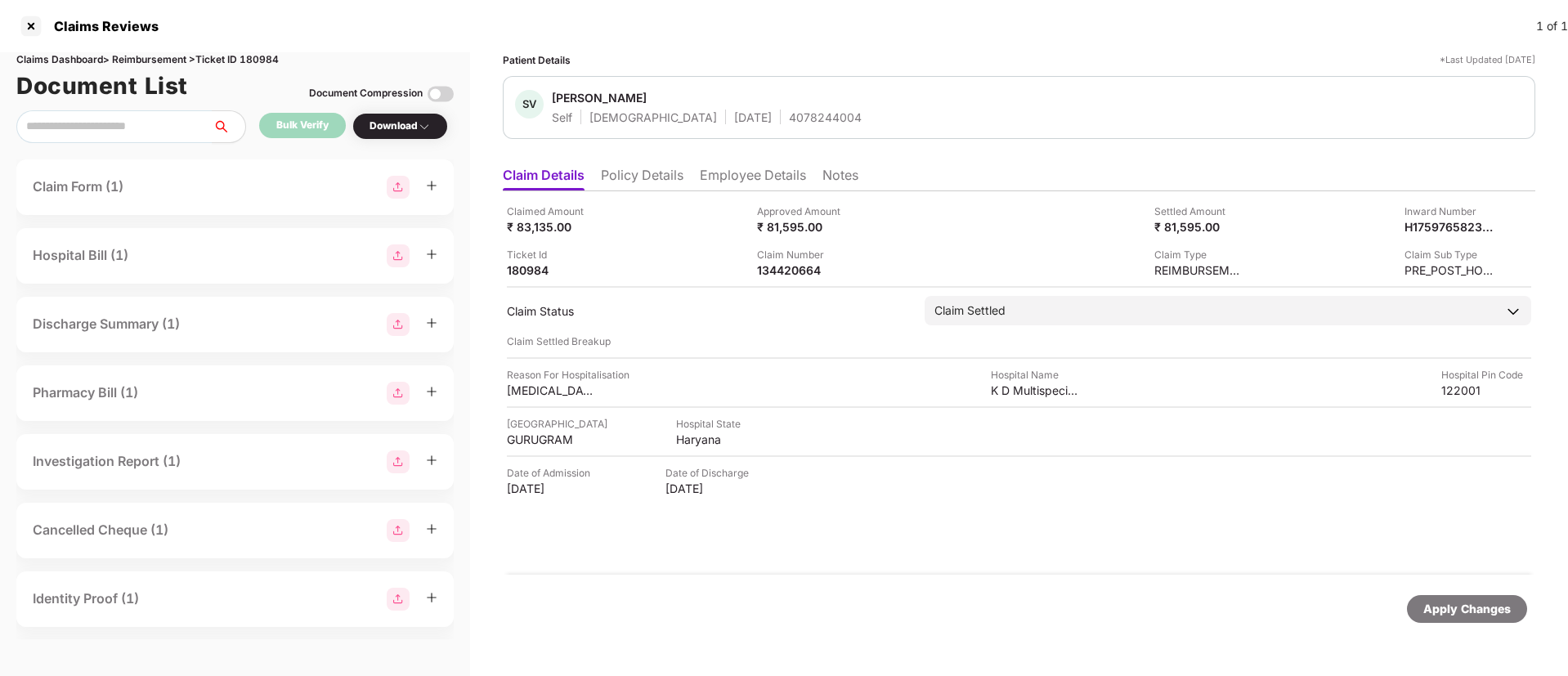
click at [779, 278] on div "Claimed Amount ₹ 83,135.00 Approved Amount ₹ 81,595.00 Settled Amount ₹ 81,595.…" at bounding box center [1019, 382] width 1033 height 383
click at [771, 270] on div "134420664" at bounding box center [802, 270] width 90 height 16
click at [770, 270] on div "134420664" at bounding box center [802, 270] width 90 height 16
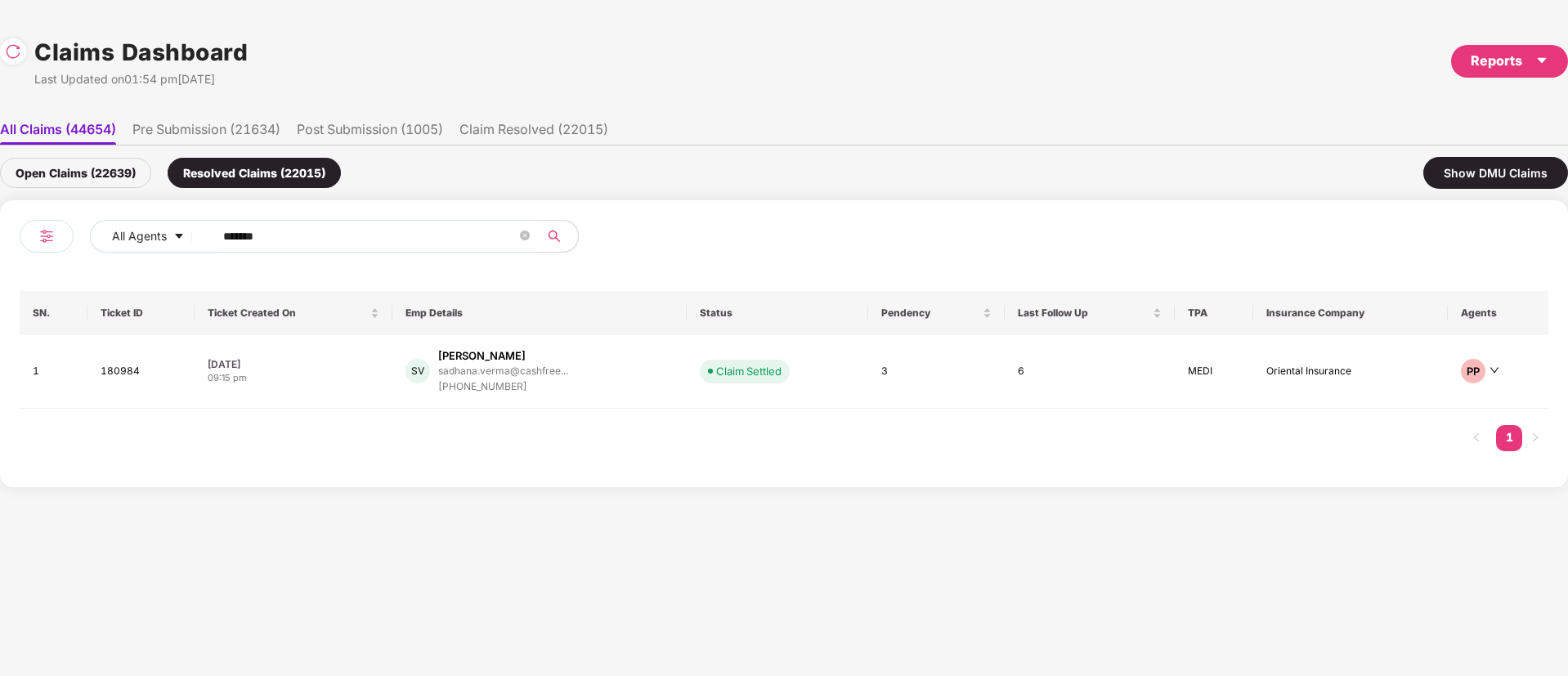
drag, startPoint x: 306, startPoint y: 236, endPoint x: 0, endPoint y: 257, distance: 306.7
click at [0, 257] on div "All Agents ****** SN. Ticket ID Ticket Created On Emp Details Status Pendency L…" at bounding box center [784, 343] width 1568 height 287
paste input "text"
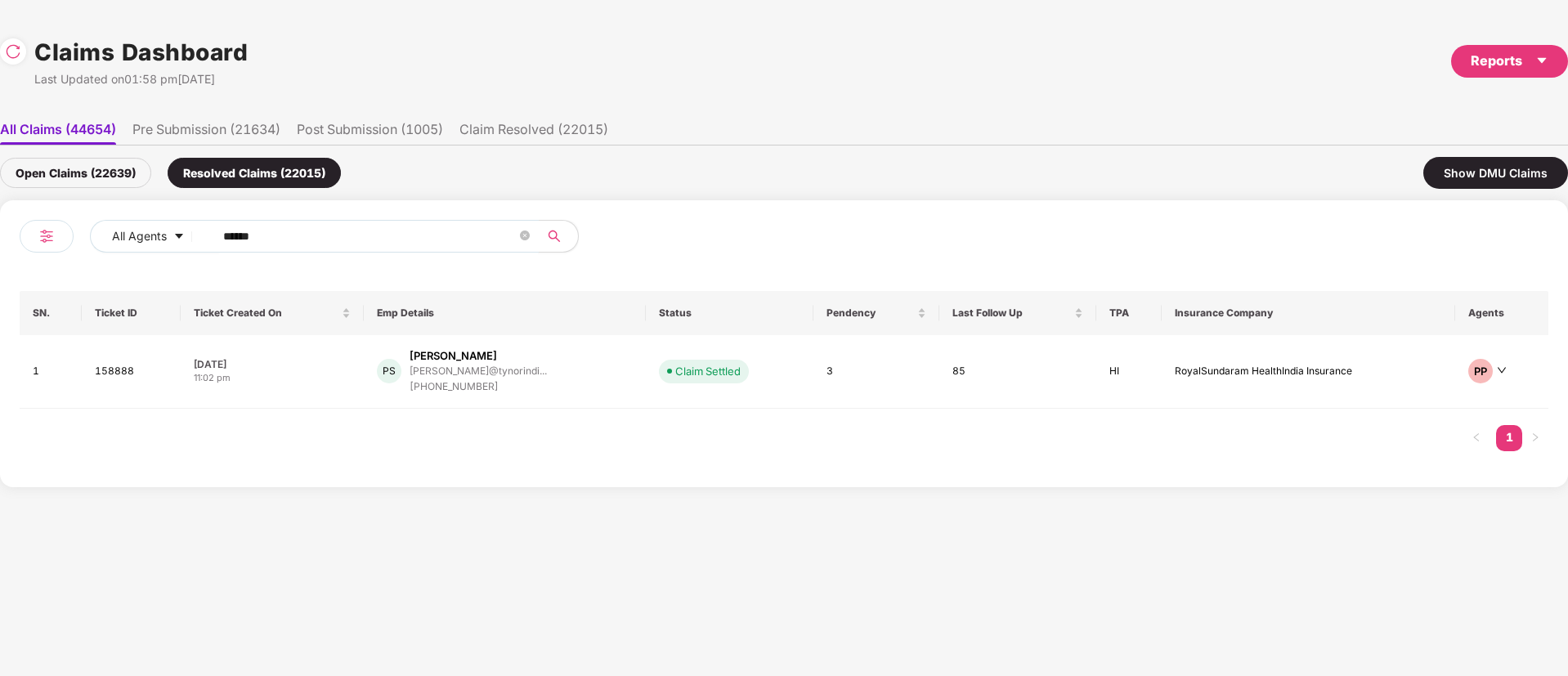
type input "******"
click at [94, 166] on div "Open Claims (22639)" at bounding box center [75, 172] width 151 height 31
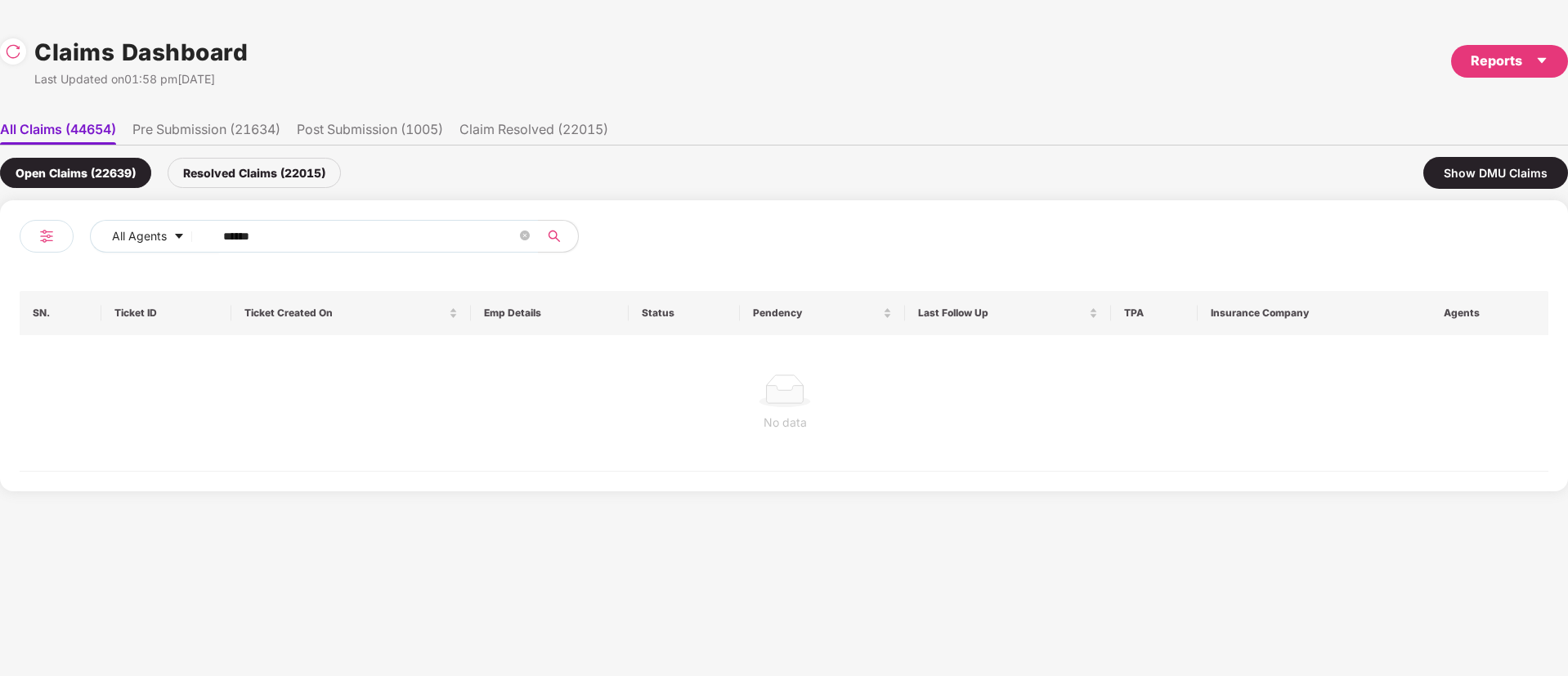
click at [243, 174] on div "Resolved Claims (22015)" at bounding box center [254, 172] width 174 height 31
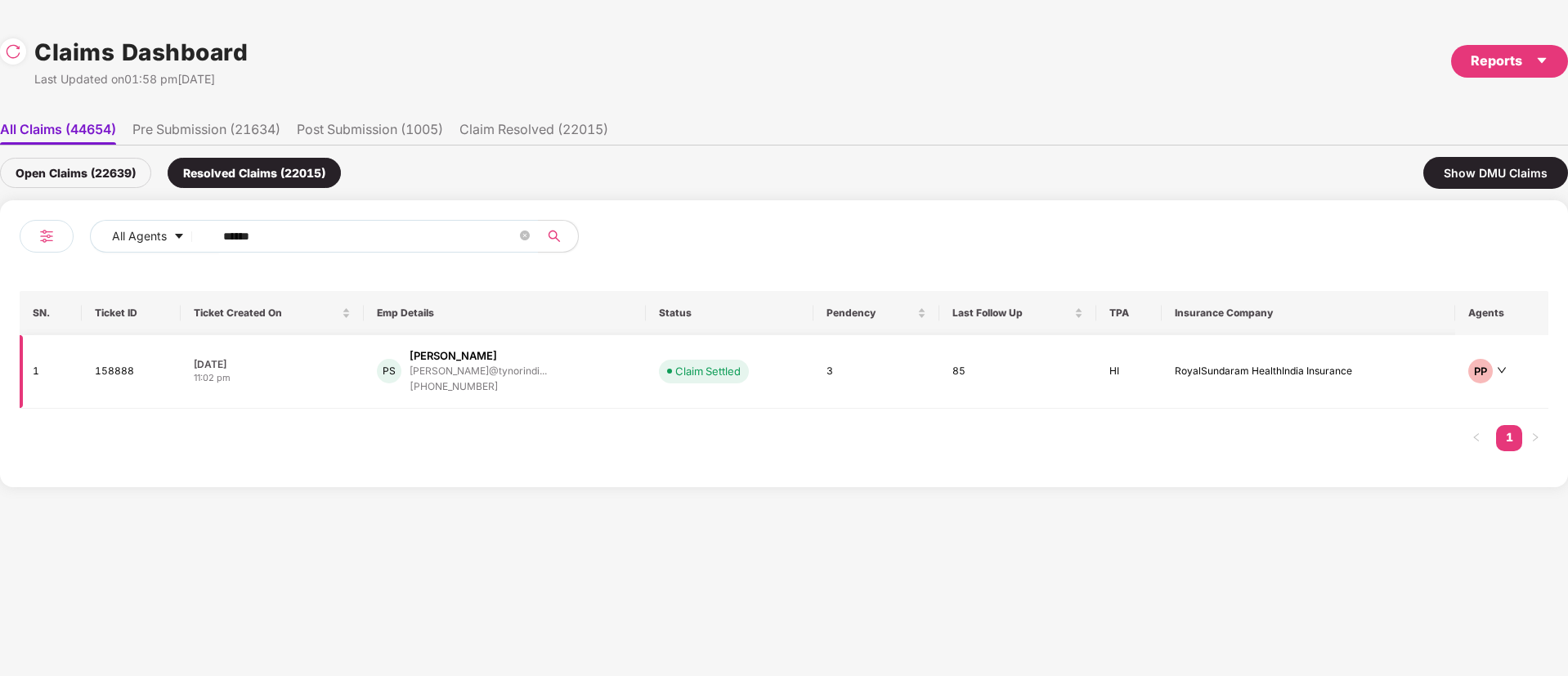
click at [585, 388] on div "PS [PERSON_NAME] [PERSON_NAME]@tynorindi... [PHONE_NUMBER]" at bounding box center [505, 371] width 257 height 46
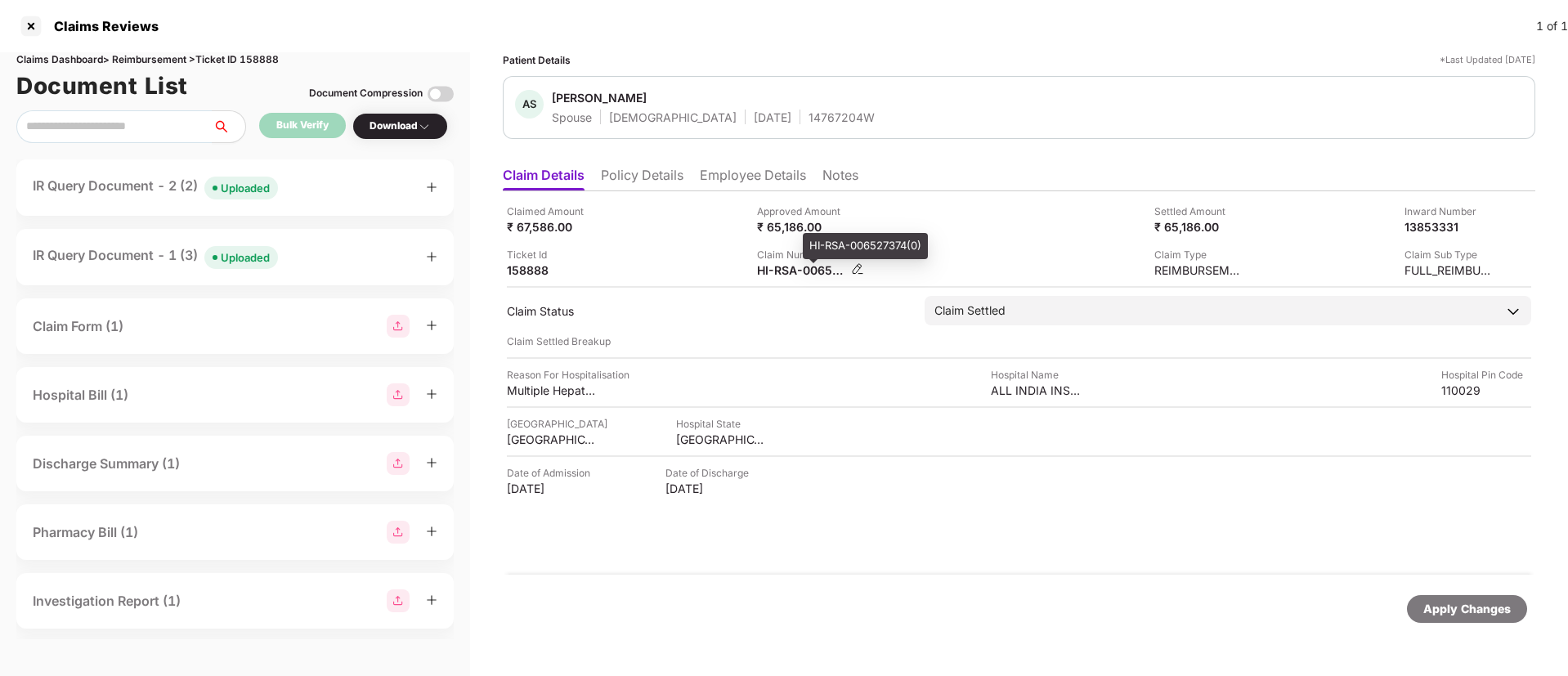
click at [775, 272] on div "HI-RSA-006527374(0)" at bounding box center [802, 270] width 90 height 16
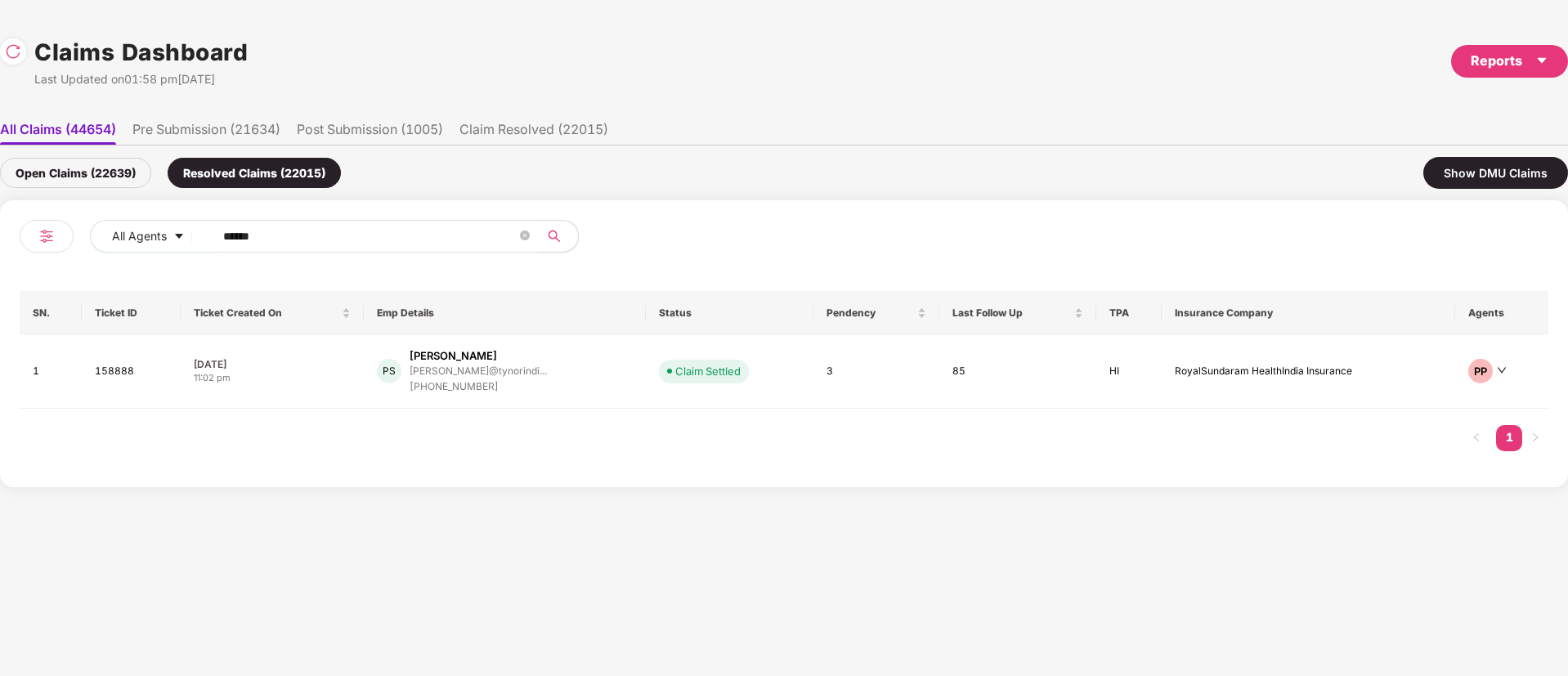
click at [0, 274] on div "All Agents ****** SN. Ticket ID Ticket Created On Emp Details Status Pendency L…" at bounding box center [784, 343] width 1568 height 287
paste input "text"
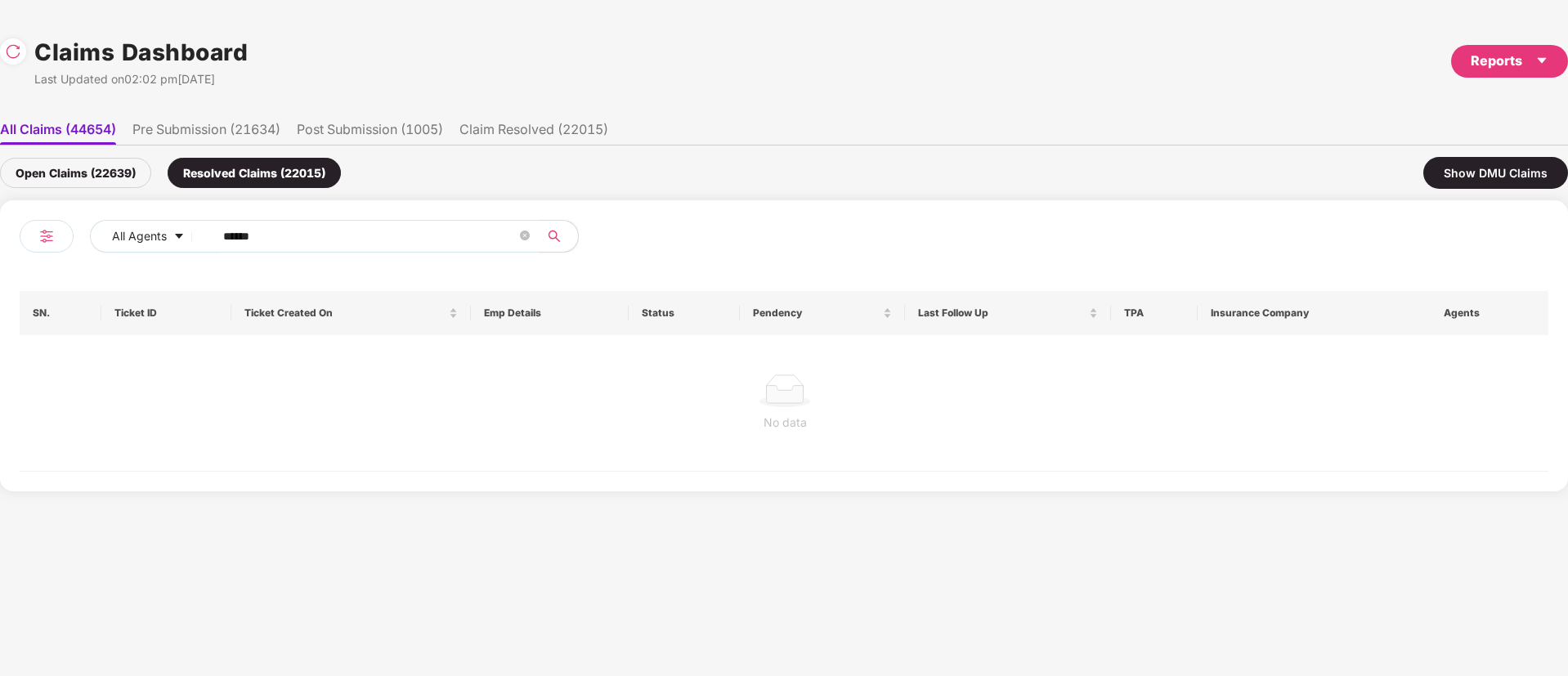
type input "******"
click at [116, 173] on div "Open Claims (22639)" at bounding box center [75, 172] width 151 height 31
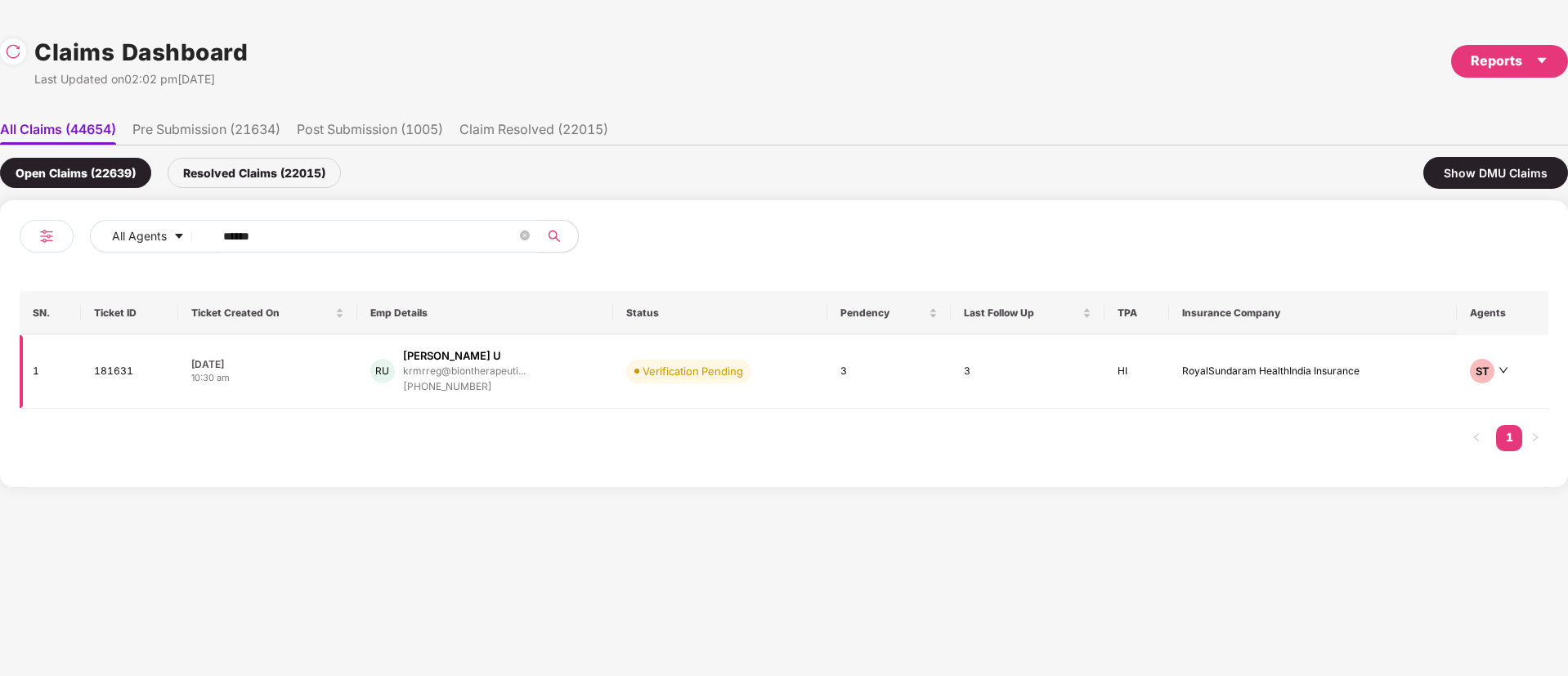
click at [585, 393] on div "RU [PERSON_NAME] U krmrreg@biontherapeuti... [PHONE_NUMBER]" at bounding box center [485, 371] width 231 height 46
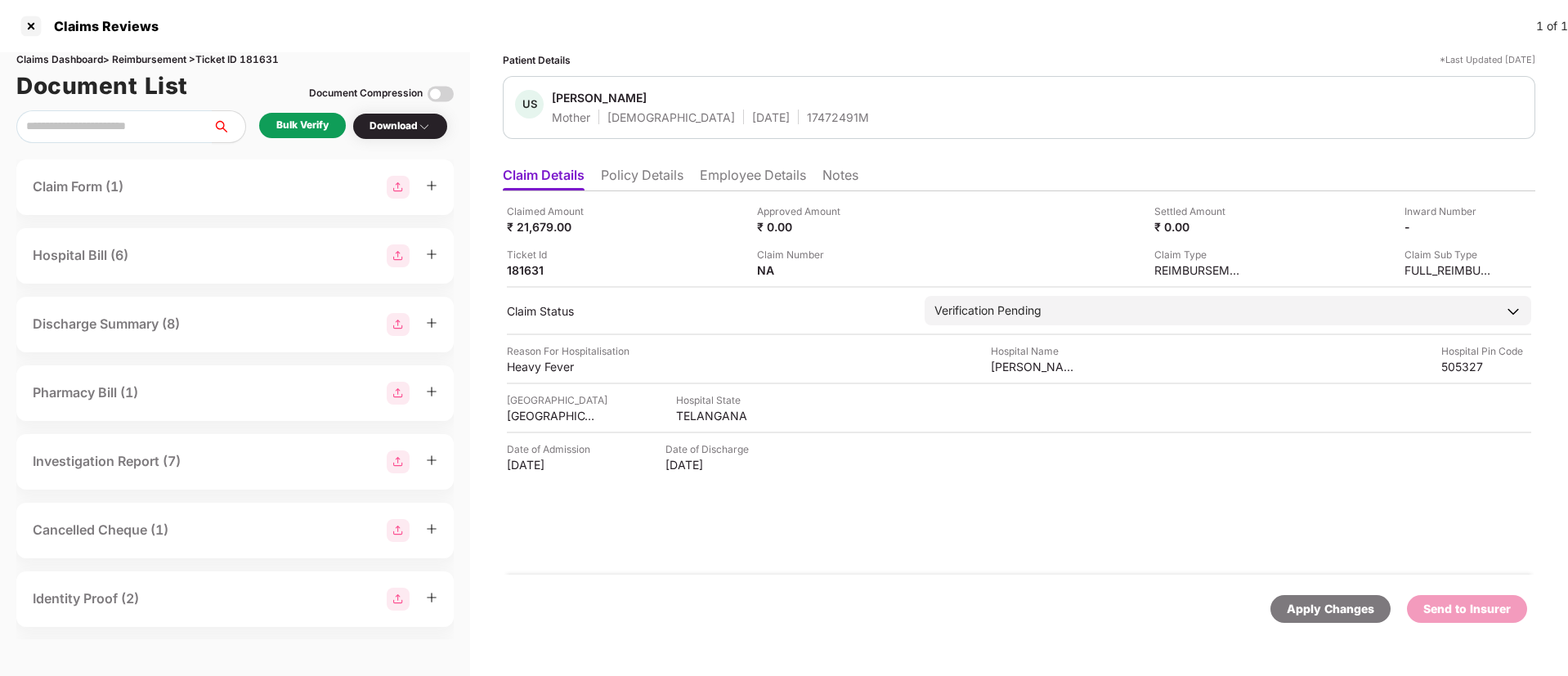
click at [298, 133] on div "Bulk Verify" at bounding box center [302, 125] width 52 height 16
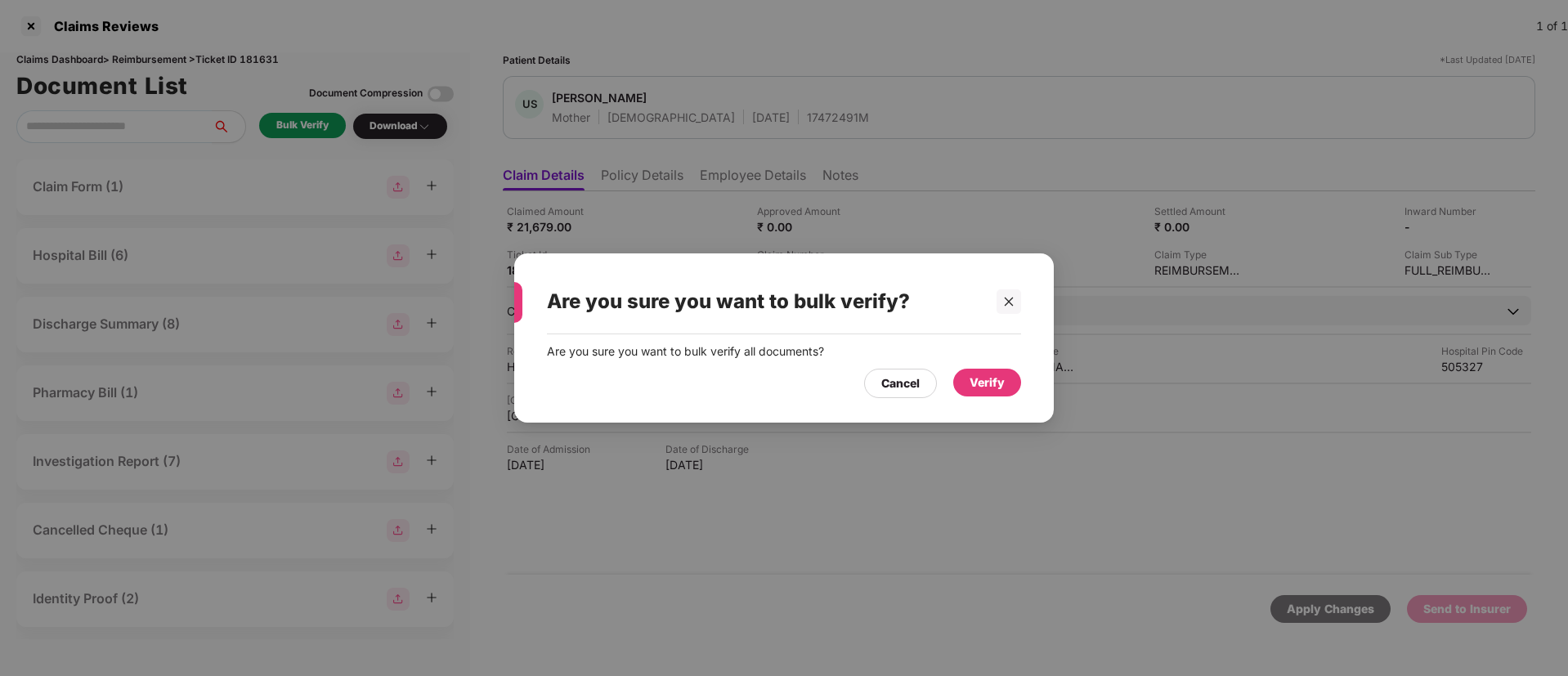
click at [992, 377] on div "Verify" at bounding box center [987, 382] width 35 height 18
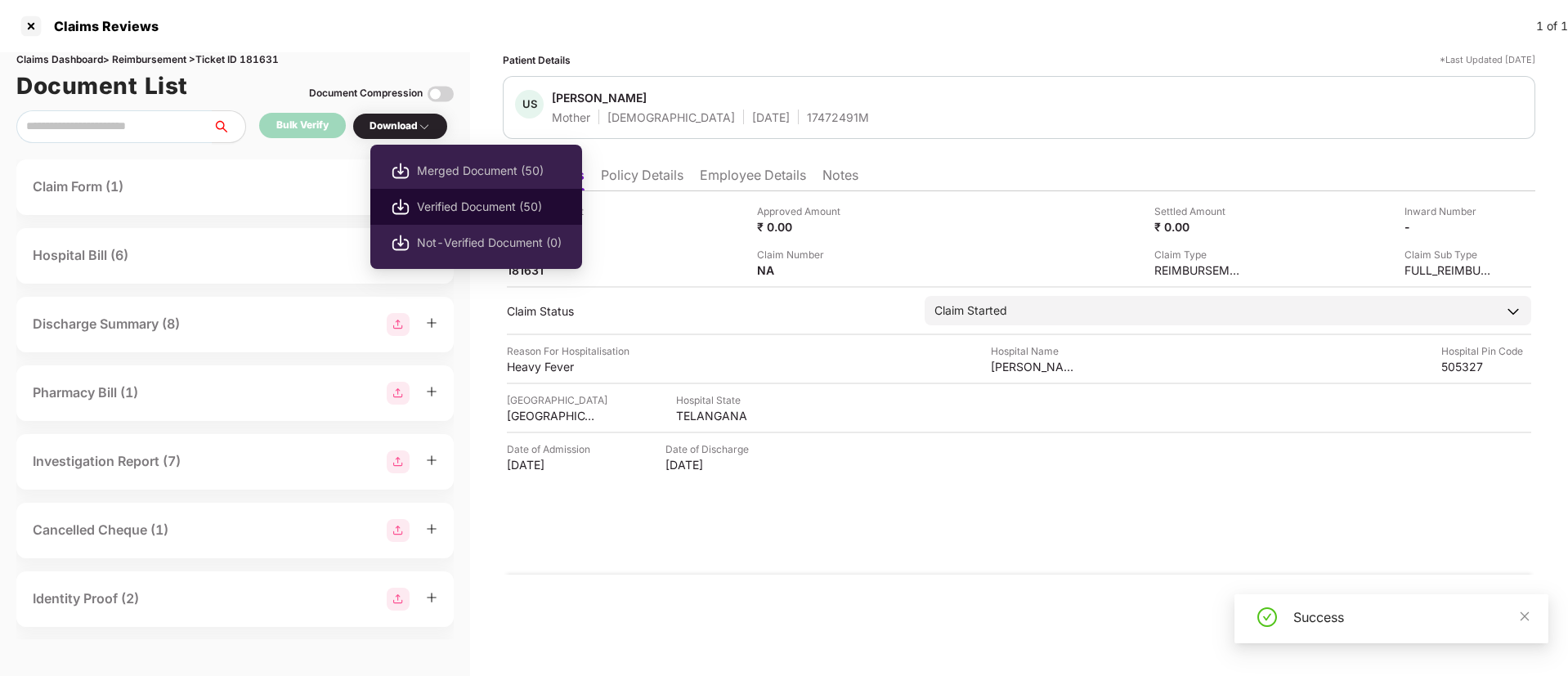
click at [469, 200] on span "Verified Document (50)" at bounding box center [489, 206] width 145 height 18
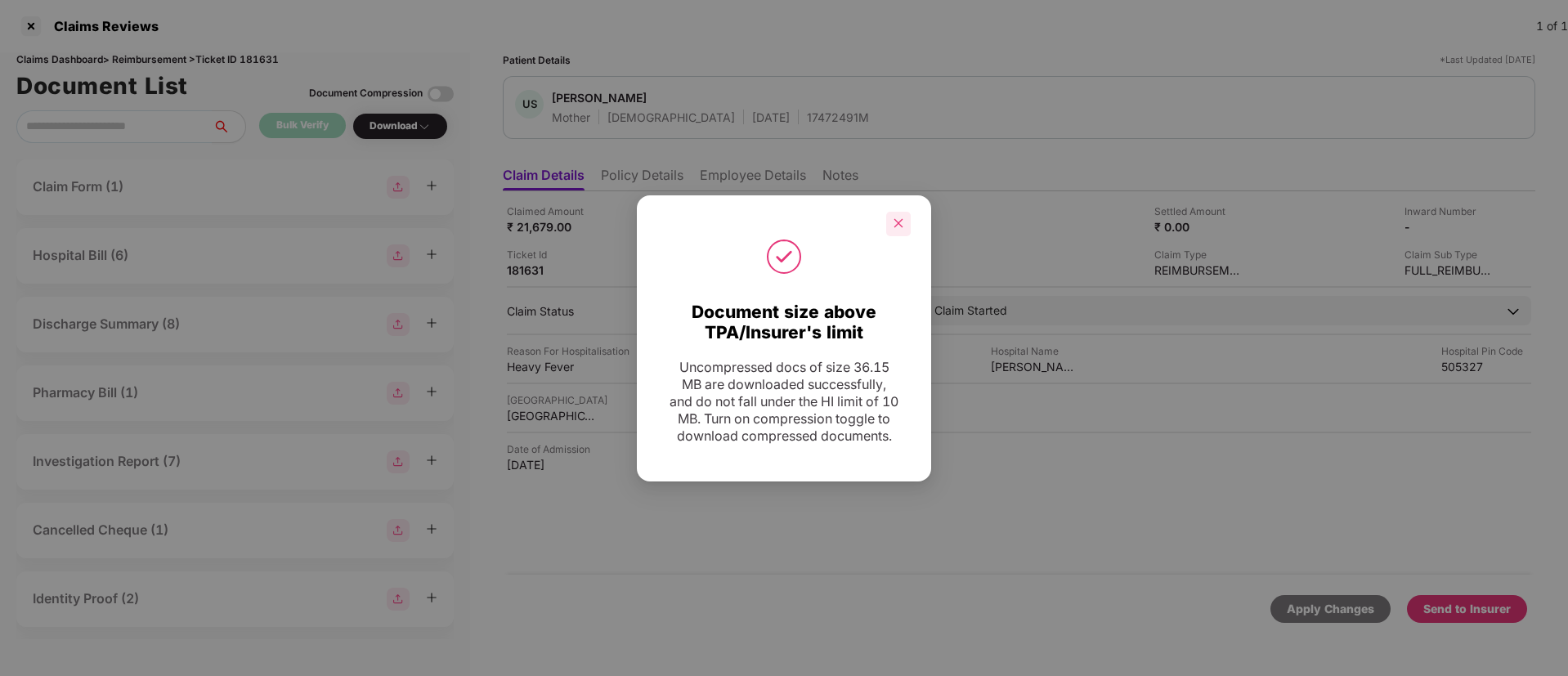
click at [906, 211] on div at bounding box center [898, 223] width 24 height 24
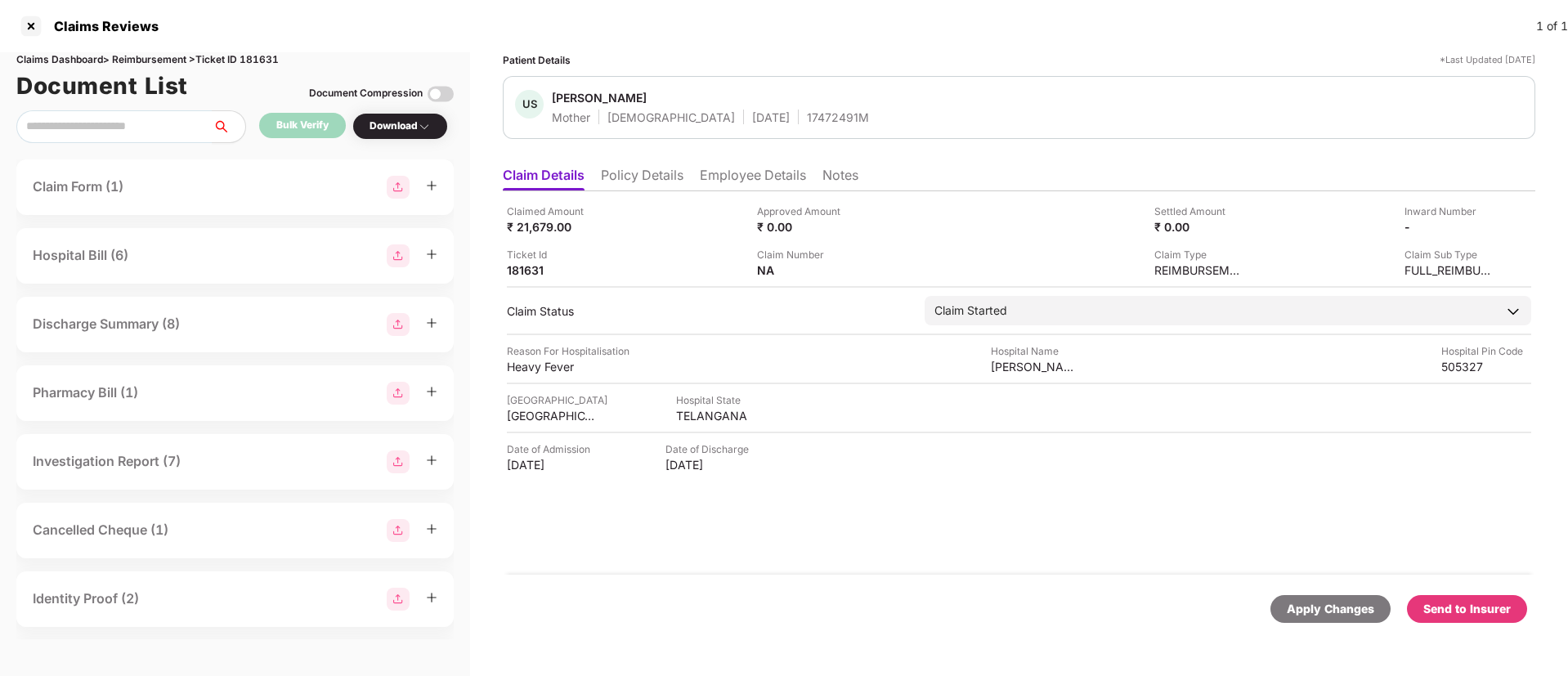
click at [1056, 528] on div "Claimed Amount ₹ 21,679.00 Approved Amount ₹ 0.00 Settled Amount ₹ 0.00 Inward …" at bounding box center [1019, 382] width 1033 height 383
click at [1458, 616] on div "Send to Insurer" at bounding box center [1467, 608] width 87 height 18
click at [1069, 550] on div "Claimed Amount ₹ 21,679.00 Approved Amount ₹ 0.00 Settled Amount ₹ 0.00 Inward …" at bounding box center [1019, 382] width 1033 height 383
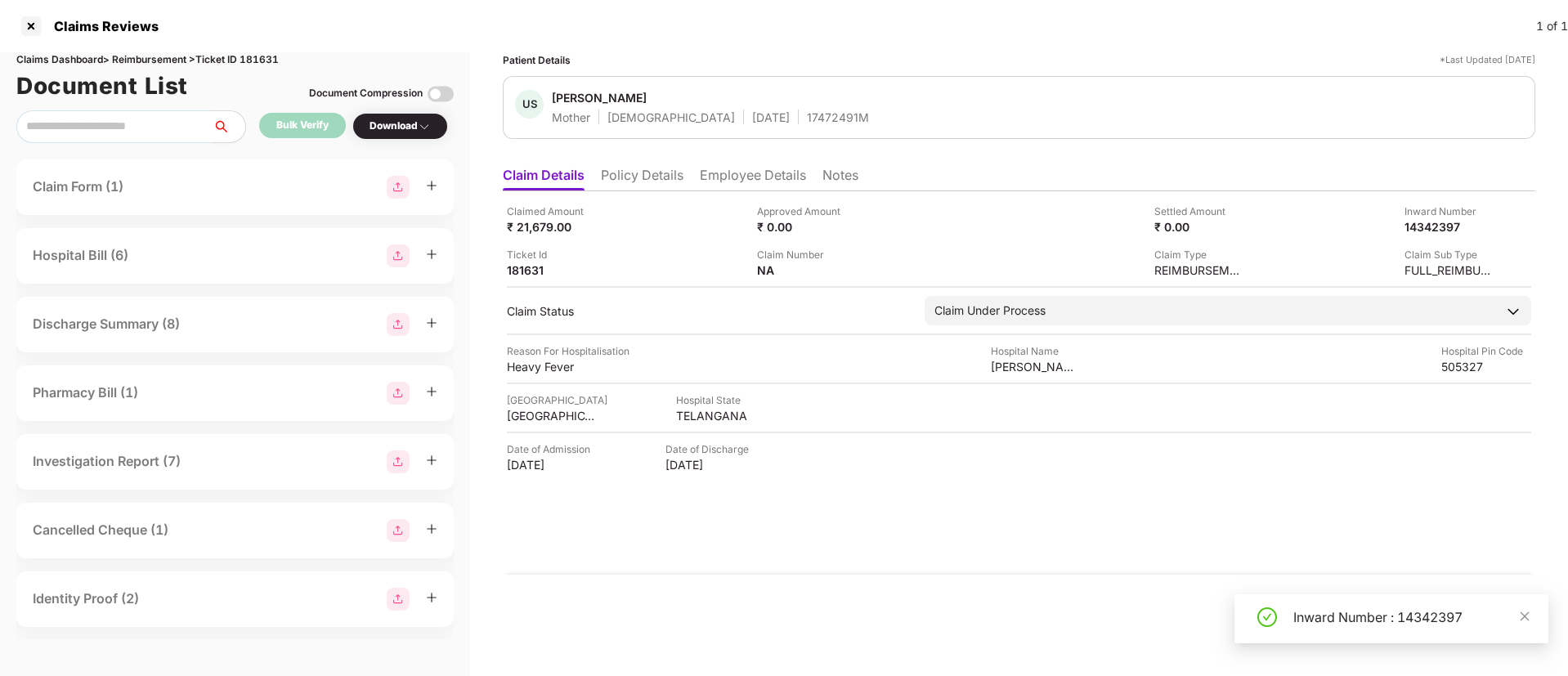
click at [667, 173] on li "Policy Details" at bounding box center [642, 179] width 83 height 24
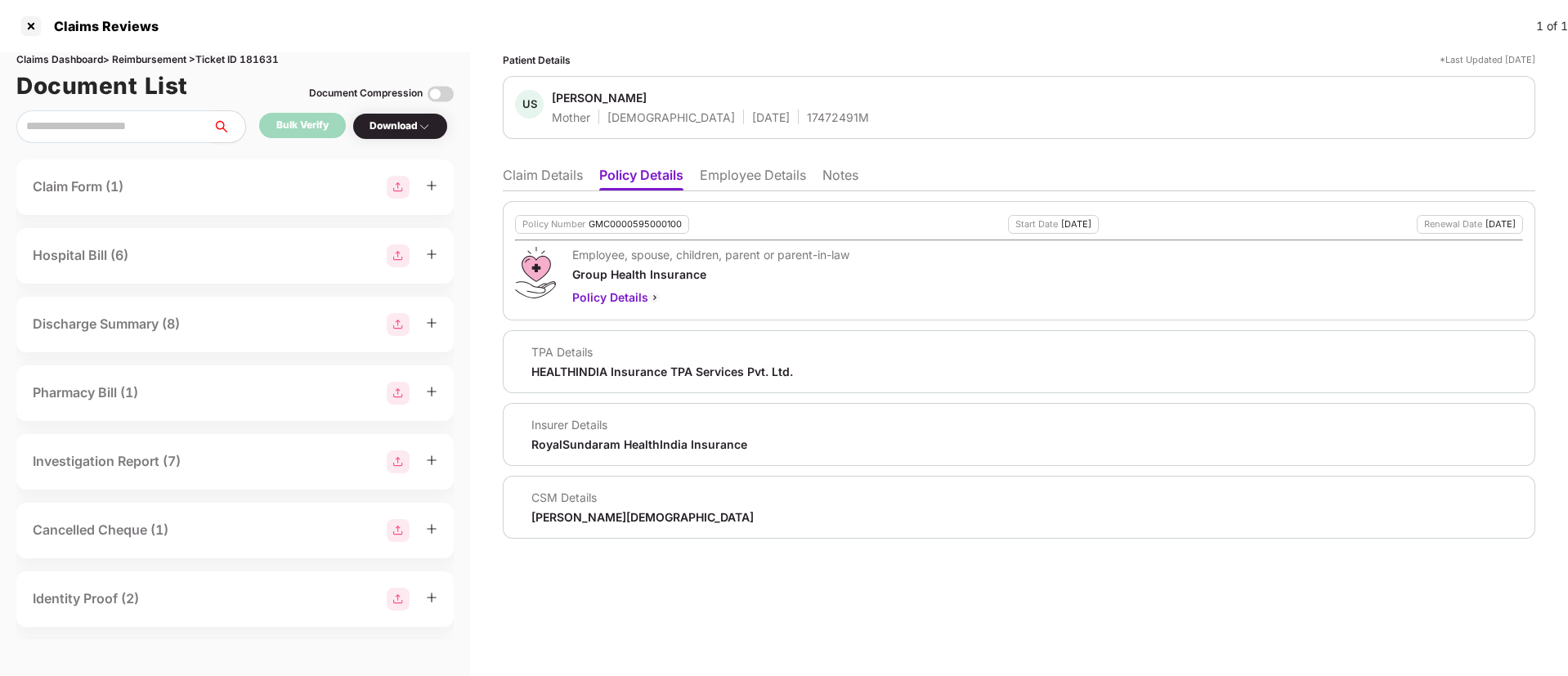
click at [541, 180] on li "Claim Details" at bounding box center [543, 179] width 80 height 24
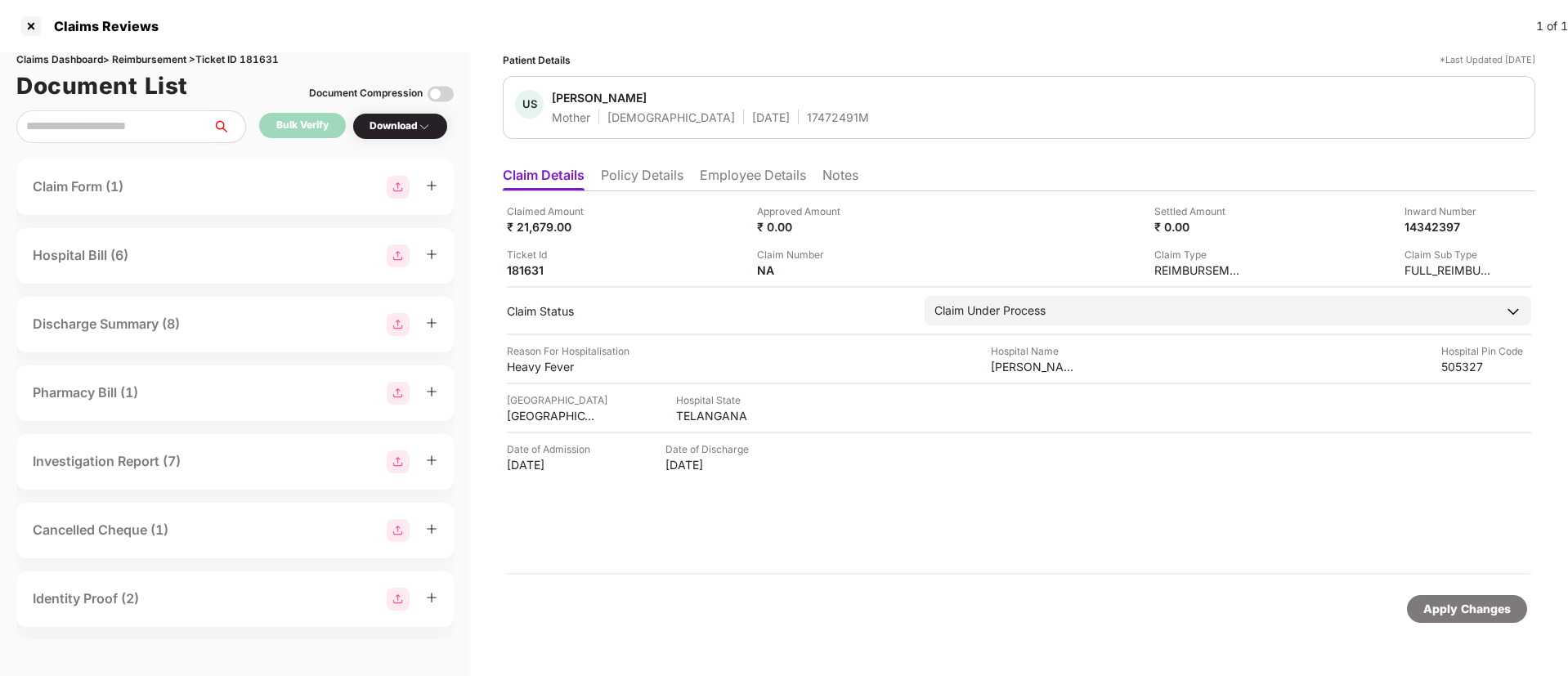
click at [636, 181] on li "Policy Details" at bounding box center [642, 179] width 83 height 24
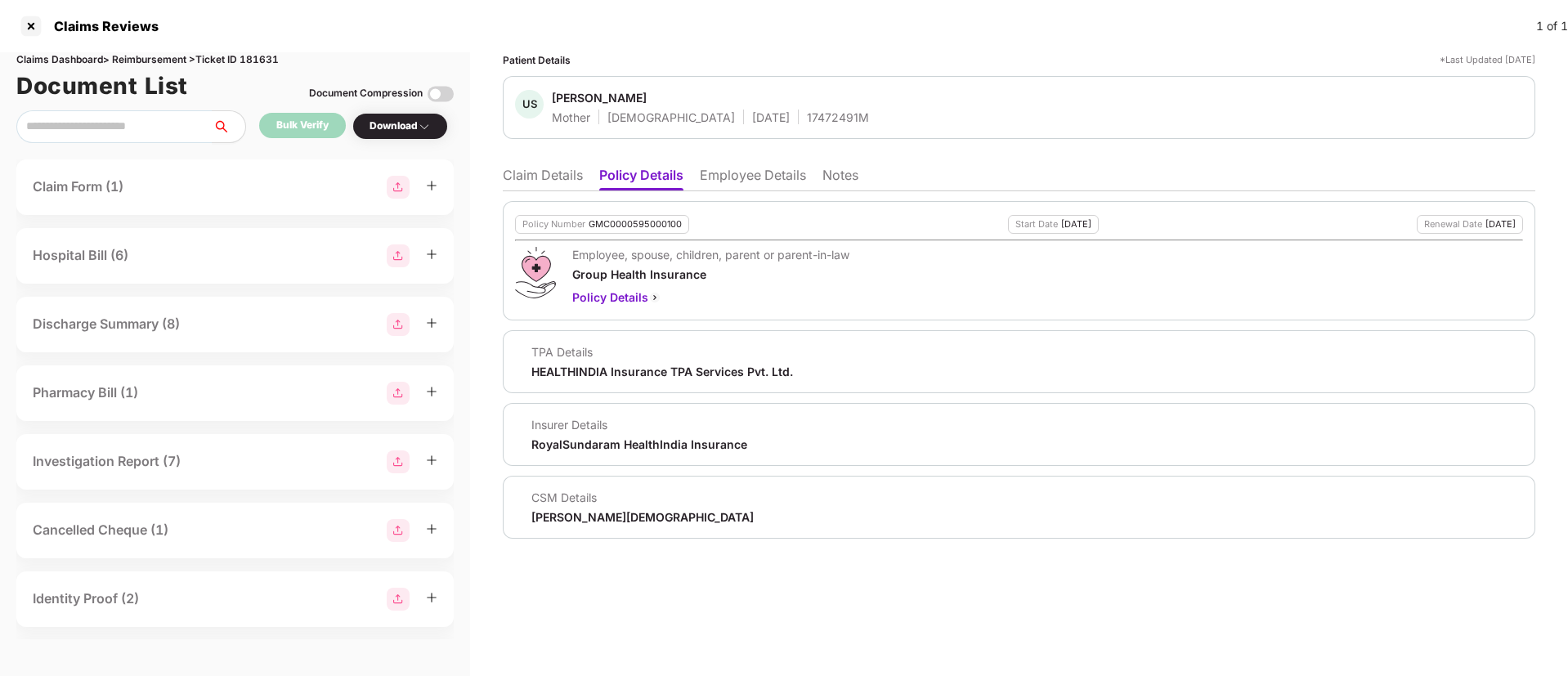
click at [543, 175] on li "Claim Details" at bounding box center [543, 179] width 80 height 24
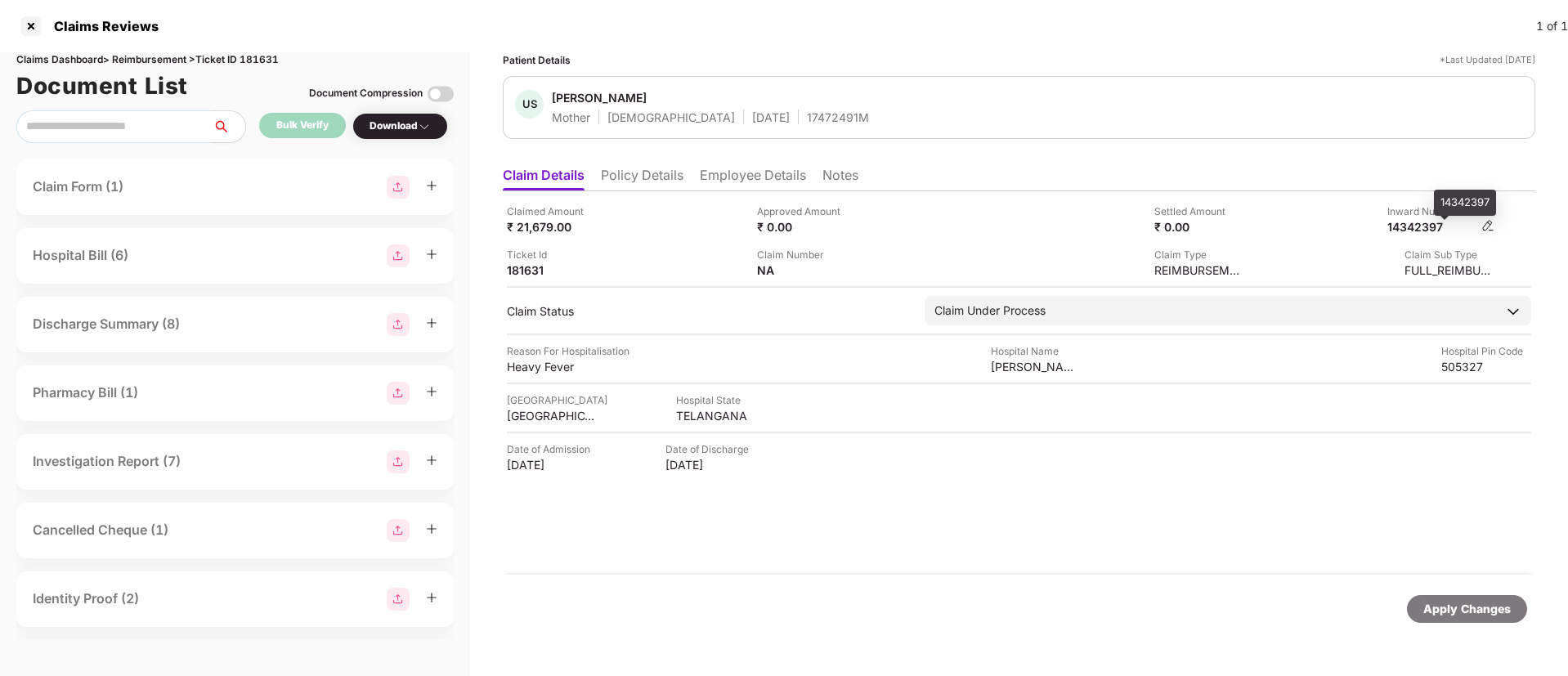
click at [1420, 227] on div "14342397" at bounding box center [1433, 226] width 90 height 16
click at [751, 184] on li "Employee Details" at bounding box center [752, 179] width 107 height 24
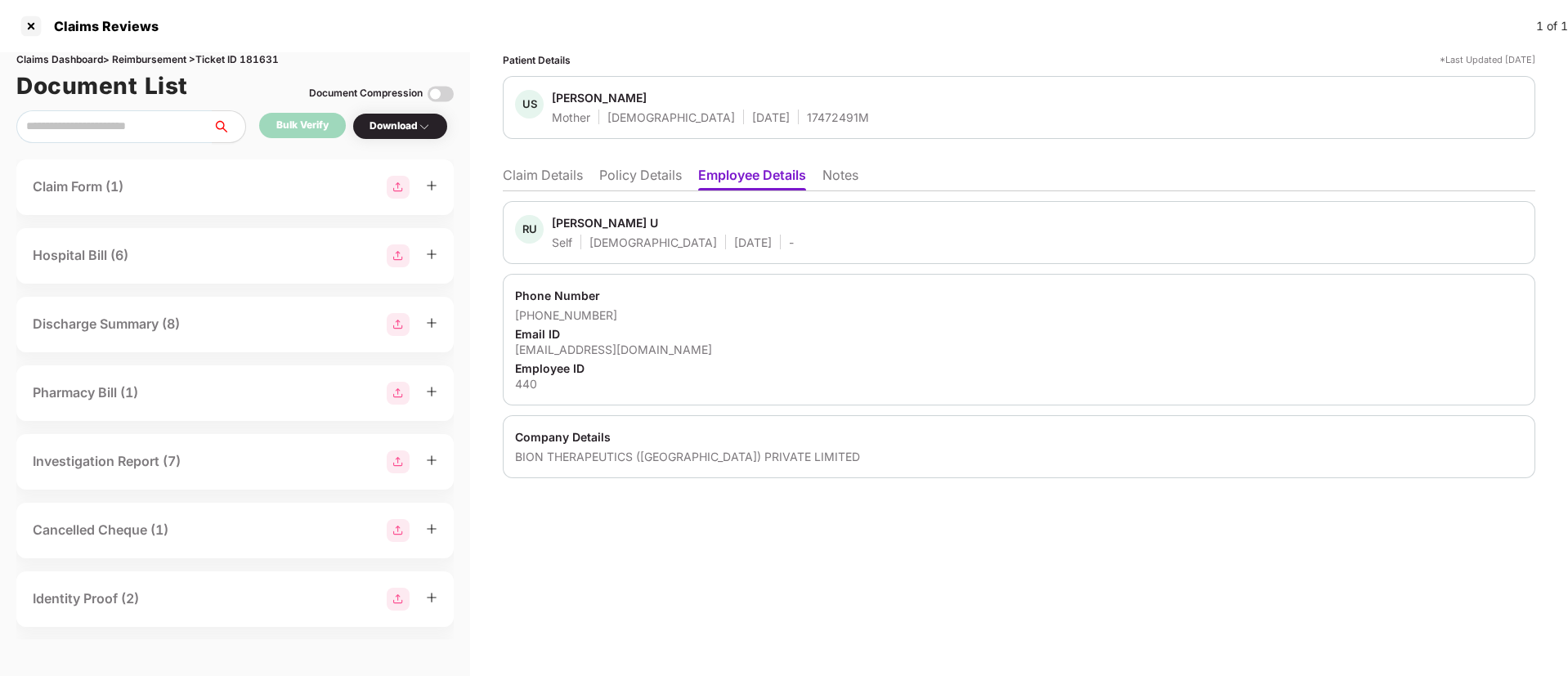
click at [580, 229] on div "[PERSON_NAME] U" at bounding box center [605, 223] width 107 height 16
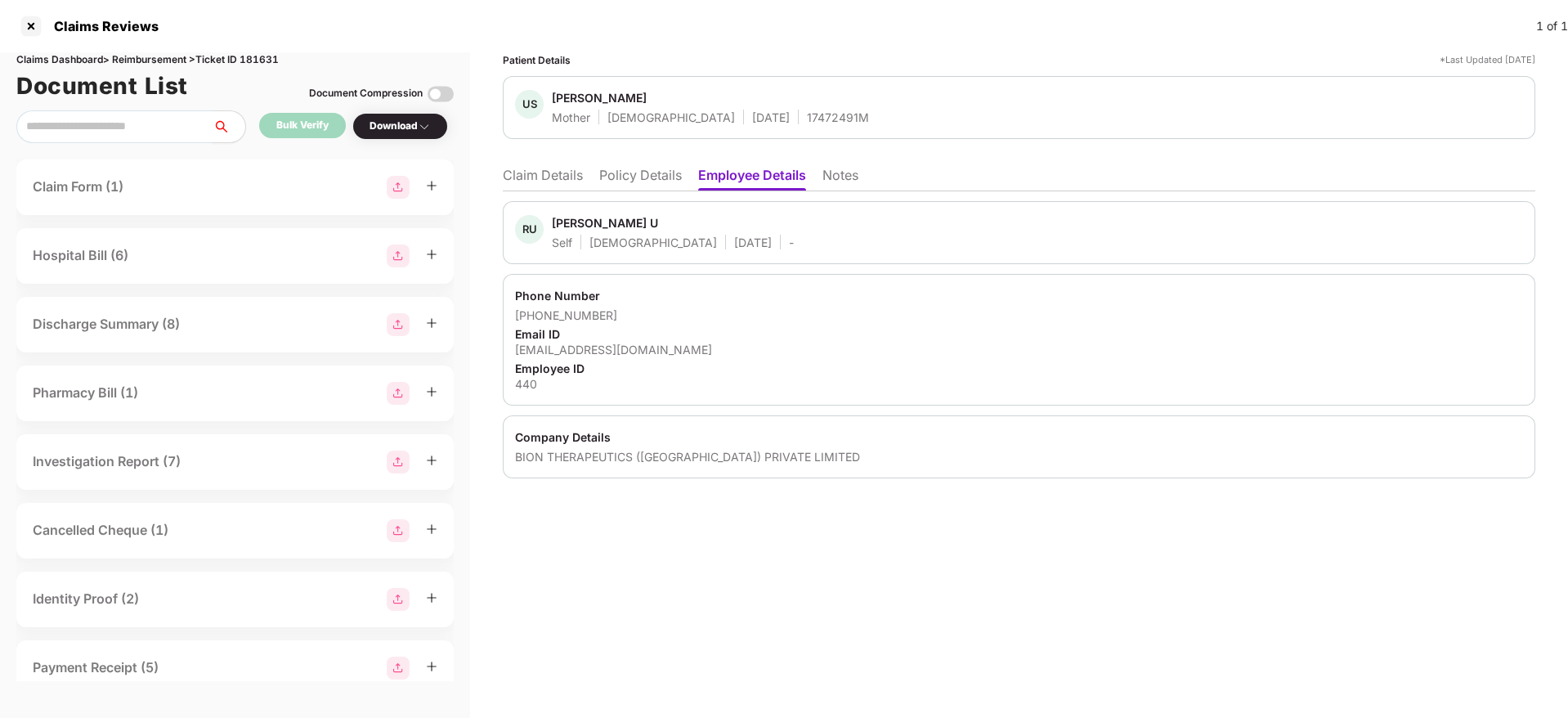
click at [539, 172] on li "Claim Details" at bounding box center [543, 179] width 80 height 24
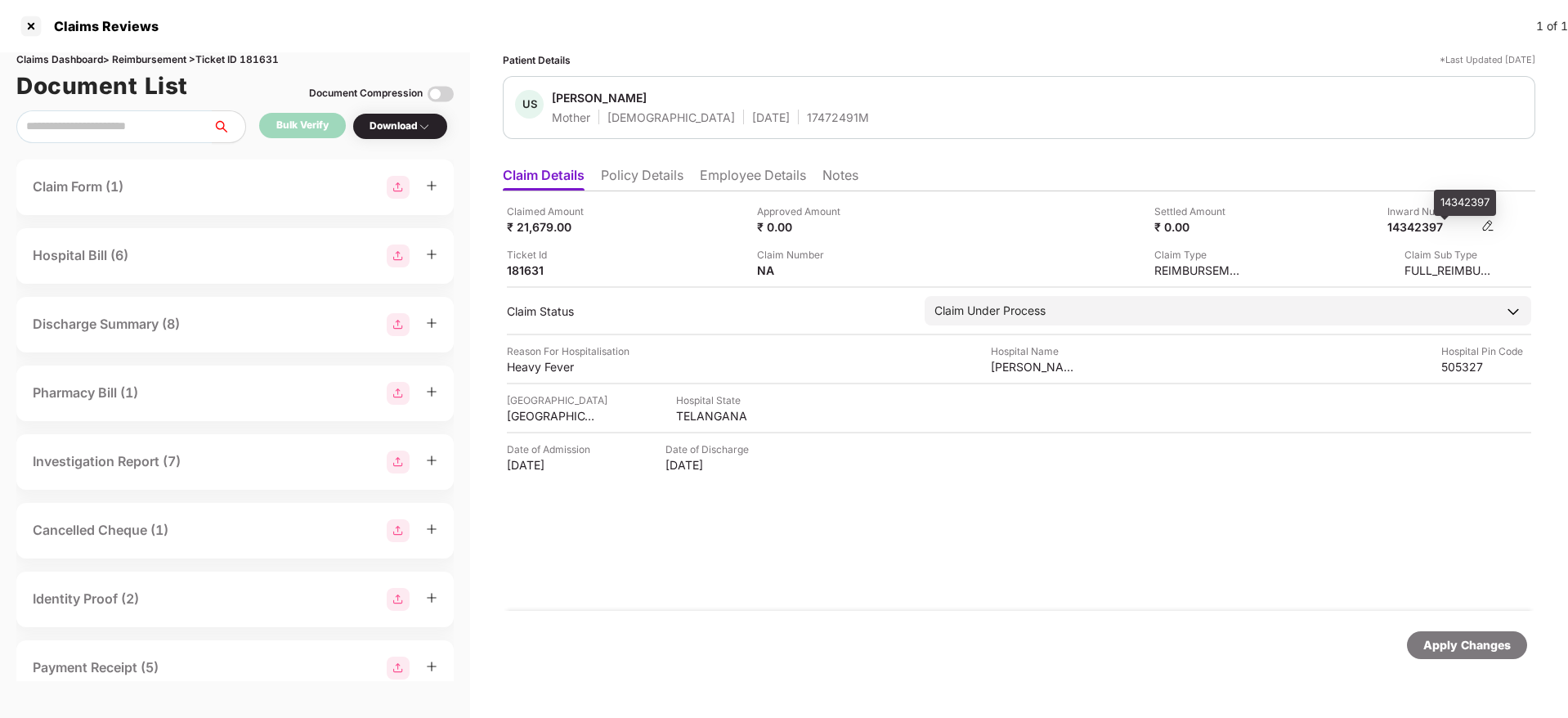
click at [1440, 222] on div "14342397" at bounding box center [1433, 226] width 90 height 16
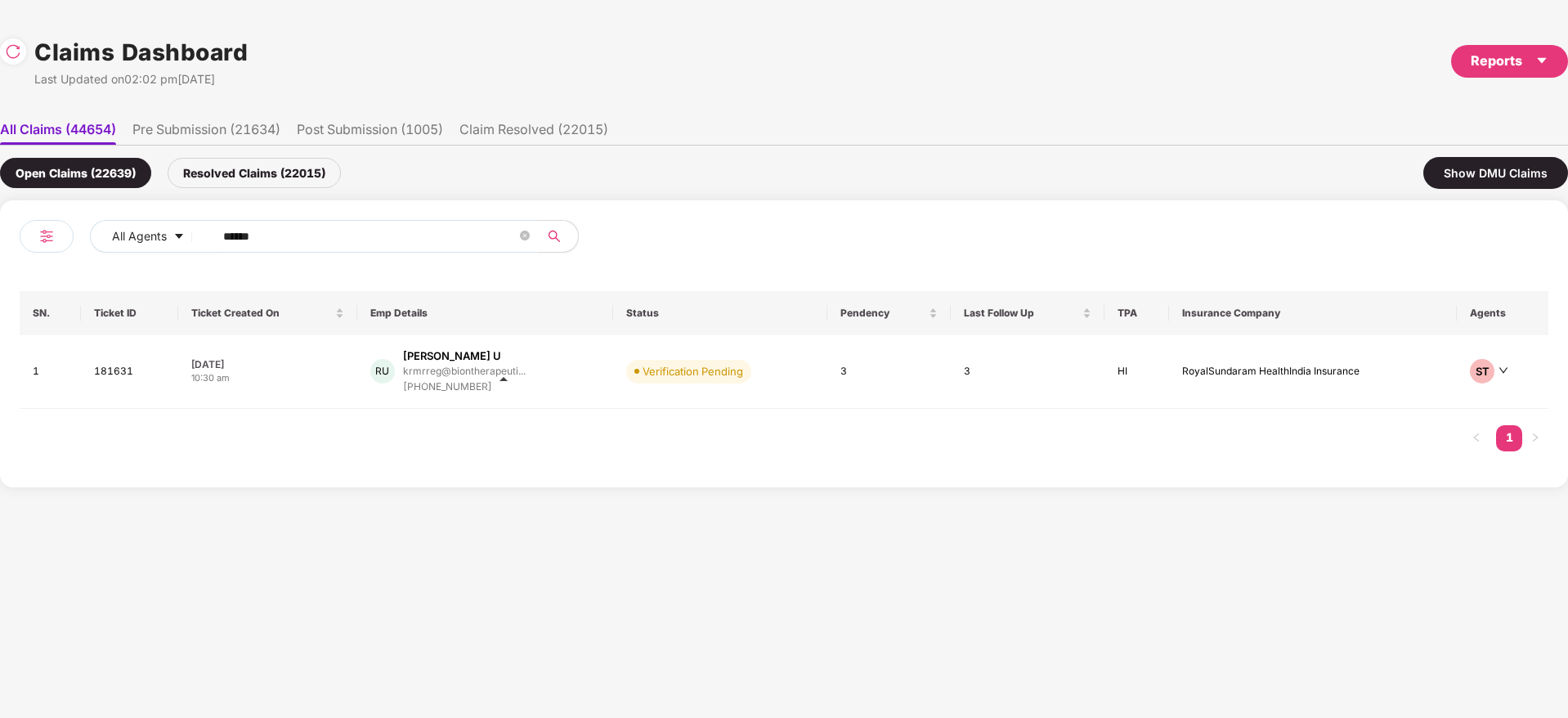
drag, startPoint x: 287, startPoint y: 231, endPoint x: 33, endPoint y: 314, distance: 267.2
click at [0, 311] on div "All Agents ****** SN. Ticket ID Ticket Created On Emp Details Status Pendency L…" at bounding box center [784, 343] width 1568 height 287
paste input "text"
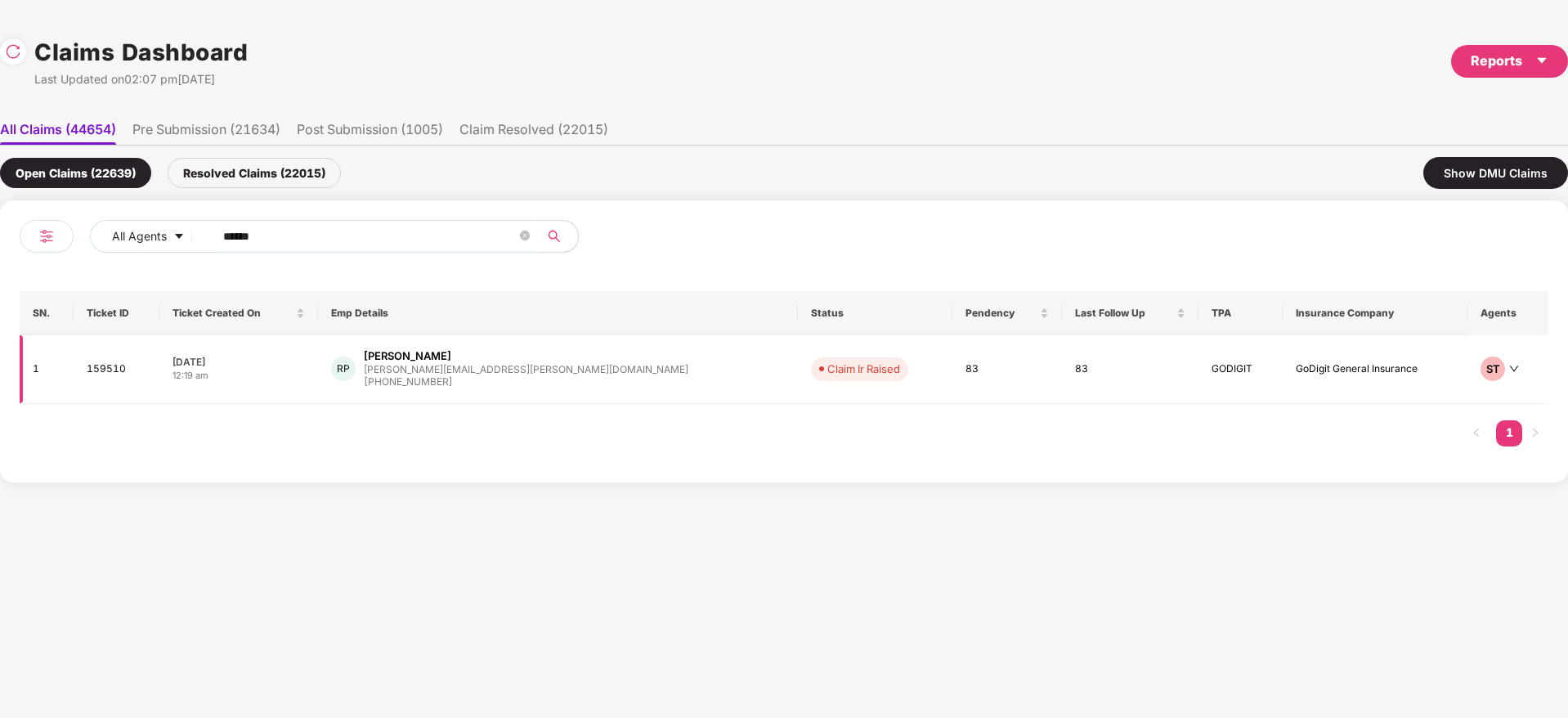
type input "******"
click at [581, 372] on div "[PERSON_NAME] Padhy [EMAIL_ADDRESS][PERSON_NAME][DOMAIN_NAME] [PHONE_NUMBER]" at bounding box center [558, 368] width 454 height 42
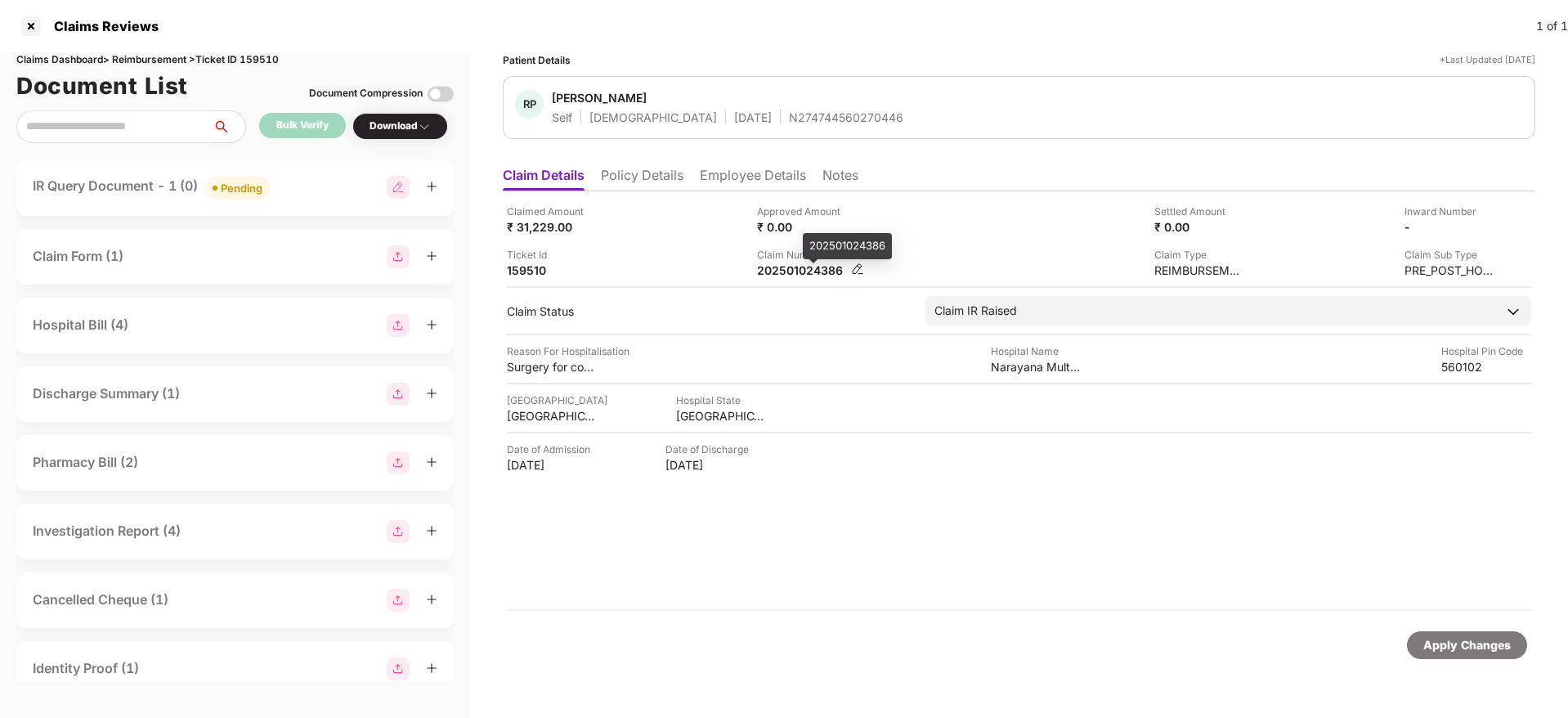
click at [783, 274] on div "202501024386" at bounding box center [802, 270] width 90 height 16
click at [430, 192] on div at bounding box center [412, 186] width 51 height 23
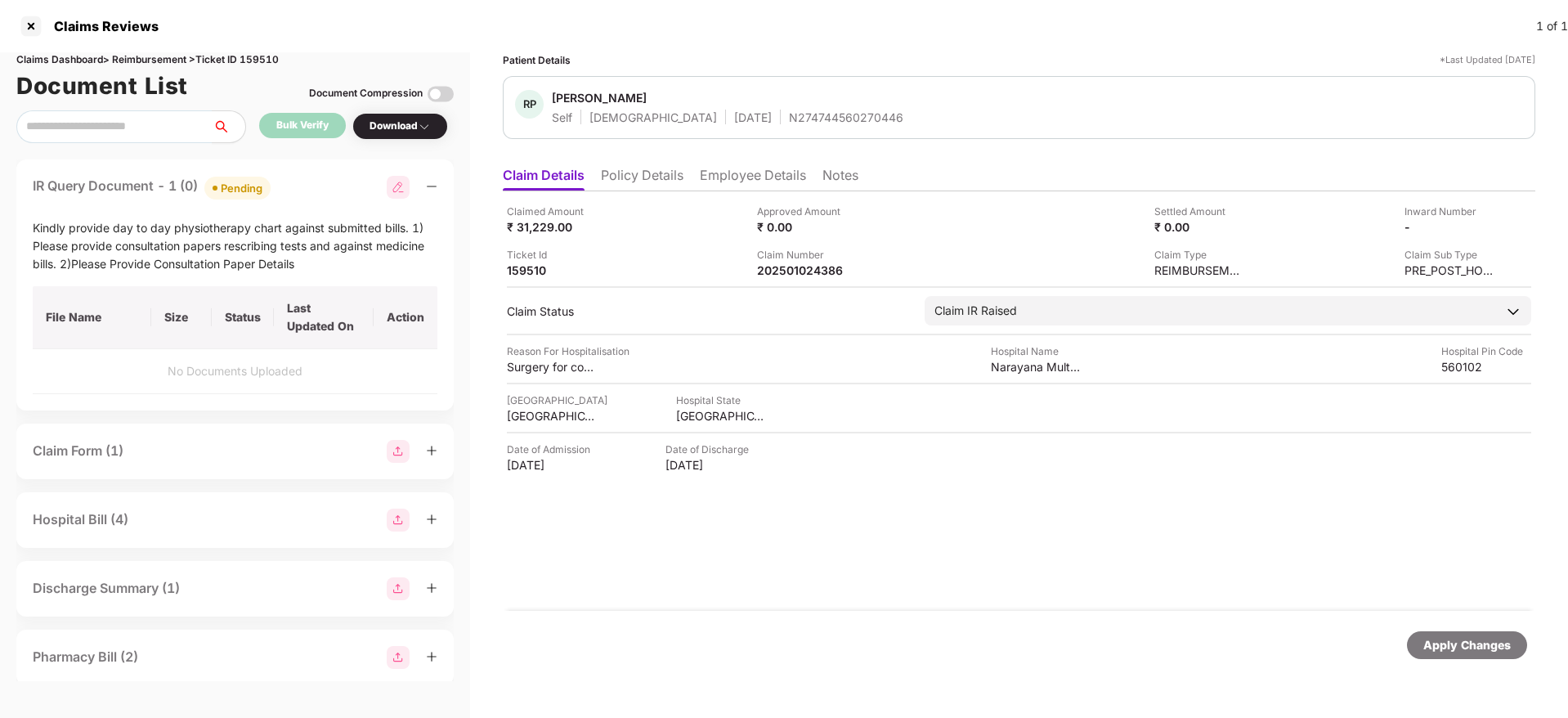
click at [847, 520] on div "Claimed Amount ₹ 31,229.00 Approved Amount ₹ 0.00 Settled Amount ₹ 0.00 Inward …" at bounding box center [1019, 401] width 1033 height 419
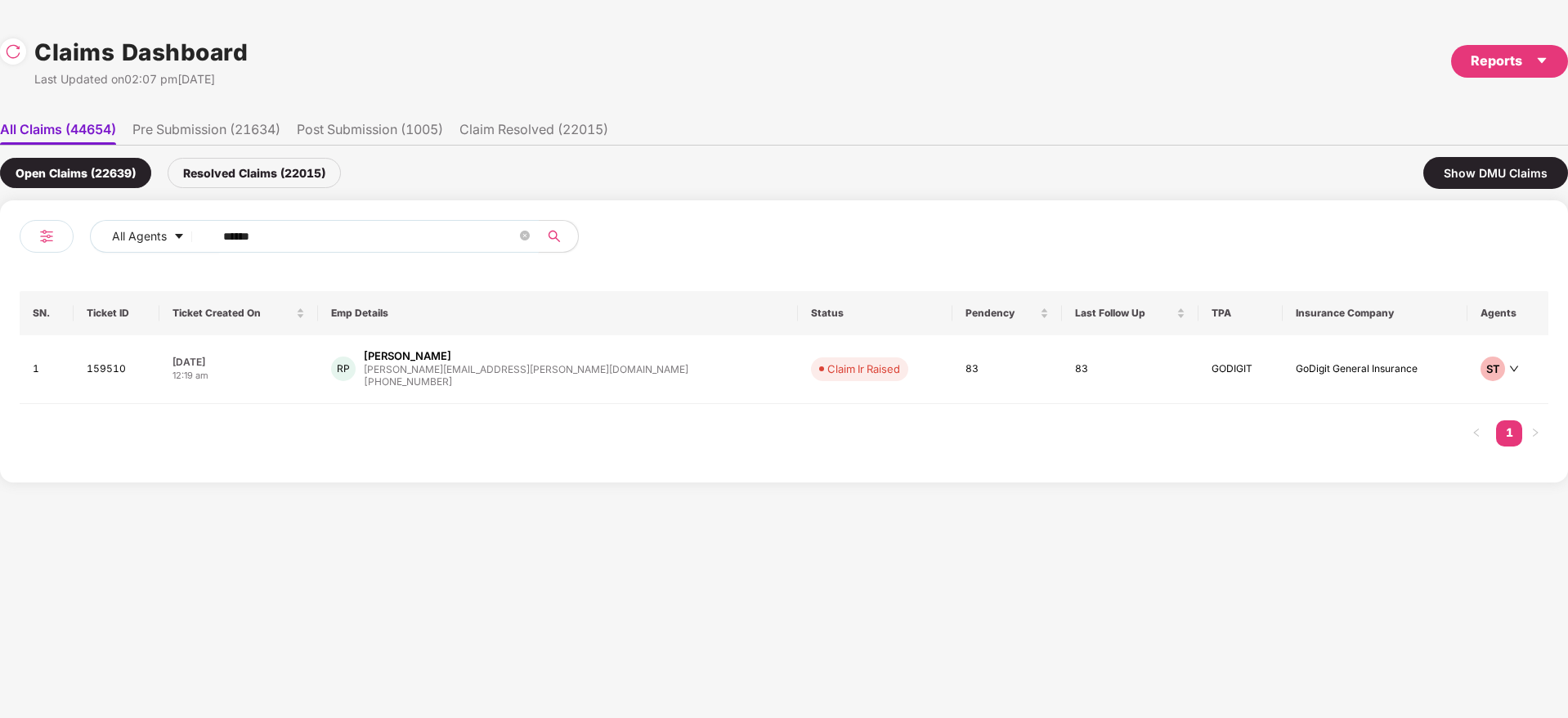
drag, startPoint x: 324, startPoint y: 234, endPoint x: 2, endPoint y: 222, distance: 322.2
click at [0, 224] on div "All Agents ****** SN. Ticket ID Ticket Created On Emp Details Status Pendency L…" at bounding box center [784, 341] width 1568 height 282
paste input "text"
type input "******"
click at [573, 376] on div "[PERSON_NAME] Padhy [EMAIL_ADDRESS][PERSON_NAME][DOMAIN_NAME] [PHONE_NUMBER]" at bounding box center [558, 368] width 454 height 42
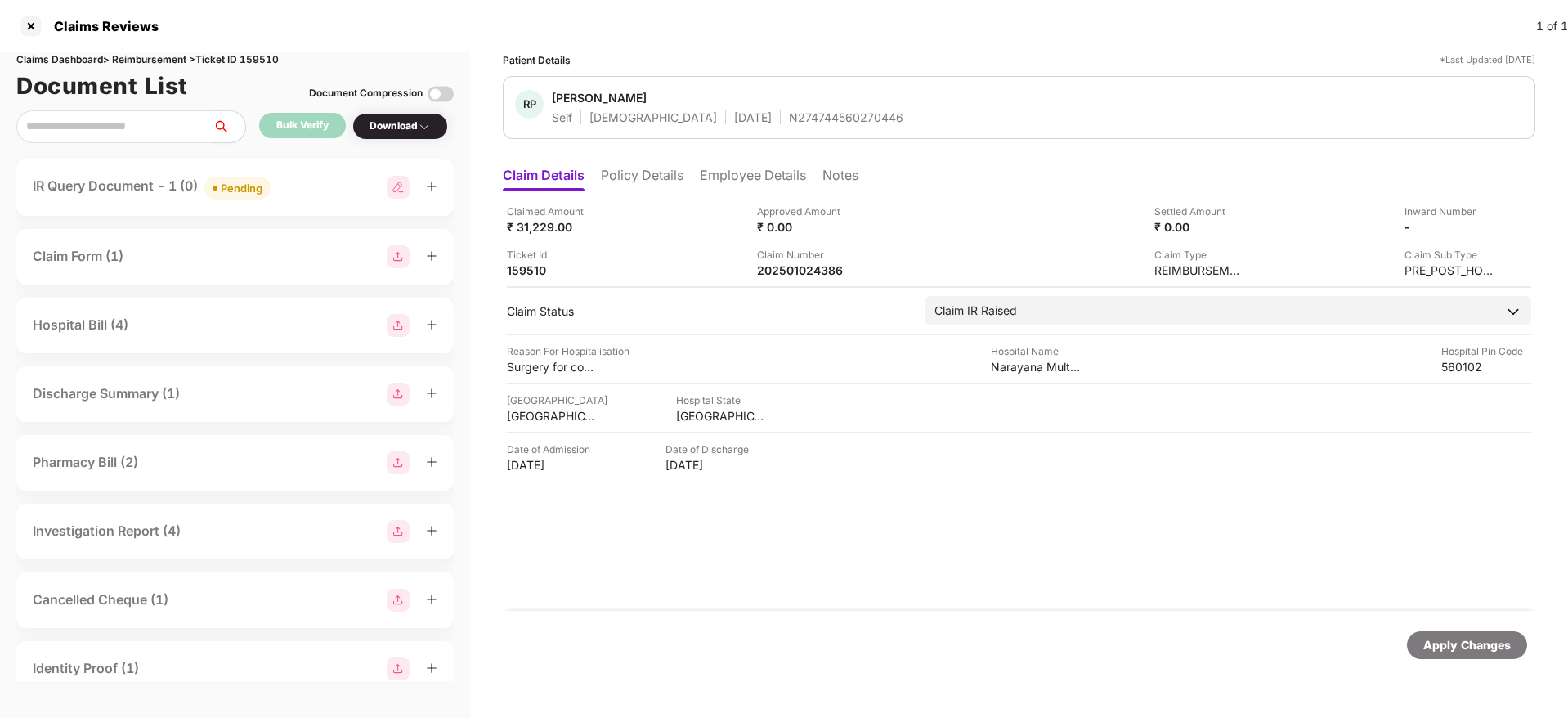
click at [813, 603] on div "Claimed Amount ₹ 31,229.00 Approved Amount ₹ 0.00 Settled Amount ₹ 0.00 Inward …" at bounding box center [1019, 401] width 1033 height 419
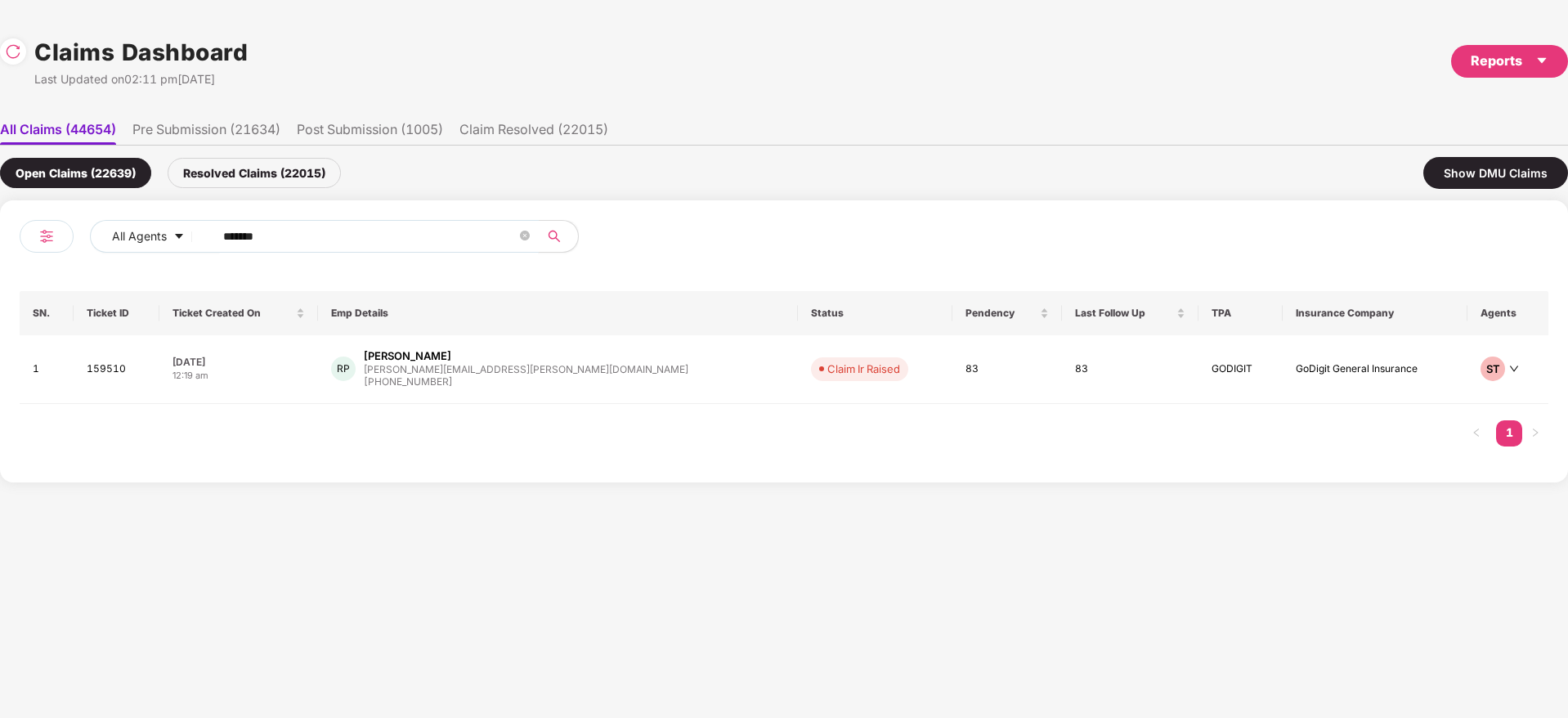
drag, startPoint x: 317, startPoint y: 237, endPoint x: 0, endPoint y: 279, distance: 319.8
click at [0, 279] on div "All Agents ****** SN. Ticket ID Ticket Created On Emp Details Status Pendency L…" at bounding box center [784, 341] width 1568 height 282
paste input "text"
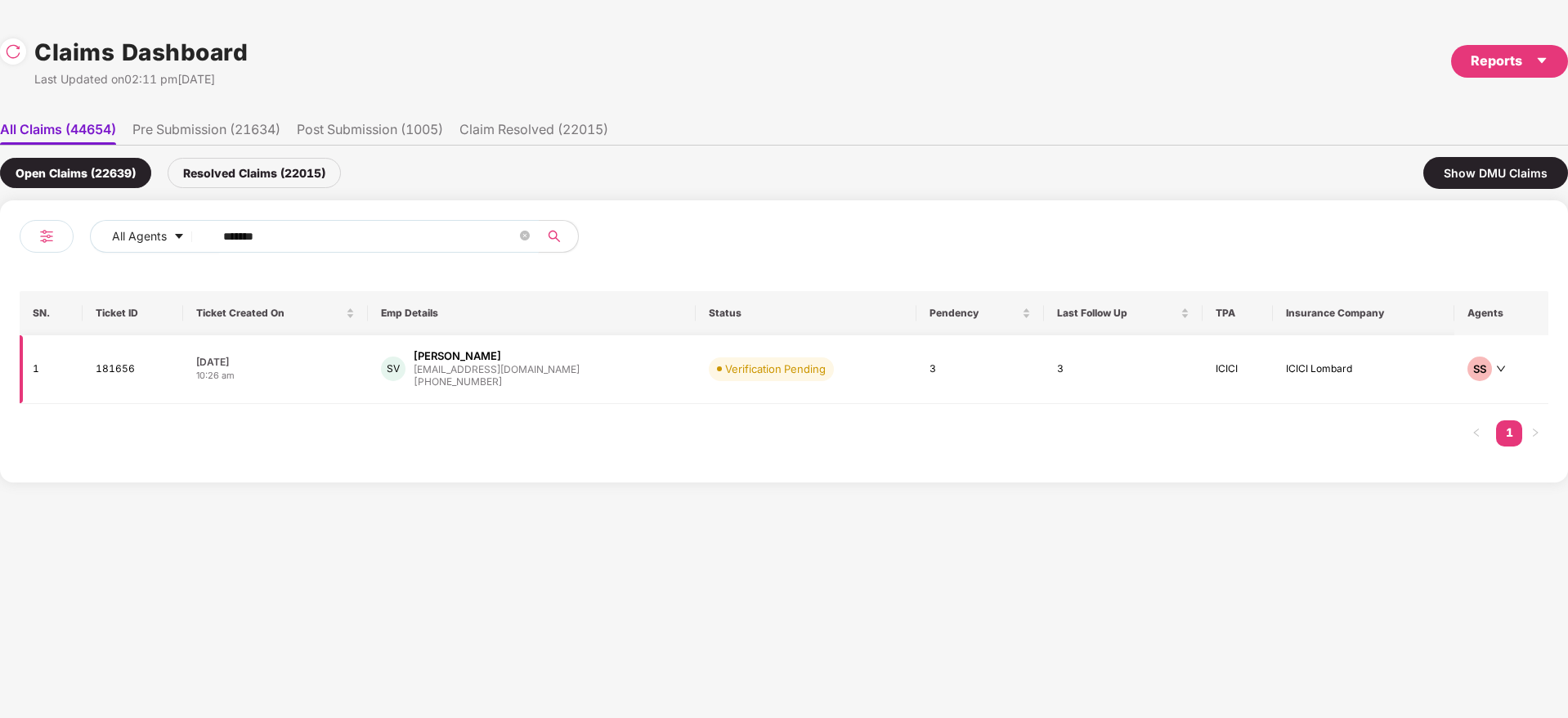
type input "******"
click at [582, 377] on div "SV [PERSON_NAME] Verma [EMAIL_ADDRESS][DOMAIN_NAME] [PHONE_NUMBER]" at bounding box center [532, 368] width 302 height 42
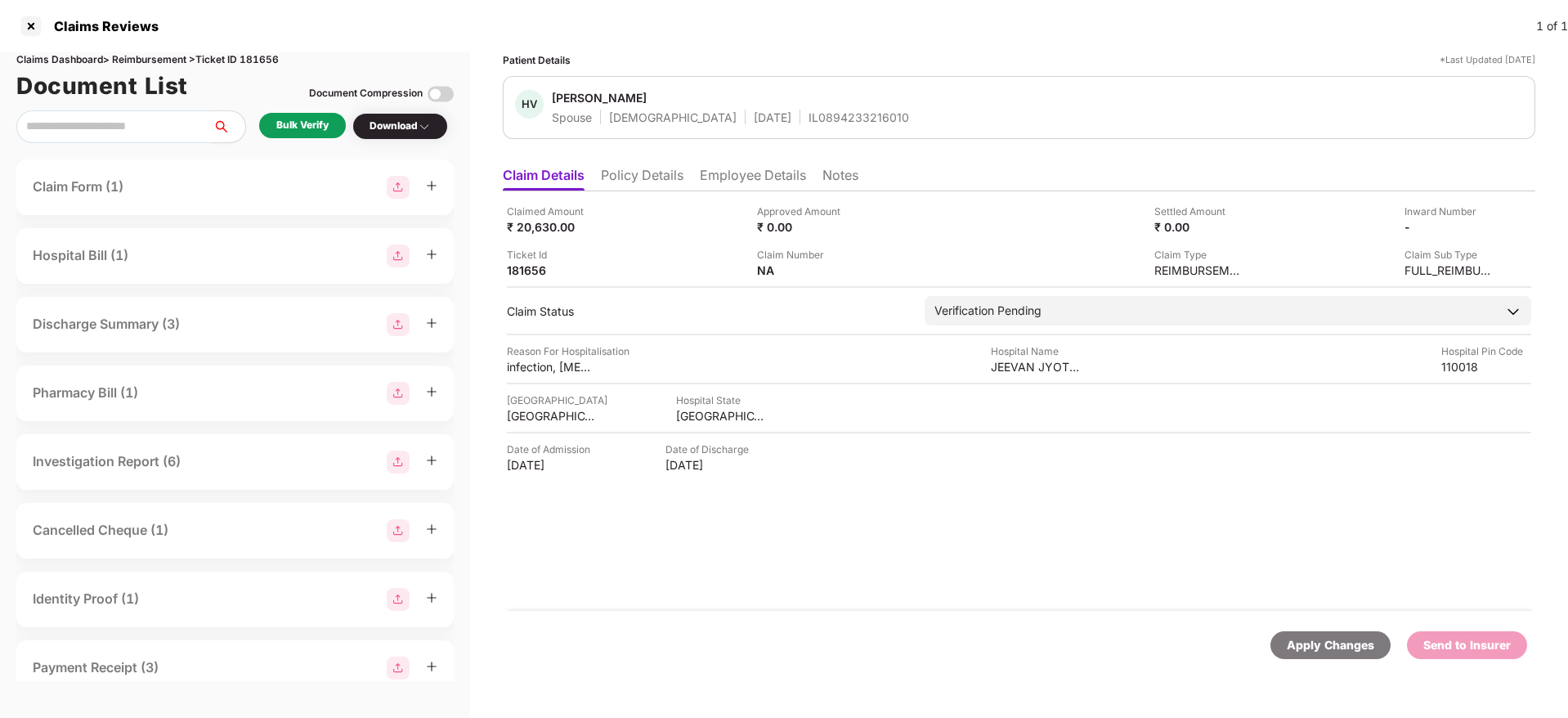
click at [300, 127] on div "Bulk Verify" at bounding box center [302, 125] width 52 height 16
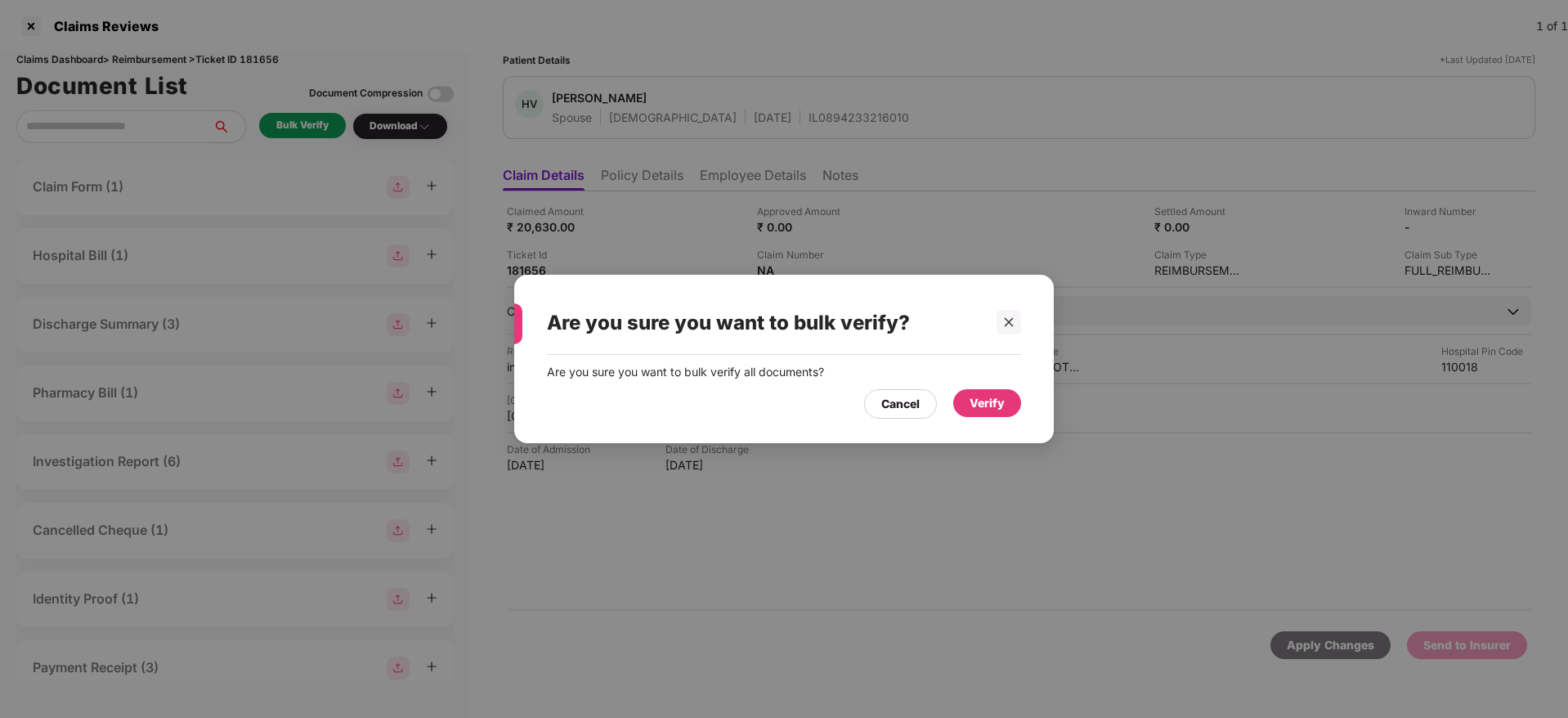
click at [1008, 404] on div "Verify" at bounding box center [987, 403] width 68 height 28
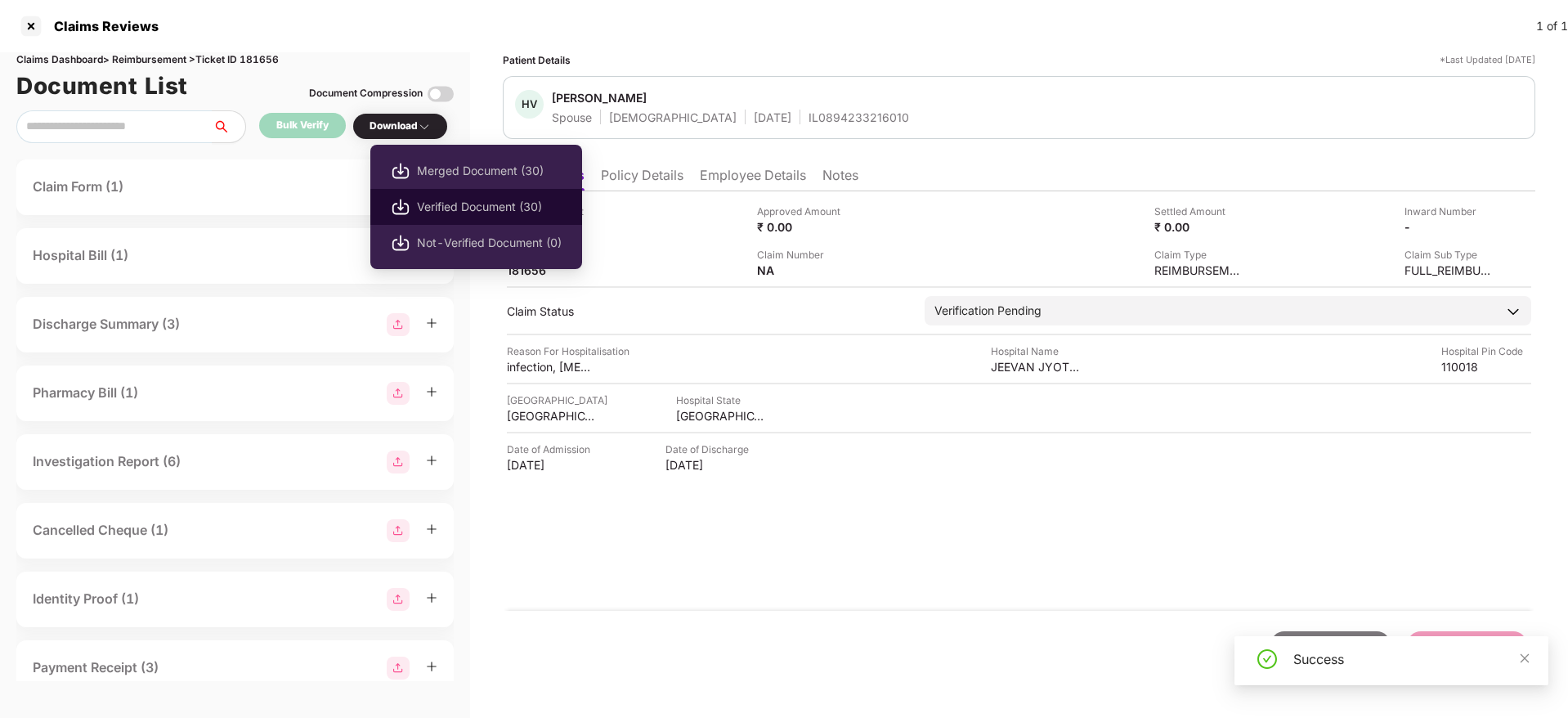
click at [469, 206] on span "Verified Document (30)" at bounding box center [489, 206] width 145 height 18
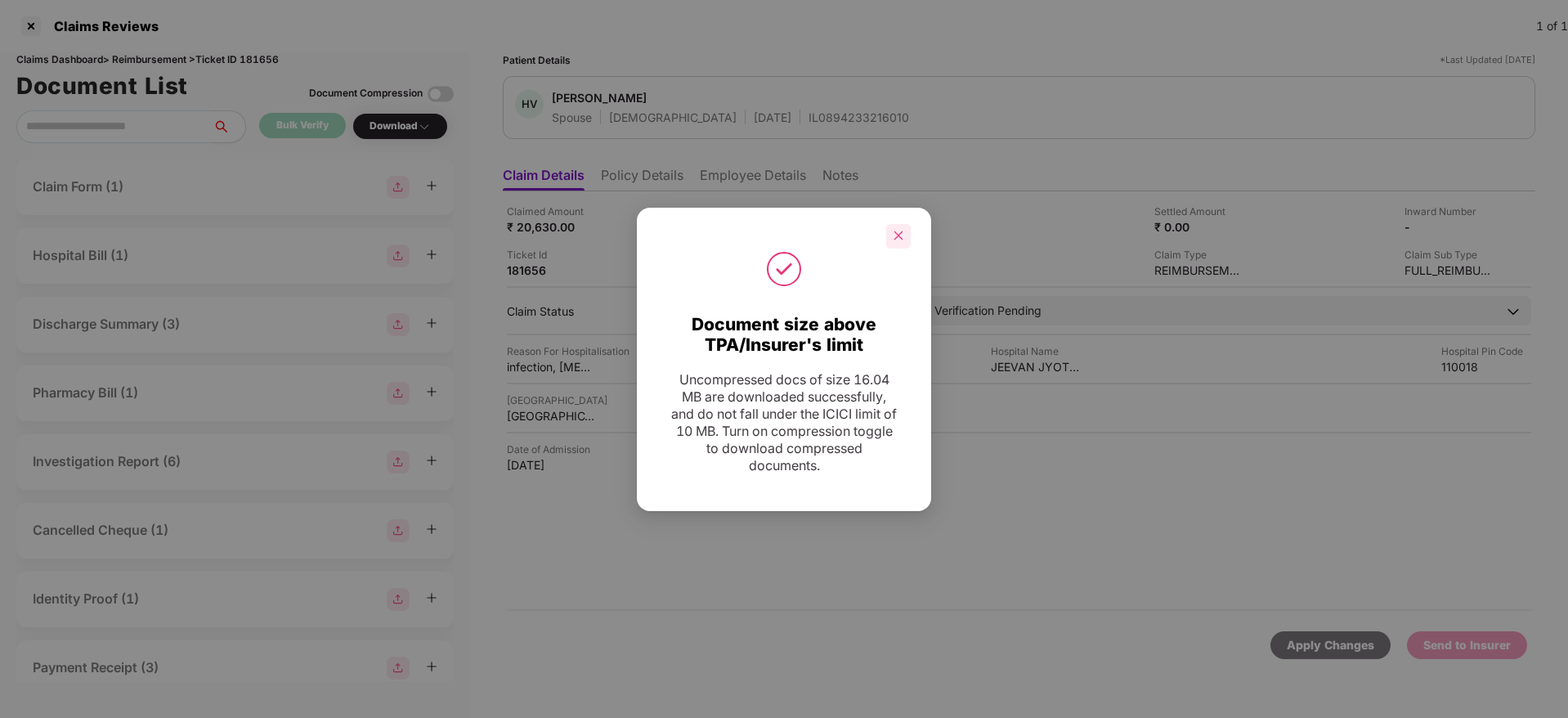
click at [905, 232] on div at bounding box center [898, 236] width 24 height 24
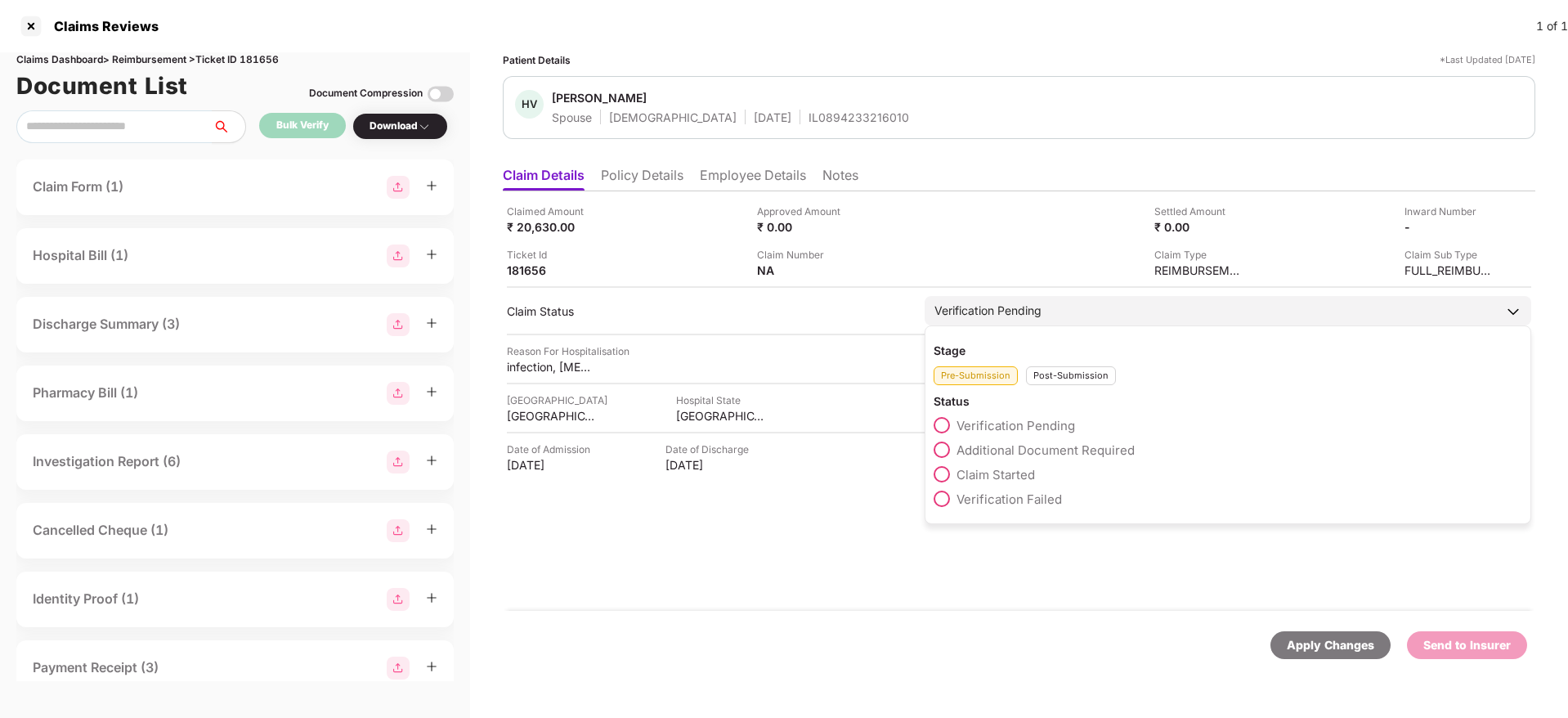
click at [987, 473] on span "Claim Started" at bounding box center [996, 474] width 79 height 16
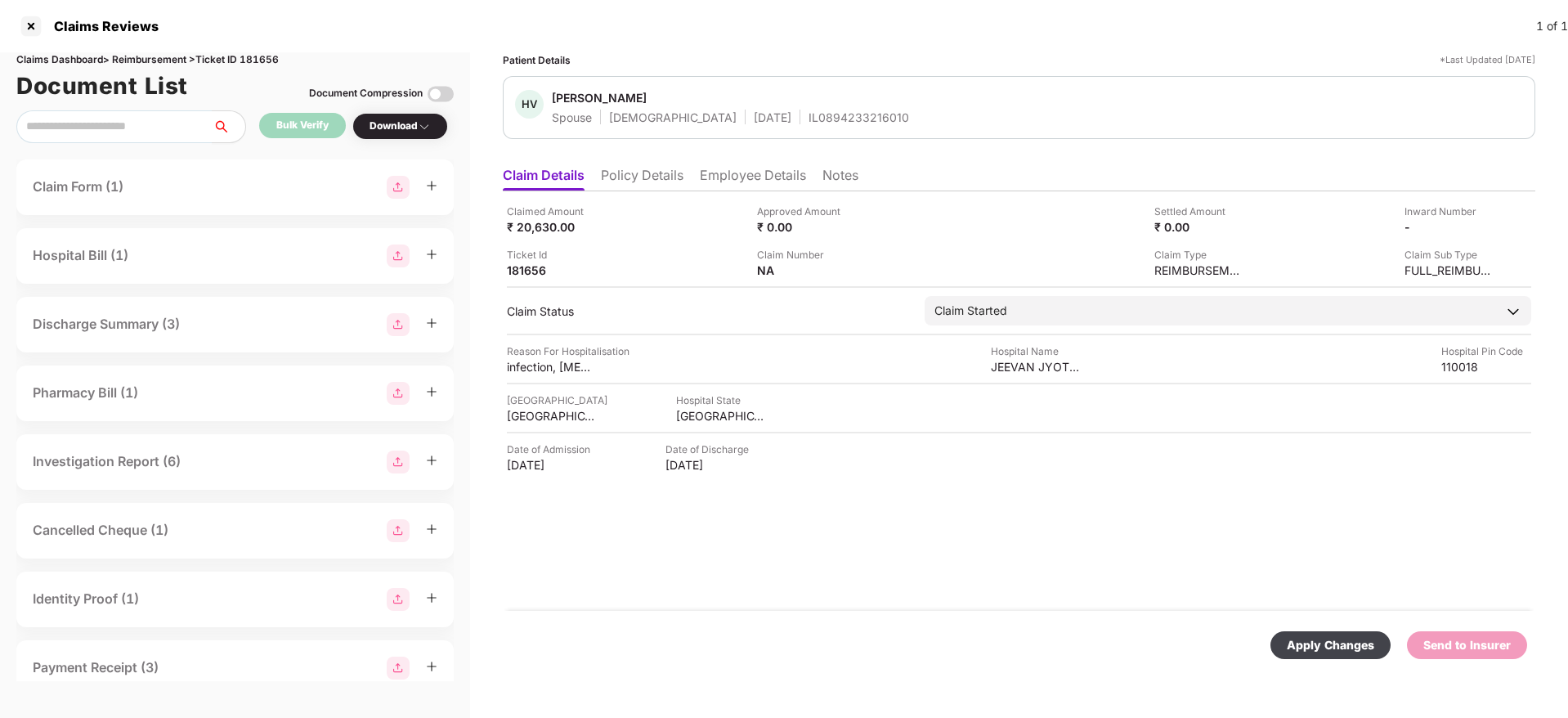
click at [1342, 647] on div "Apply Changes" at bounding box center [1330, 645] width 87 height 18
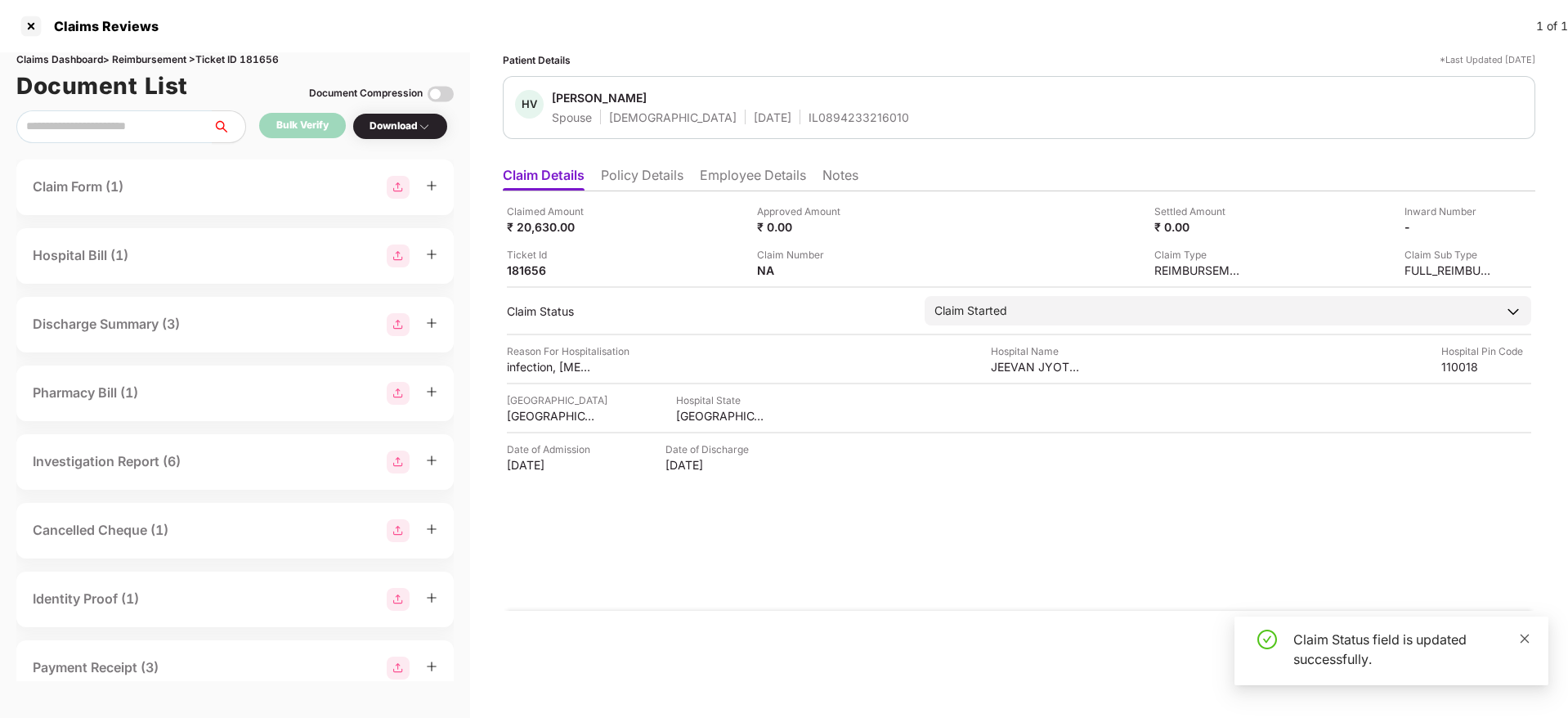
click at [1523, 635] on icon "close" at bounding box center [1525, 638] width 9 height 9
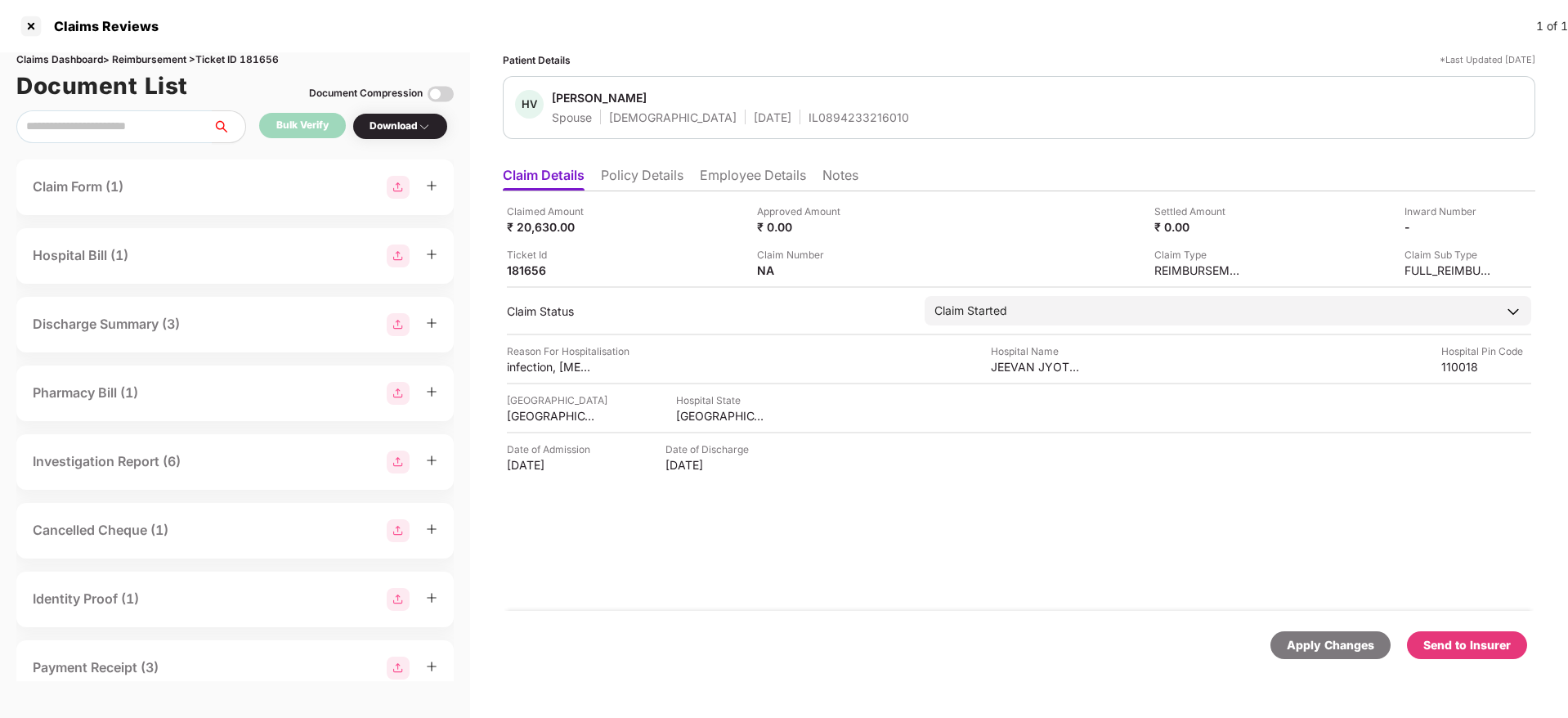
click at [1483, 644] on div "Send to Insurer" at bounding box center [1467, 645] width 87 height 18
click at [1097, 567] on div "Claimed Amount ₹ 20,630.00 Approved Amount ₹ 0.00 Settled Amount ₹ 0.00 Inward …" at bounding box center [1019, 401] width 1033 height 419
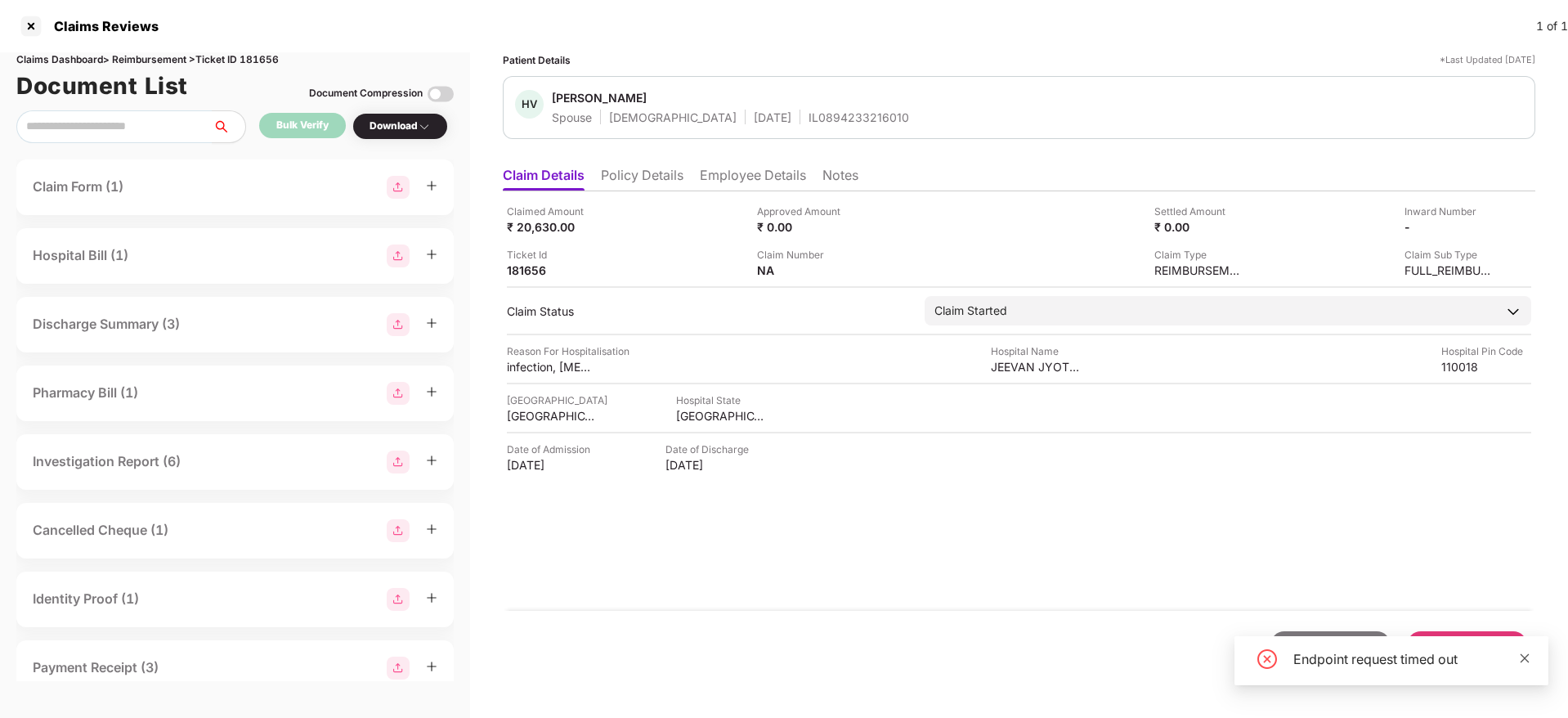
click at [1521, 663] on icon "close" at bounding box center [1524, 658] width 11 height 11
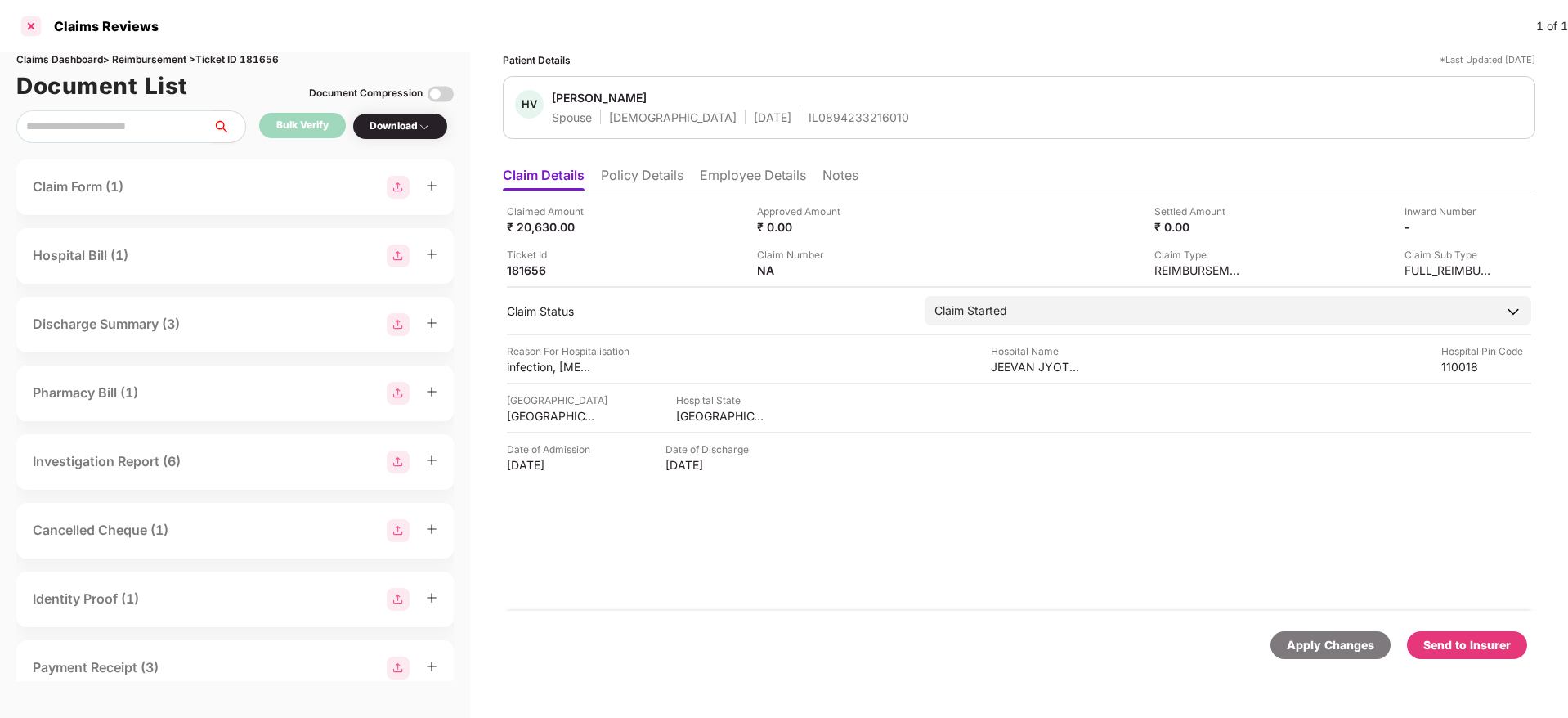
click at [22, 23] on div at bounding box center [31, 26] width 26 height 26
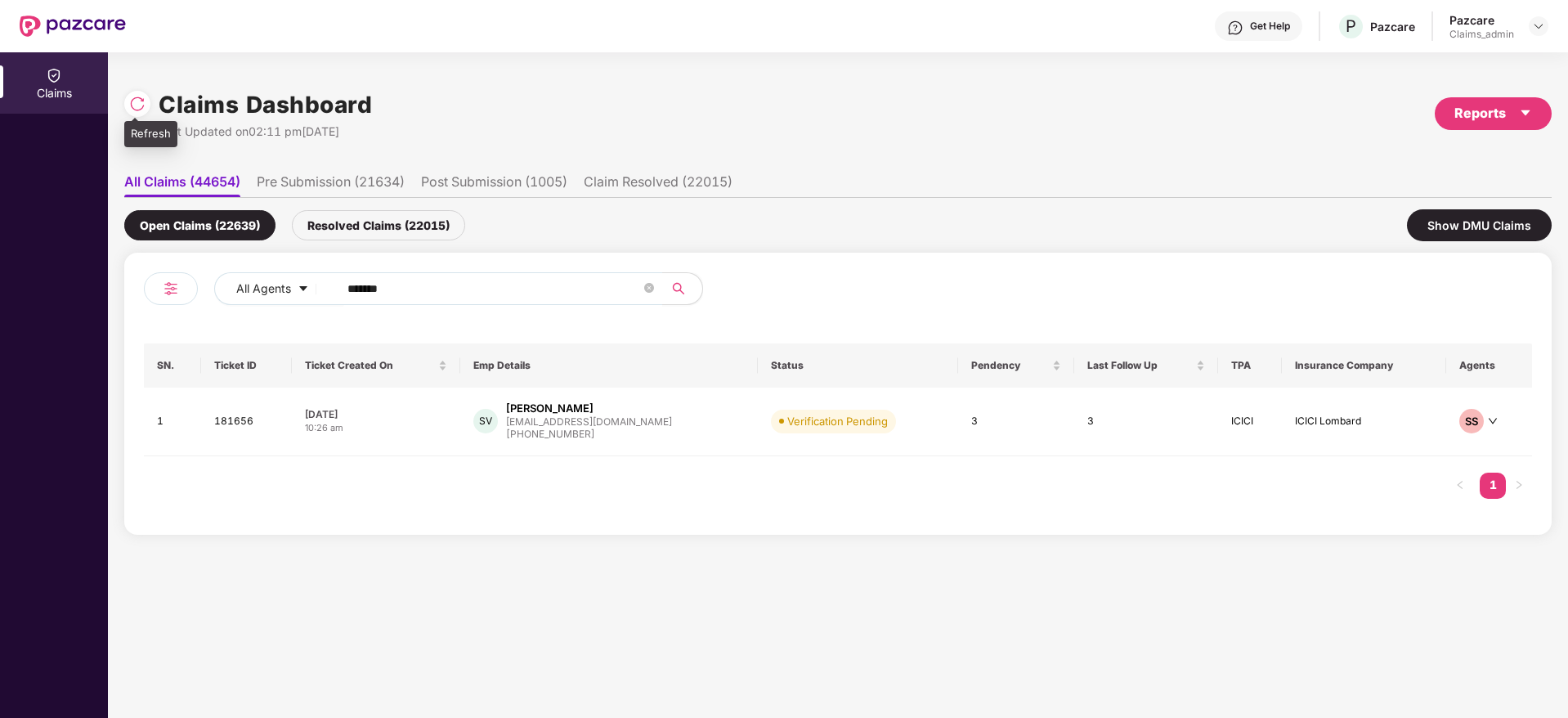
click at [142, 100] on img at bounding box center [137, 104] width 17 height 17
click at [672, 441] on div "SV [PERSON_NAME] Verma [EMAIL_ADDRESS][DOMAIN_NAME] [PHONE_NUMBER]" at bounding box center [608, 421] width 271 height 42
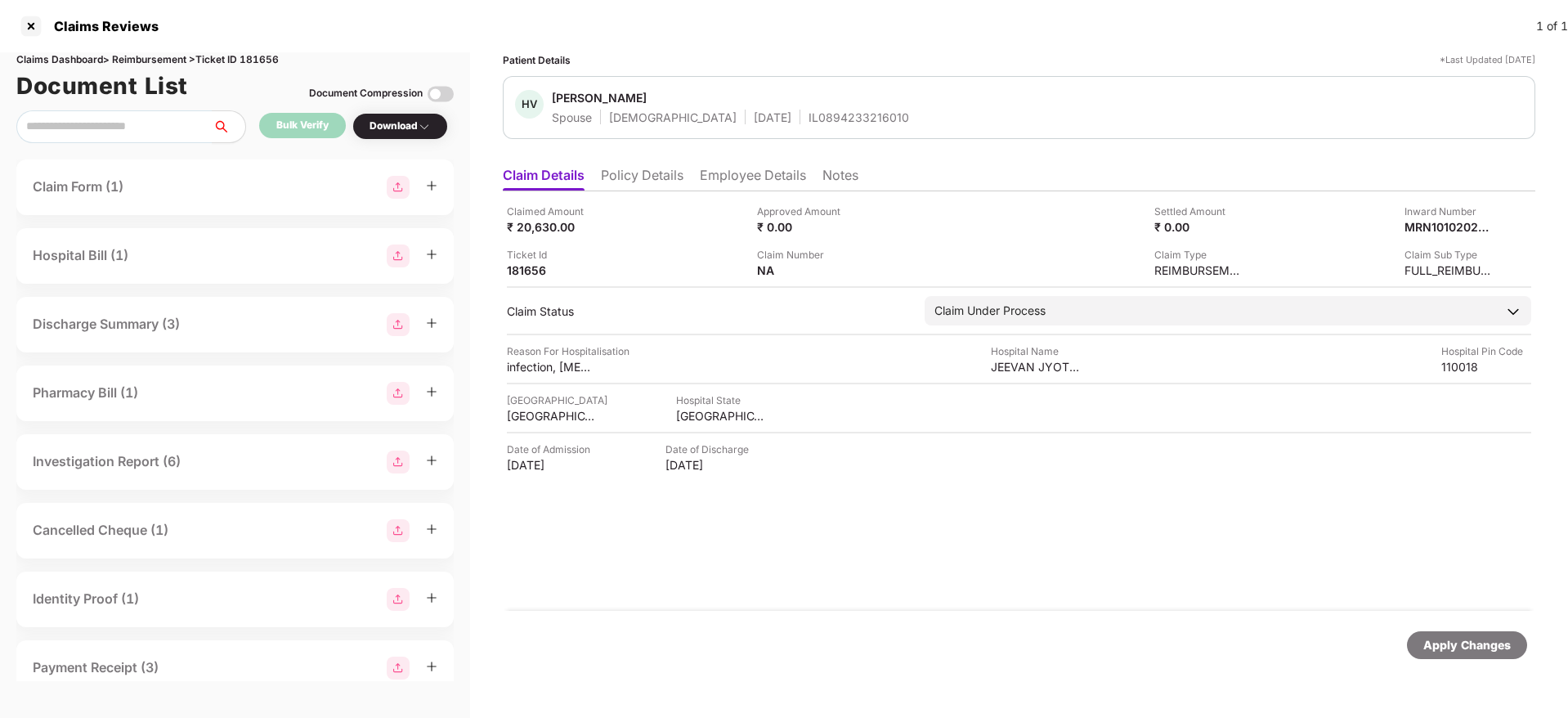
click at [1253, 614] on div "Apply Changes" at bounding box center [1019, 645] width 1033 height 69
click at [652, 169] on li "Policy Details" at bounding box center [642, 179] width 83 height 24
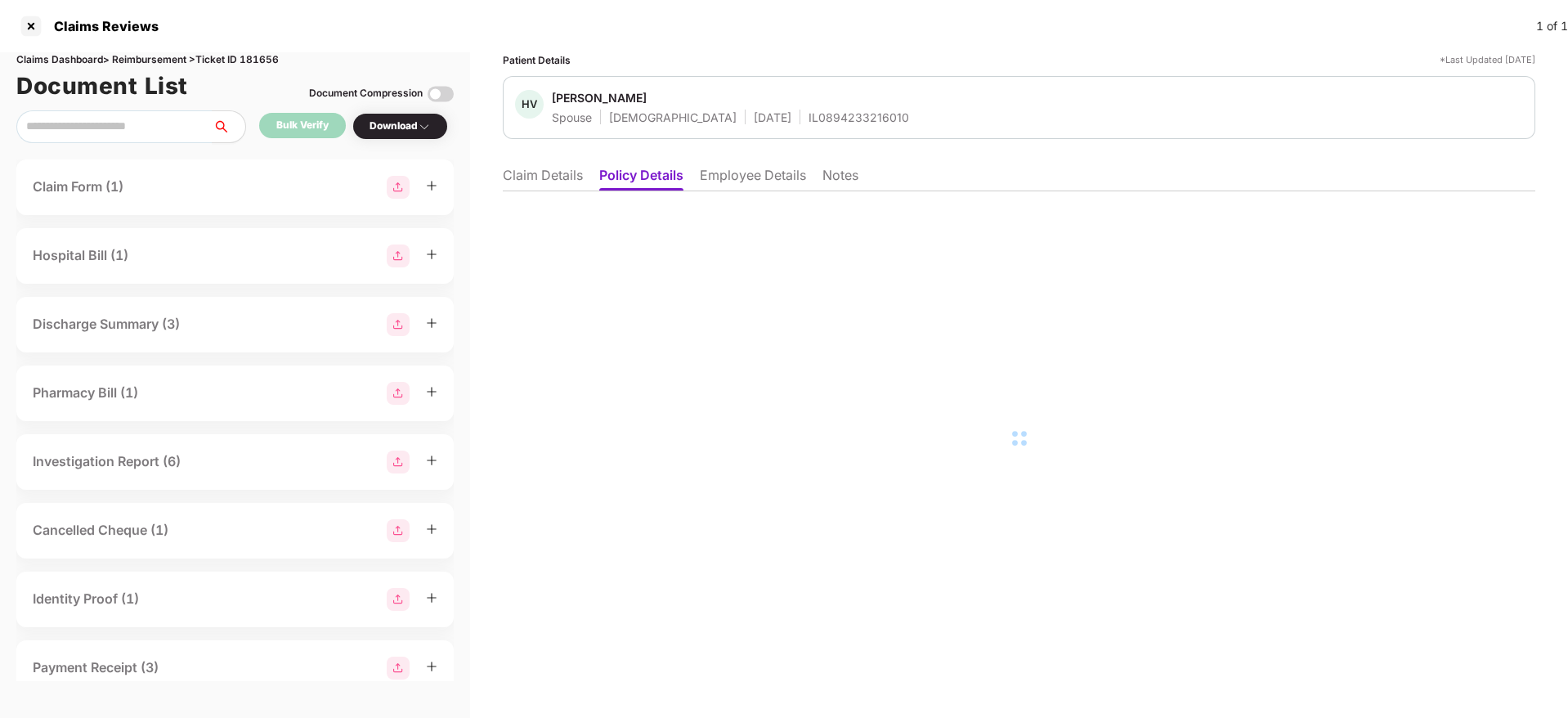
click at [738, 178] on li "Employee Details" at bounding box center [752, 179] width 107 height 24
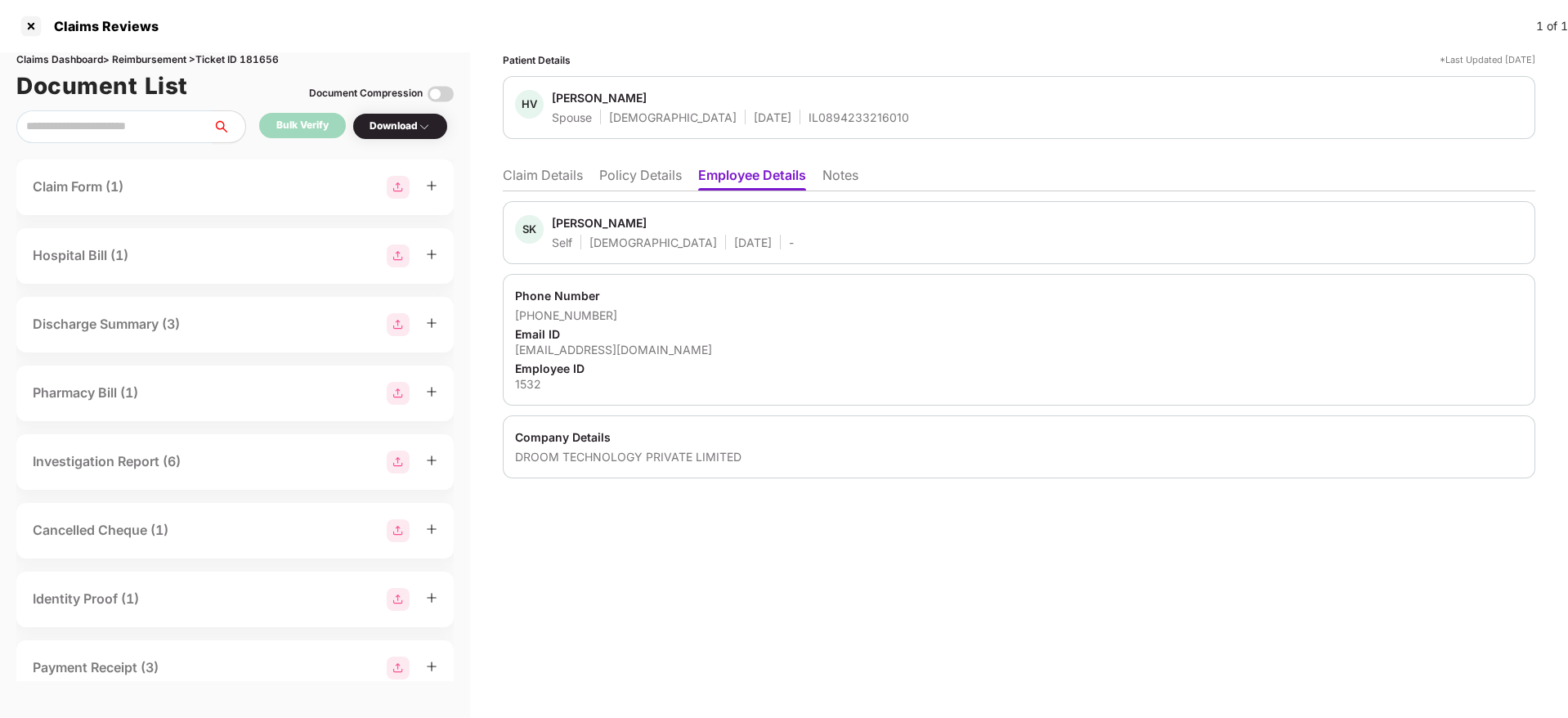
click at [559, 227] on div "[PERSON_NAME]" at bounding box center [599, 223] width 95 height 16
click at [541, 173] on li "Claim Details" at bounding box center [543, 179] width 80 height 24
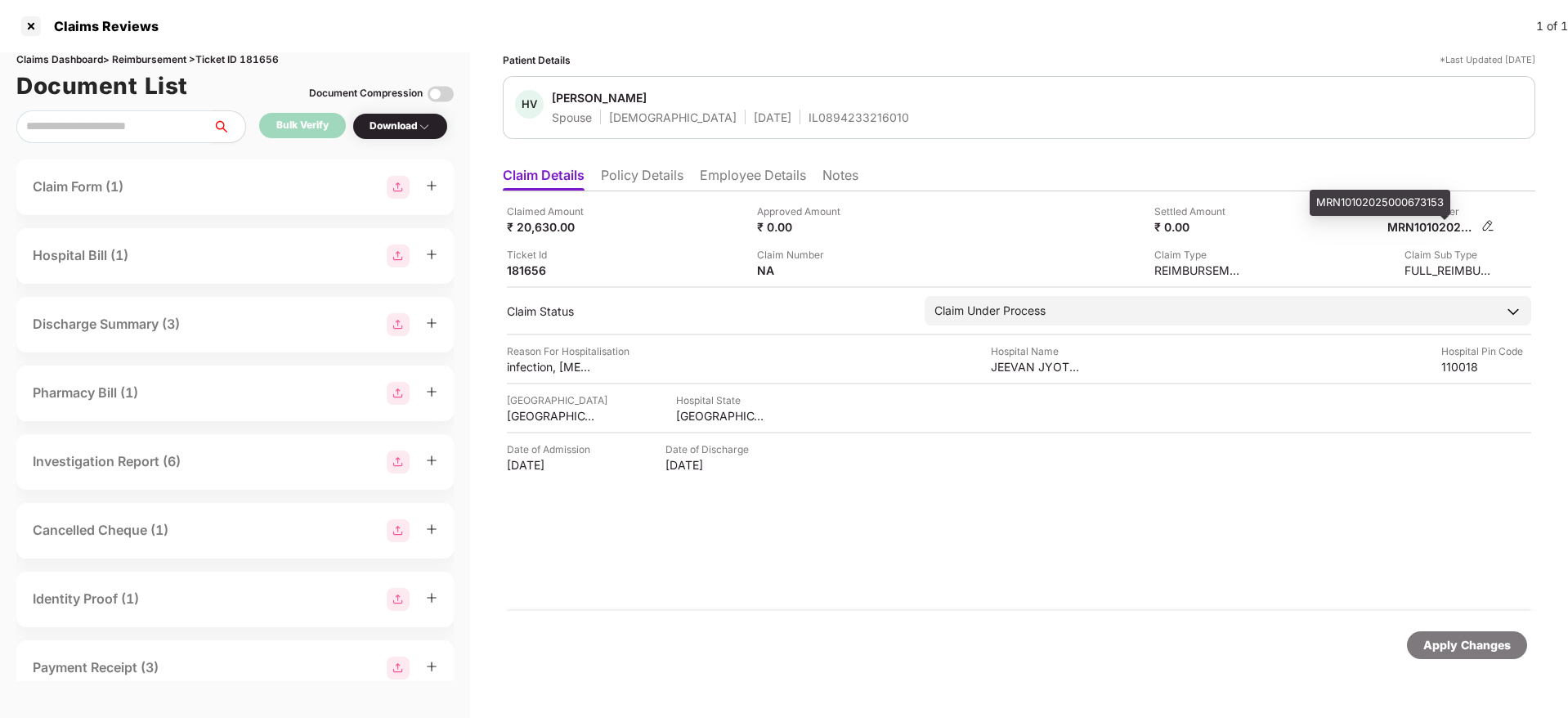
click at [1422, 229] on div "MRN10102025000673153" at bounding box center [1433, 226] width 90 height 16
